Goal: Task Accomplishment & Management: Use online tool/utility

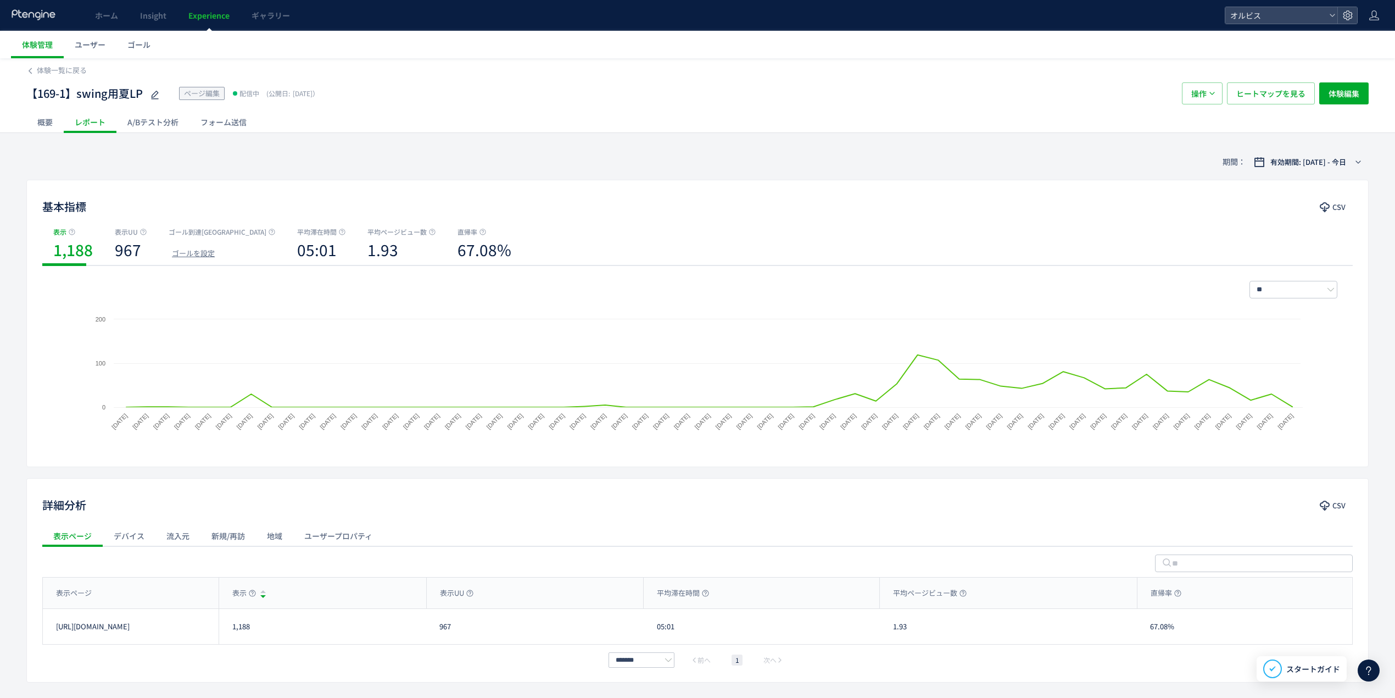
click at [52, 18] on use at bounding box center [33, 14] width 43 height 10
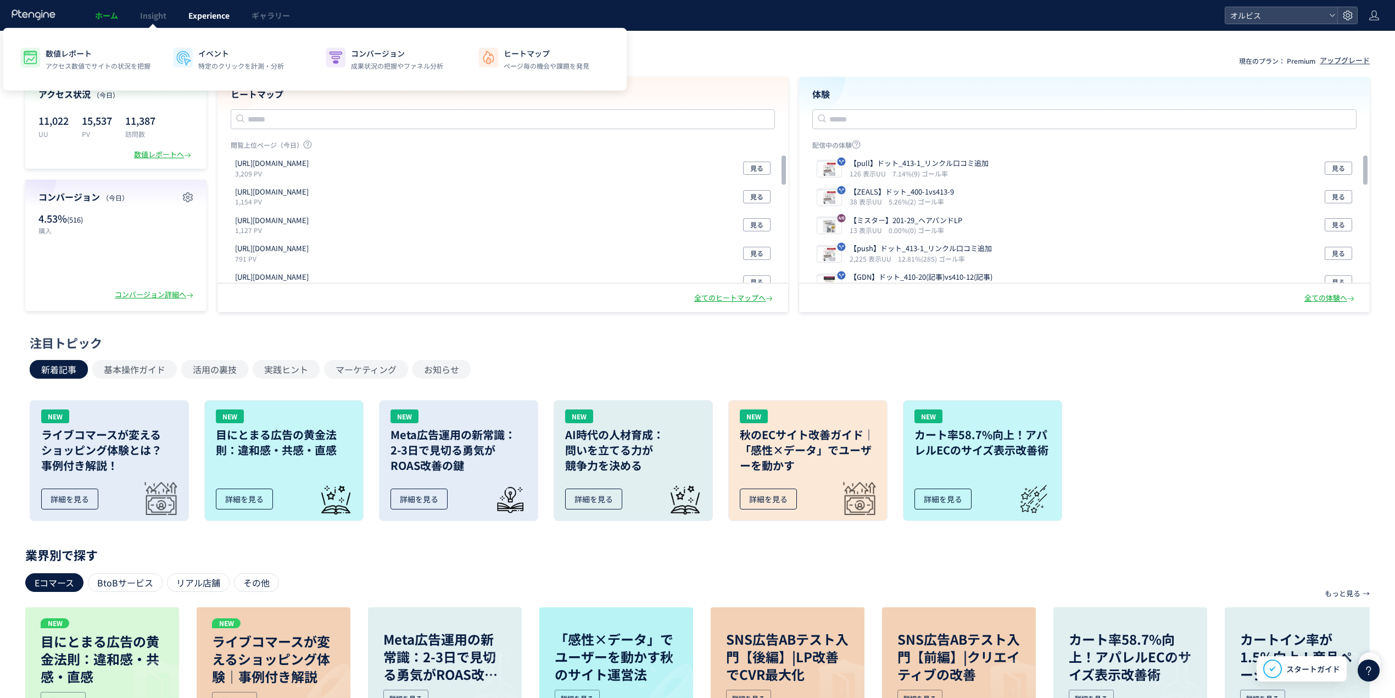
click at [196, 5] on link "Experience" at bounding box center [208, 15] width 63 height 31
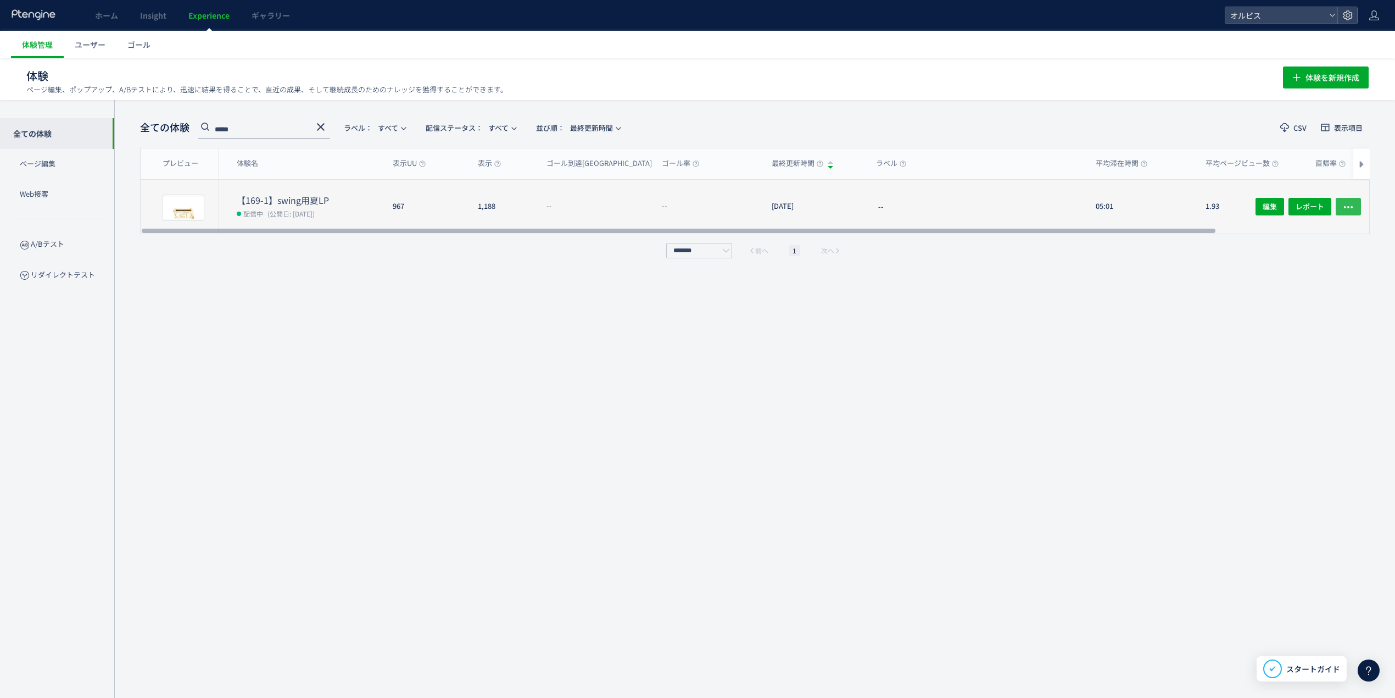
click at [1347, 205] on icon "button" at bounding box center [1348, 207] width 11 height 11
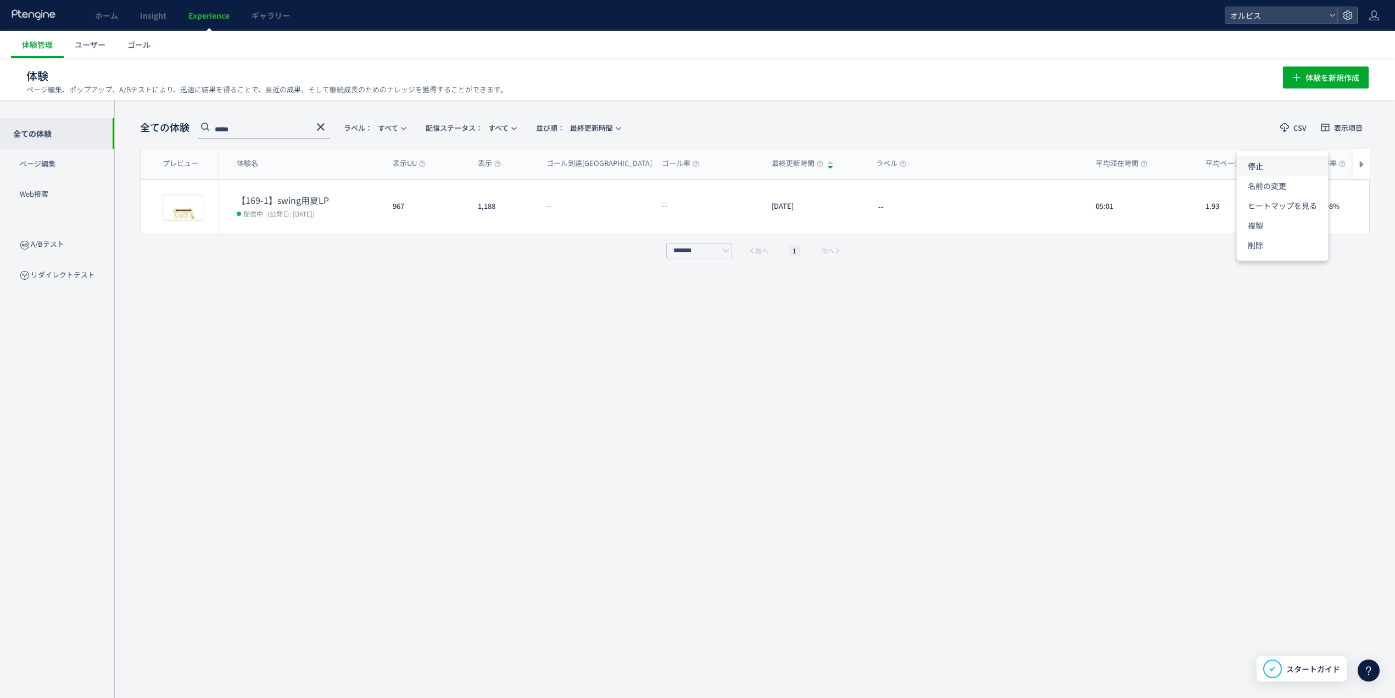
click at [1276, 172] on li "停止" at bounding box center [1282, 166] width 91 height 20
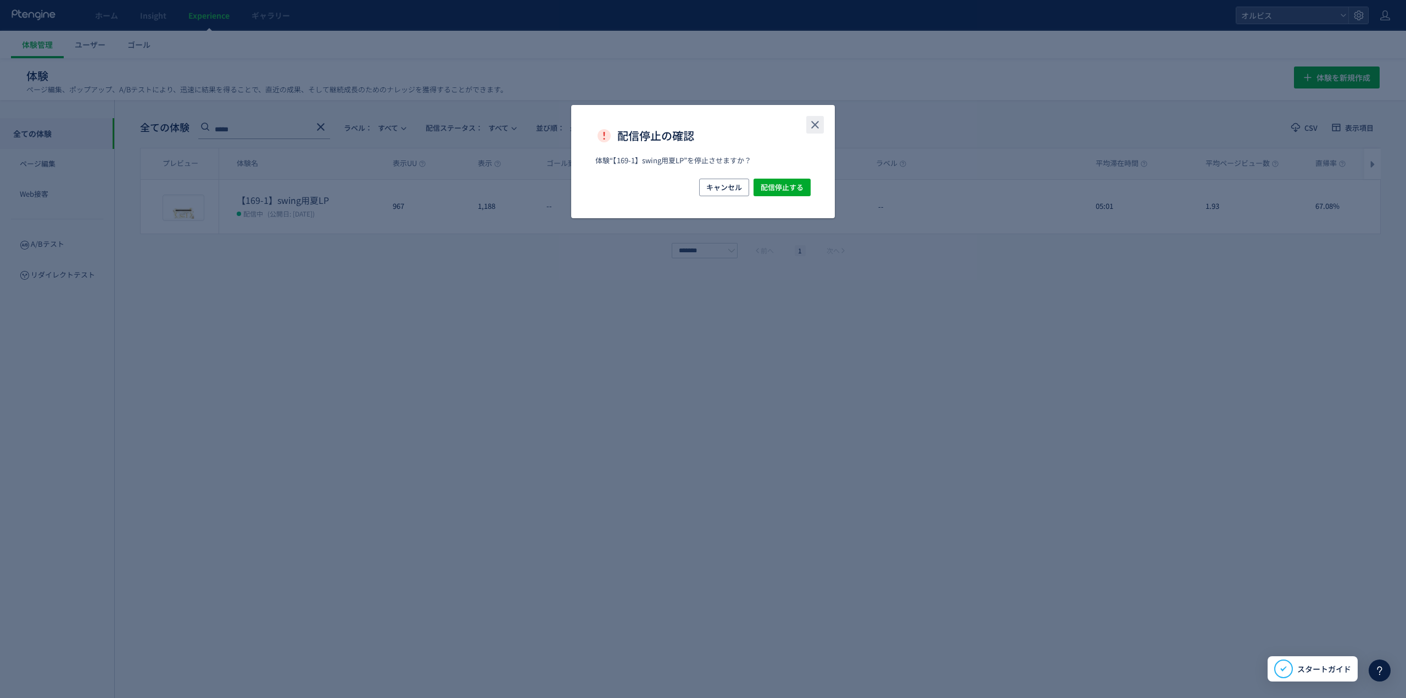
click at [806, 130] on button "close" at bounding box center [815, 125] width 18 height 18
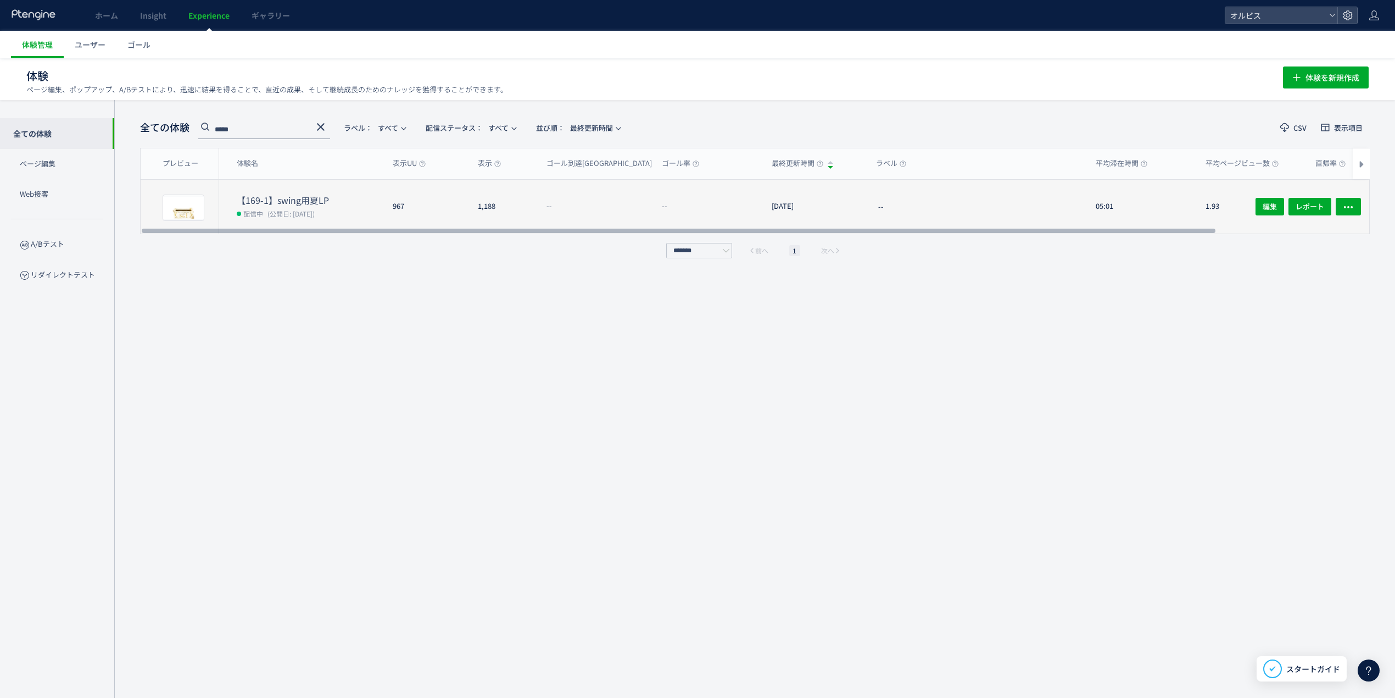
click at [697, 205] on dt "--" at bounding box center [712, 206] width 101 height 10
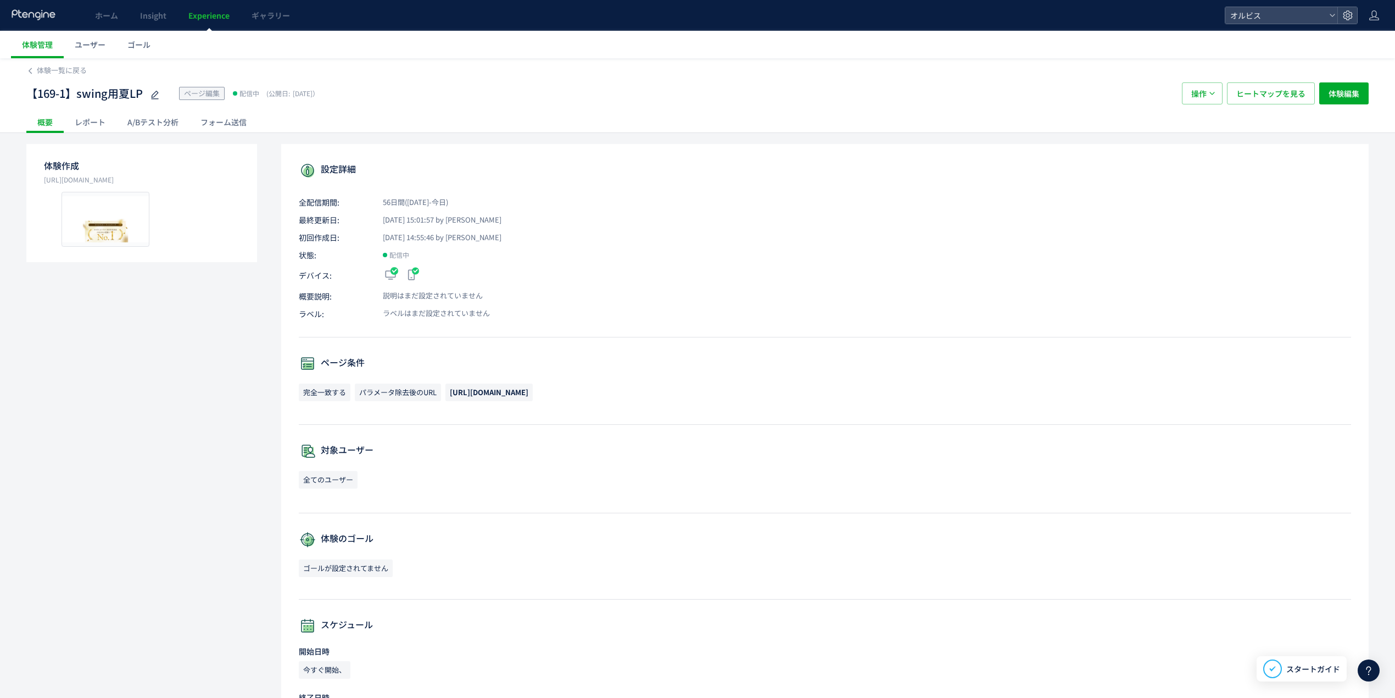
click at [196, 124] on div "フォーム送信" at bounding box center [224, 122] width 68 height 22
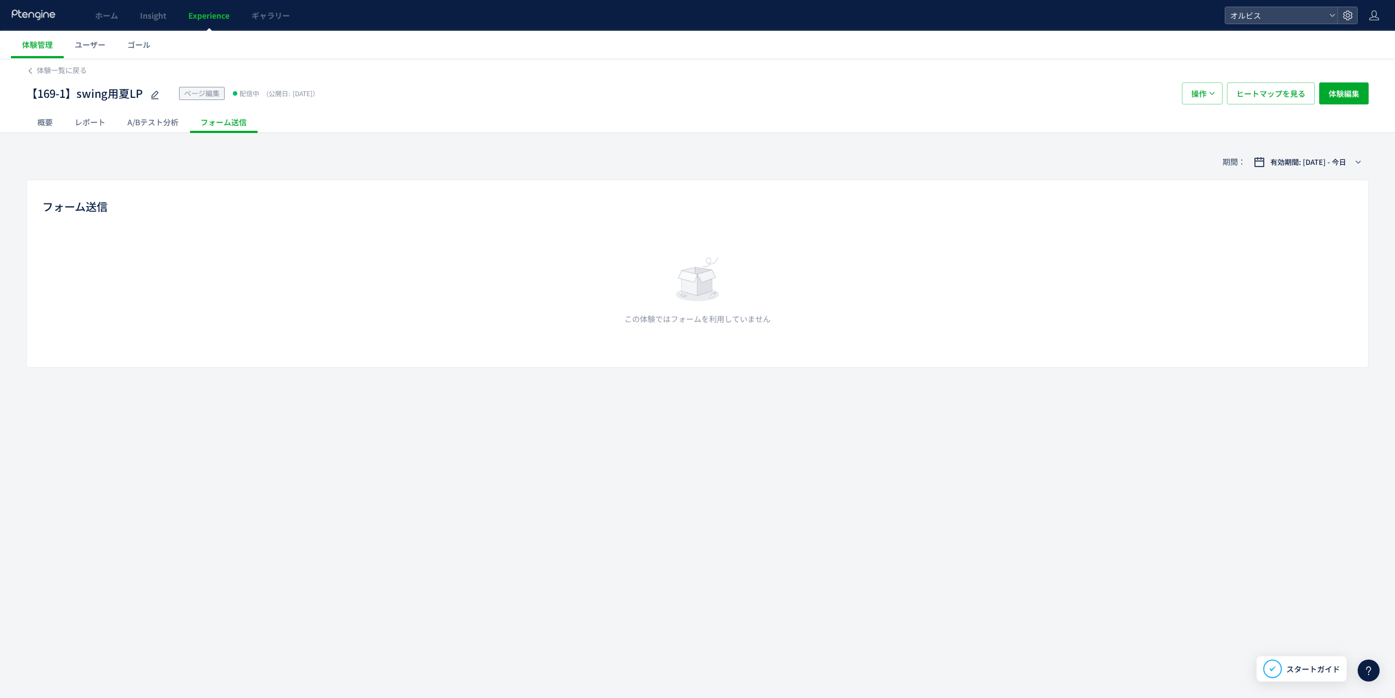
click at [97, 124] on div "レポート" at bounding box center [90, 122] width 53 height 22
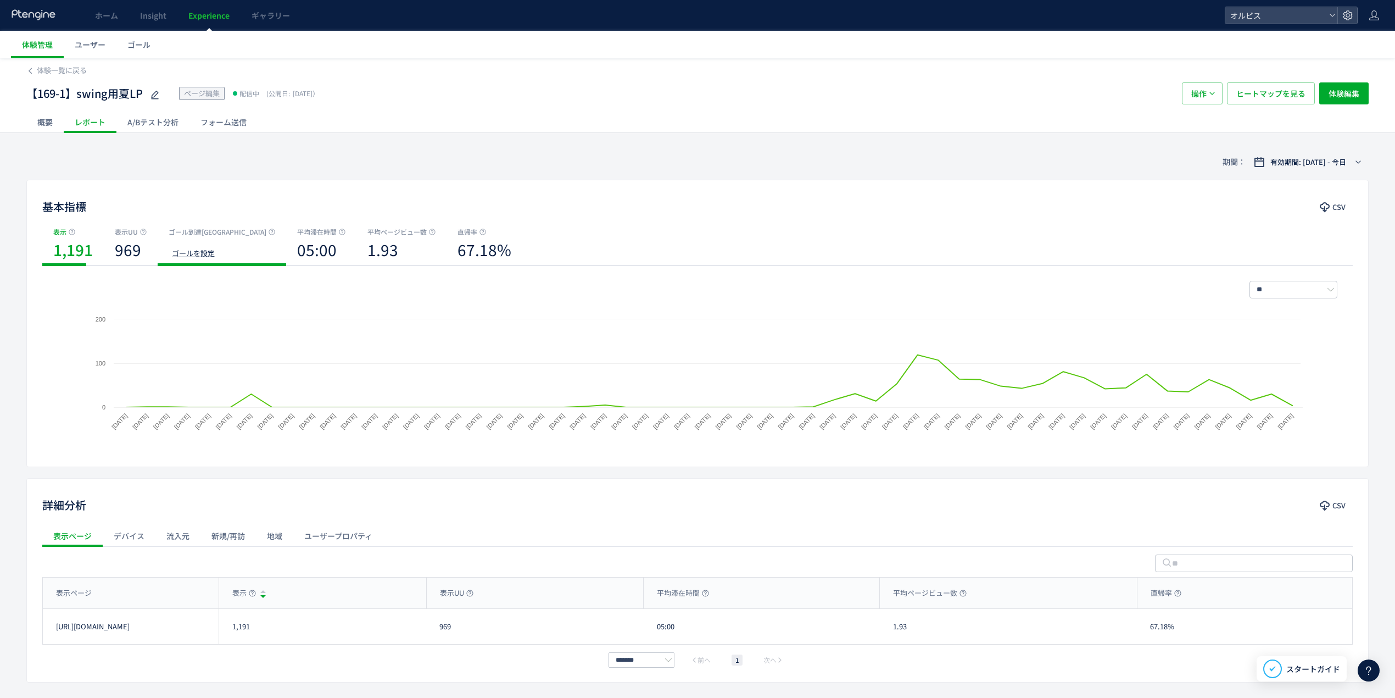
click at [199, 250] on span "ゴールを設定" at bounding box center [193, 253] width 43 height 10
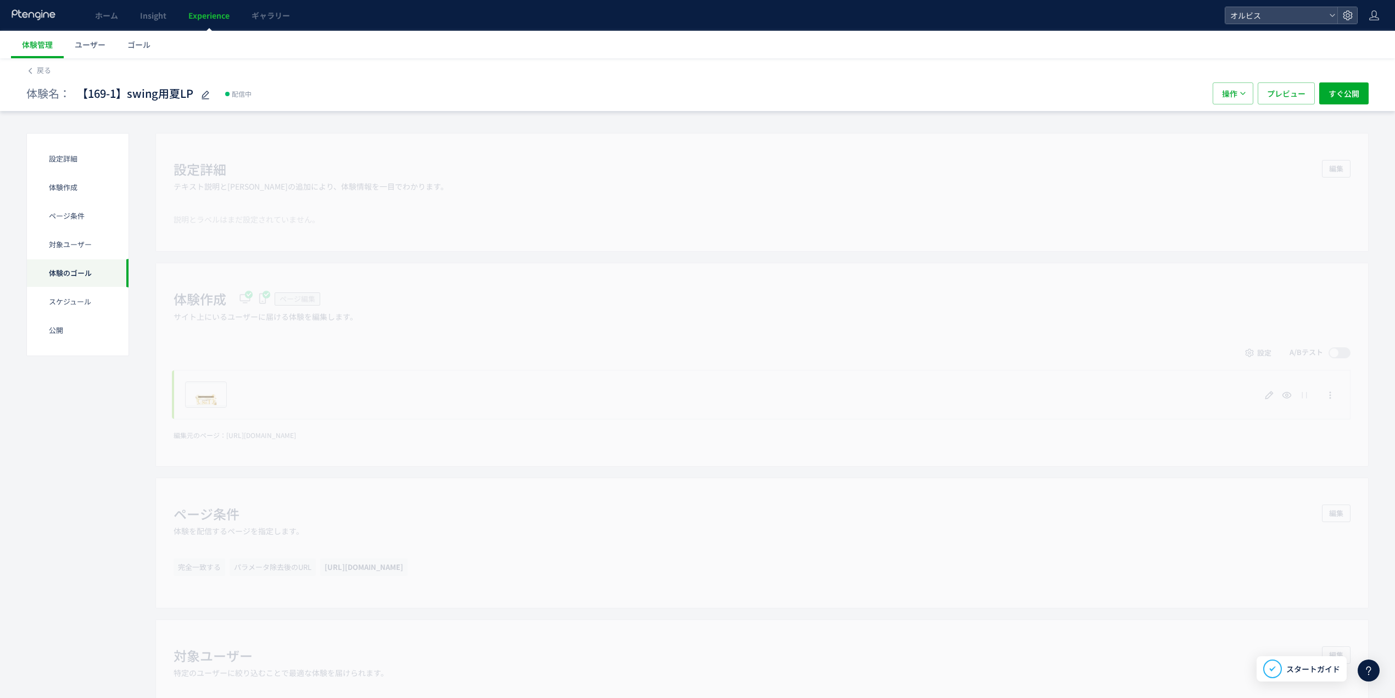
scroll to position [586, 0]
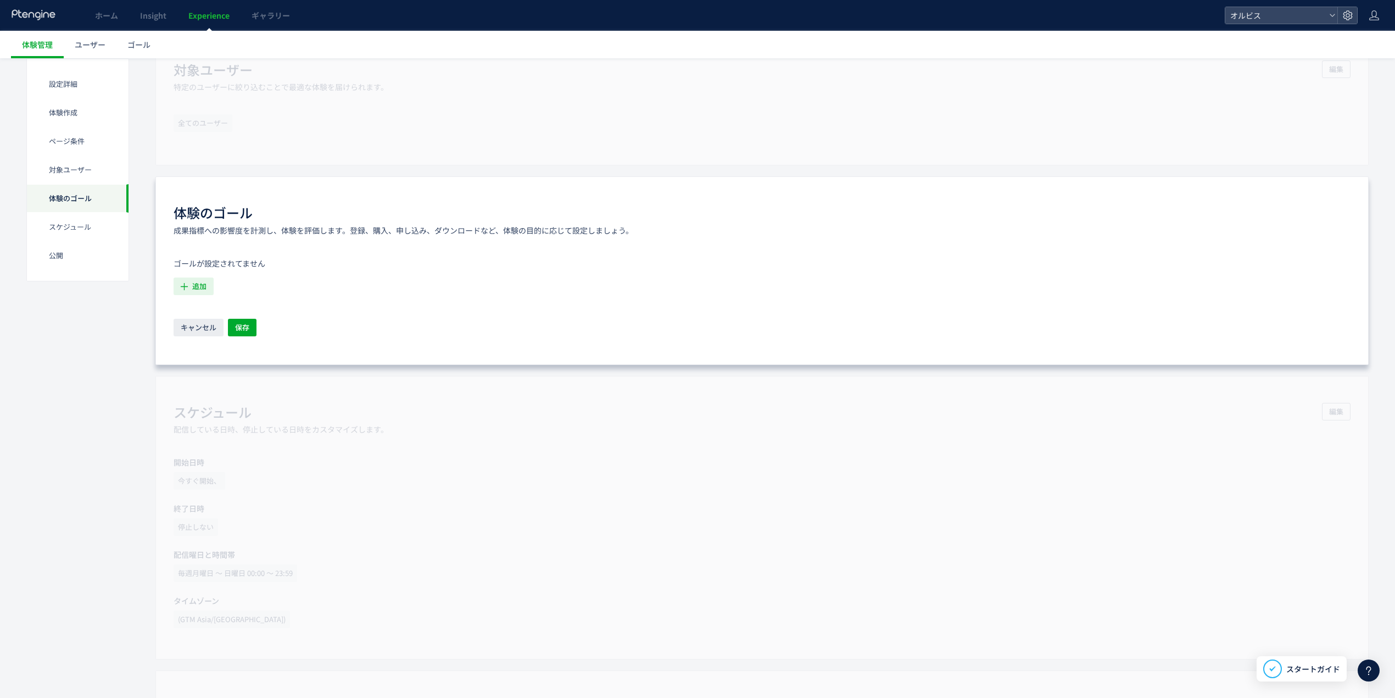
click at [201, 284] on span "追加" at bounding box center [199, 286] width 14 height 18
click at [225, 401] on li "購入 購入 条件： 元のページページorder/thanksに 含むページに訪問した場合" at bounding box center [278, 400] width 199 height 18
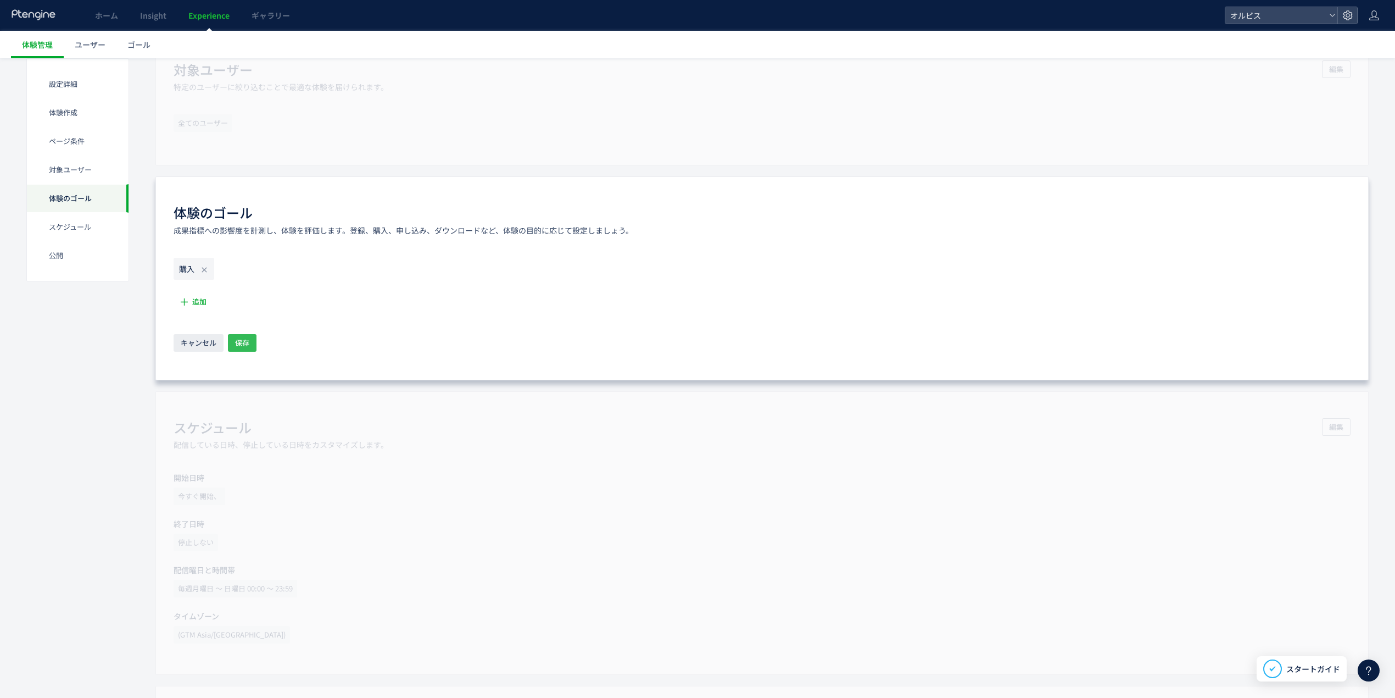
click at [244, 346] on span "保存" at bounding box center [242, 343] width 14 height 18
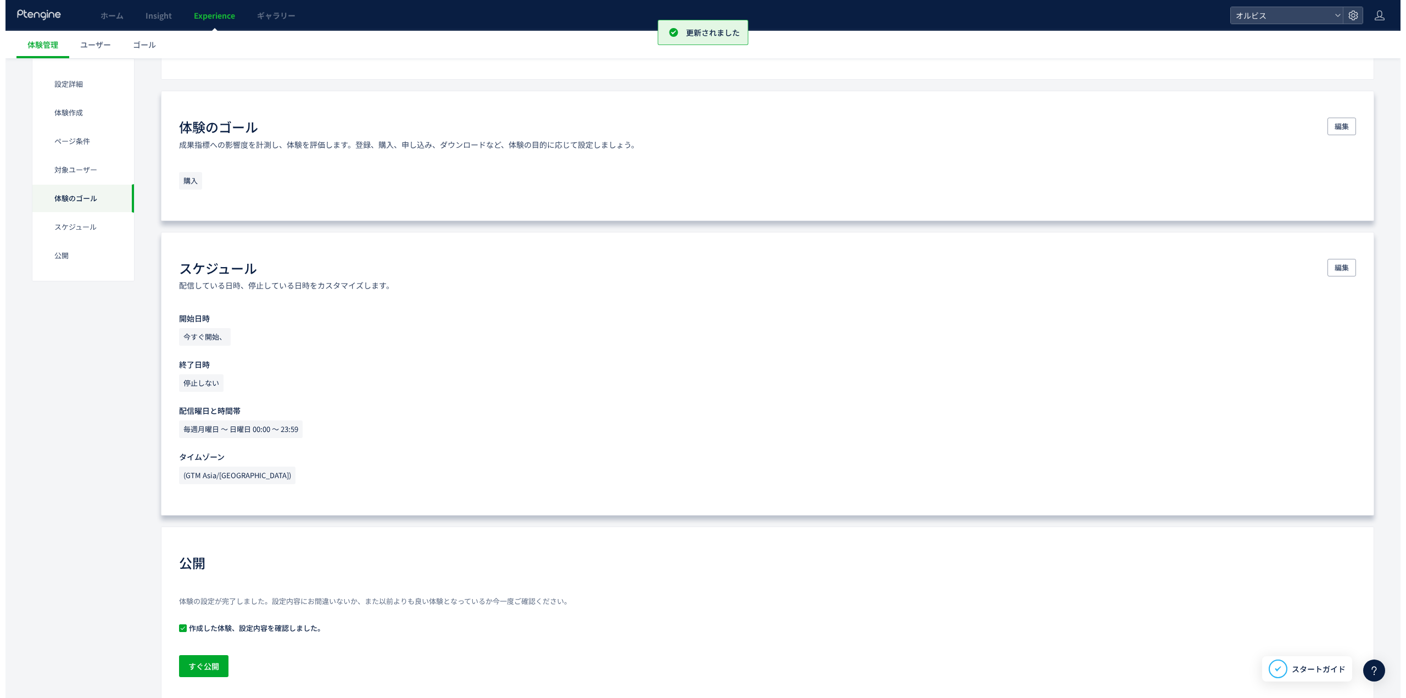
scroll to position [715, 0]
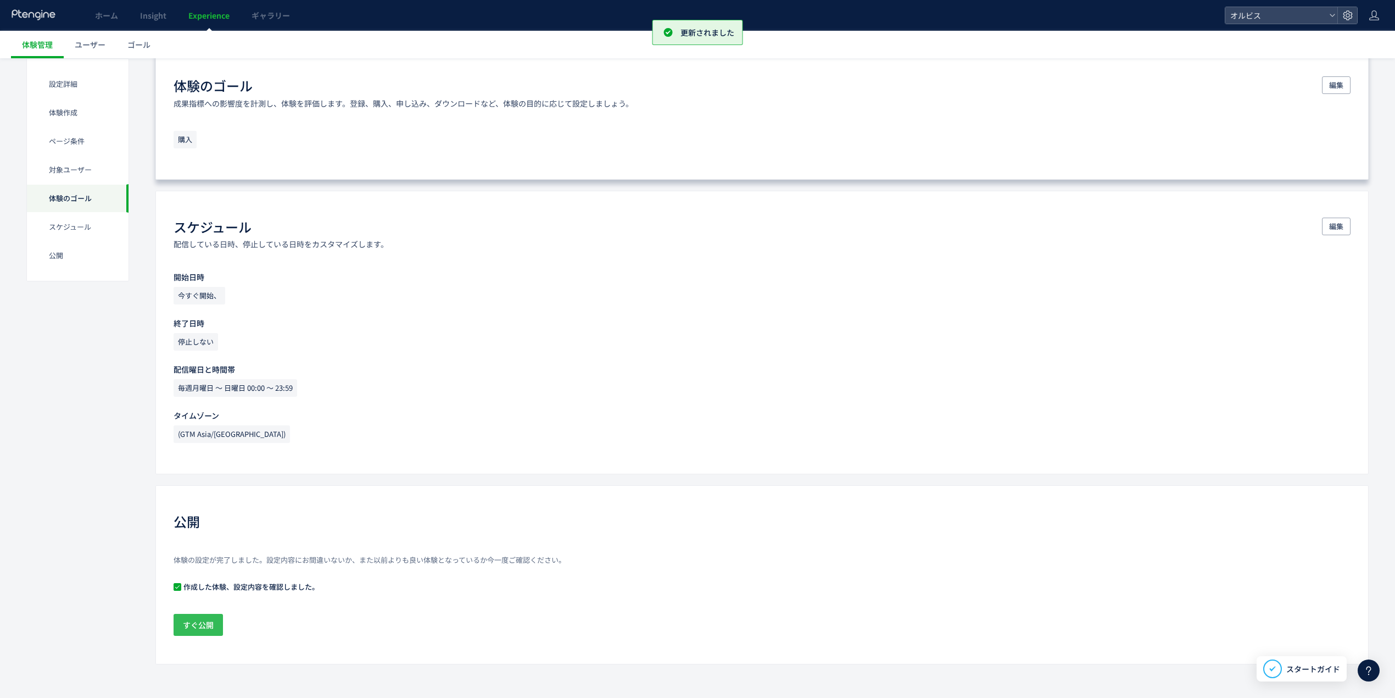
click at [199, 627] on span "すぐ公開" at bounding box center [198, 625] width 31 height 22
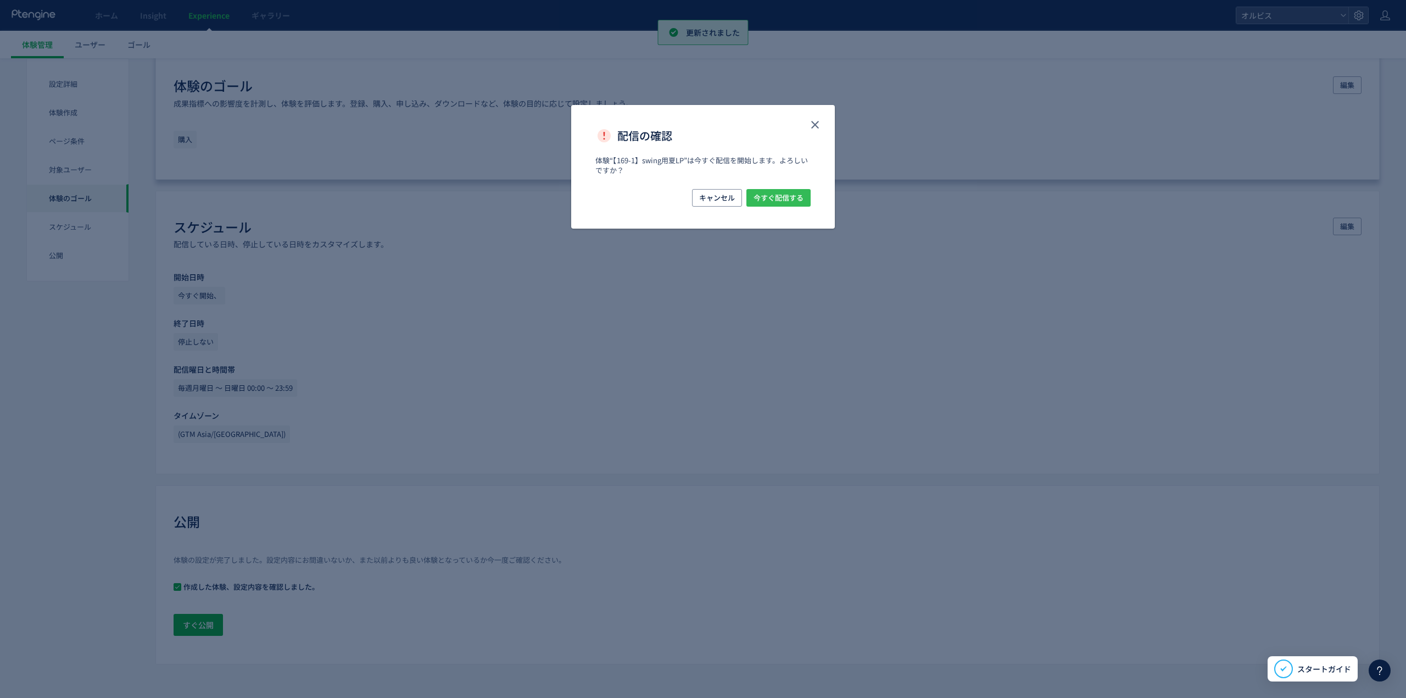
click at [788, 194] on span "今すぐ配信する" at bounding box center [779, 198] width 50 height 18
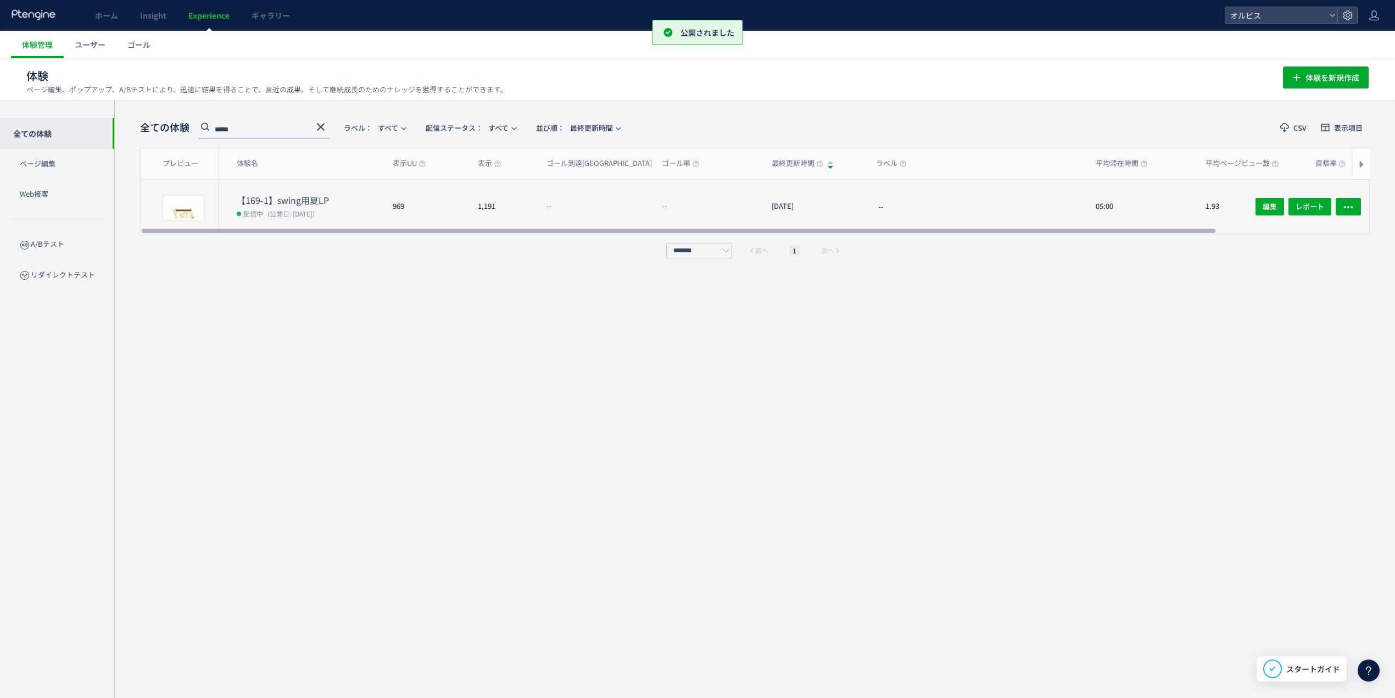
click at [383, 196] on dt "【169-1】swing用夏LP" at bounding box center [310, 200] width 147 height 13
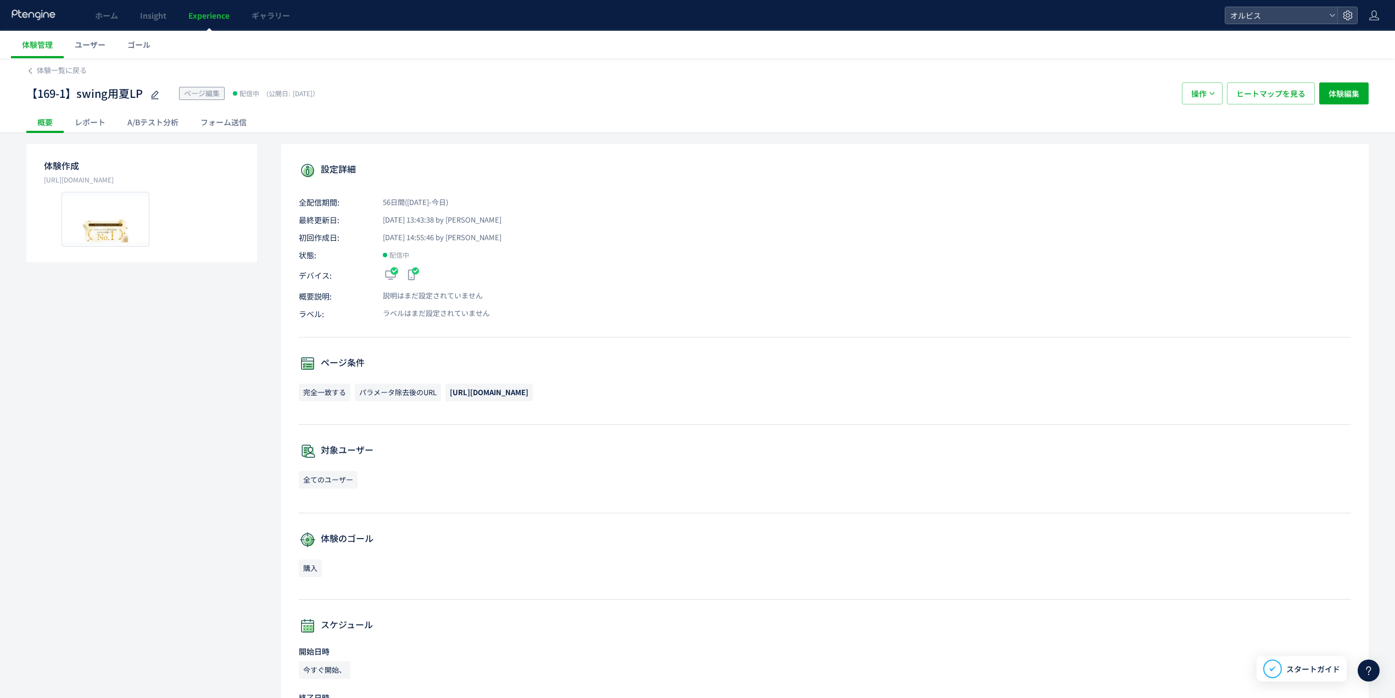
click at [143, 127] on div "A/Bテスト分析" at bounding box center [152, 122] width 73 height 22
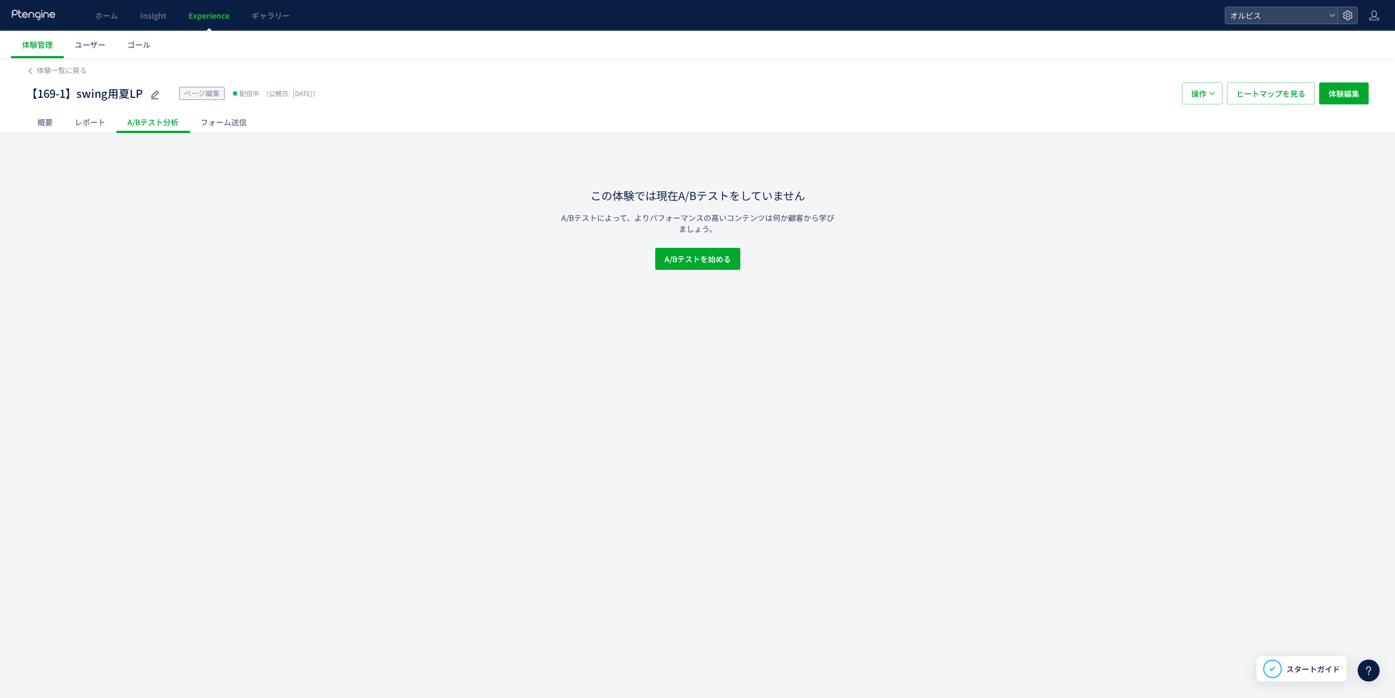
click at [76, 126] on div "レポート" at bounding box center [90, 122] width 53 height 22
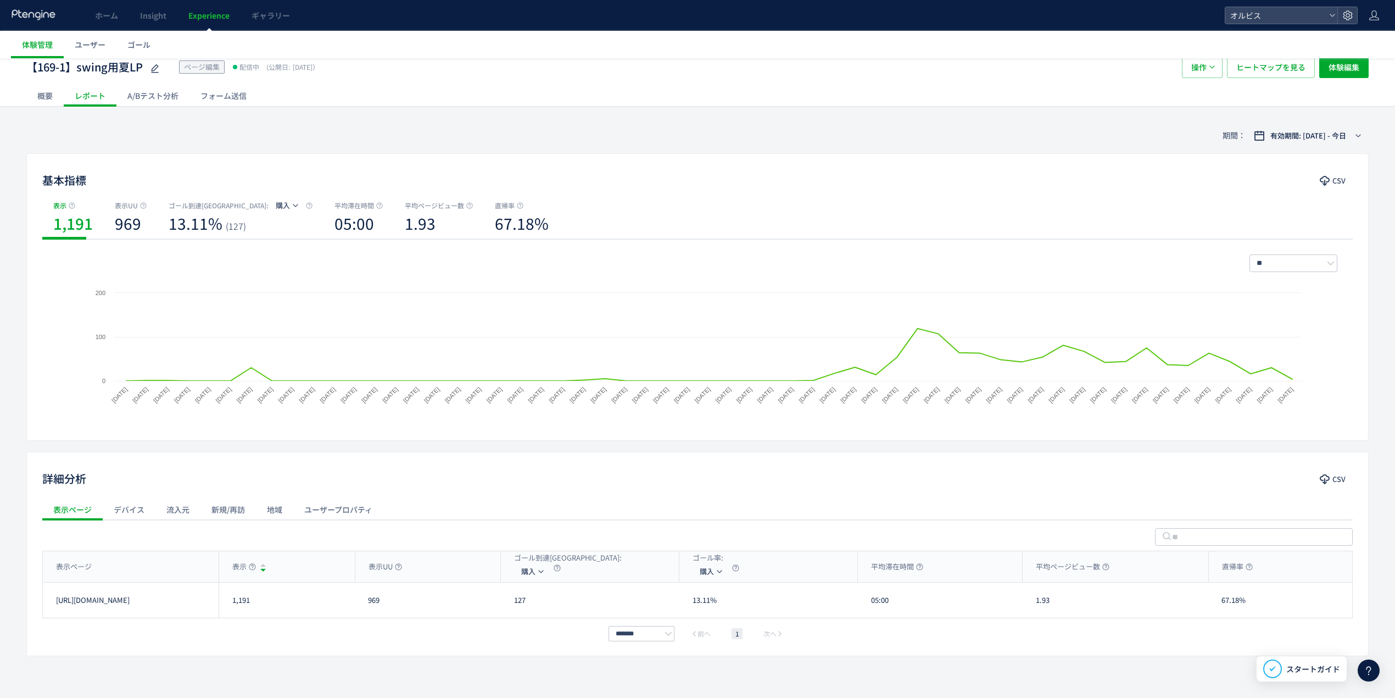
scroll to position [41, 0]
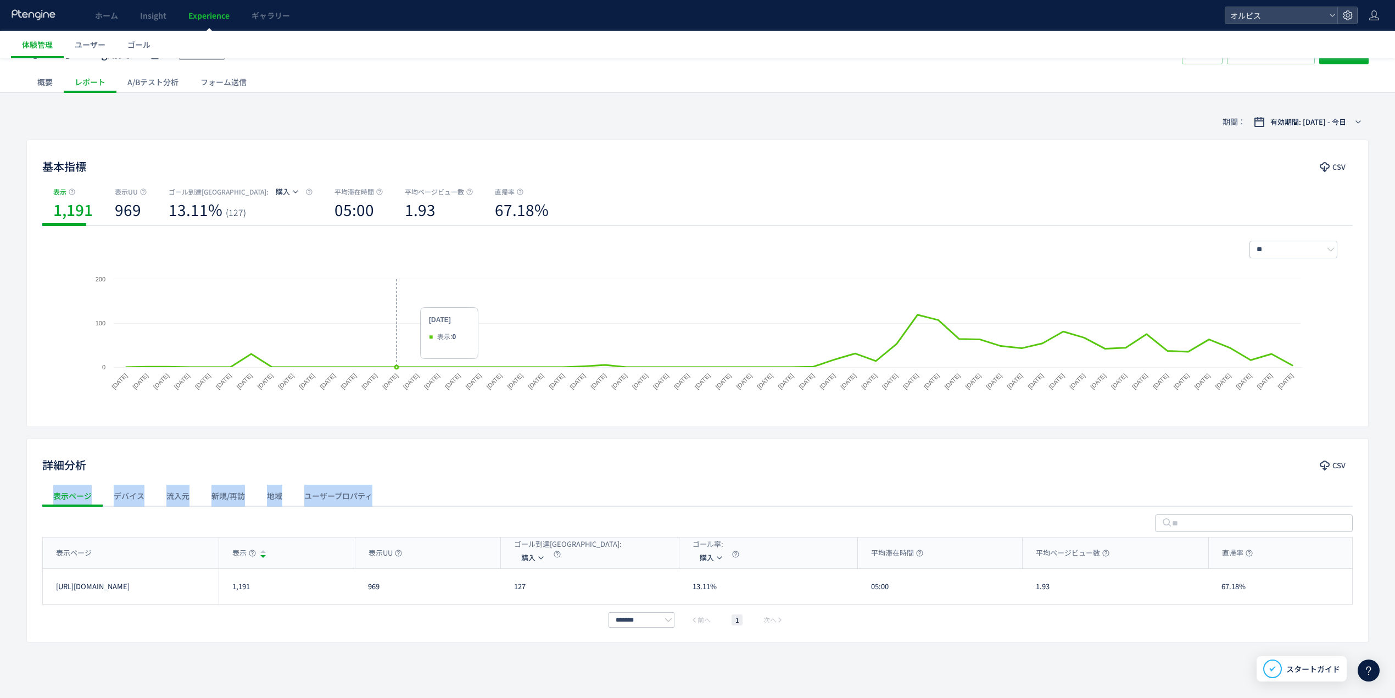
drag, startPoint x: 374, startPoint y: 526, endPoint x: 349, endPoint y: 531, distance: 24.6
click at [368, 531] on div "詳細分析 CSV 表示ページ デバイス 流入元 新規/再訪 地域 ユーザープロパティ 表示ページ 表示 表示UU ゴール到達[GEOGRAPHIC_DATA]…" at bounding box center [697, 540] width 1343 height 204
click at [268, 504] on div "地域" at bounding box center [274, 496] width 37 height 22
click at [233, 499] on div "新規/再訪" at bounding box center [228, 496] width 55 height 22
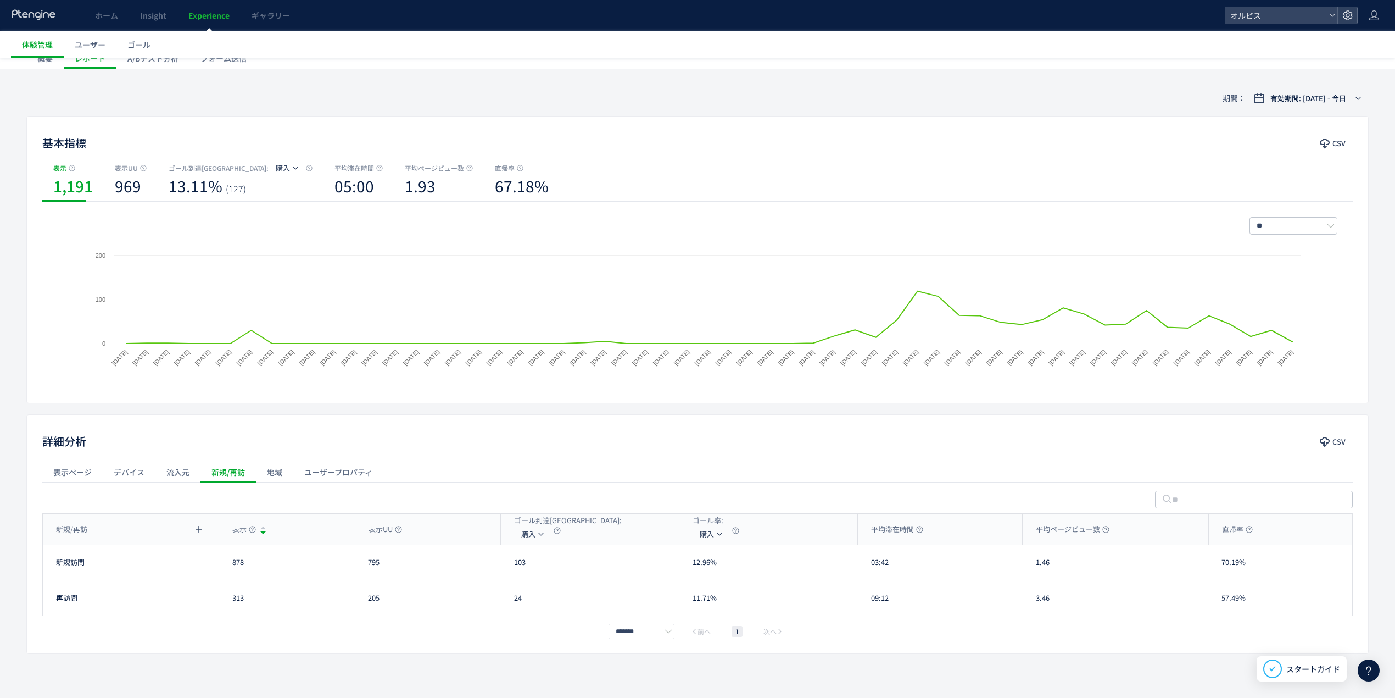
scroll to position [76, 0]
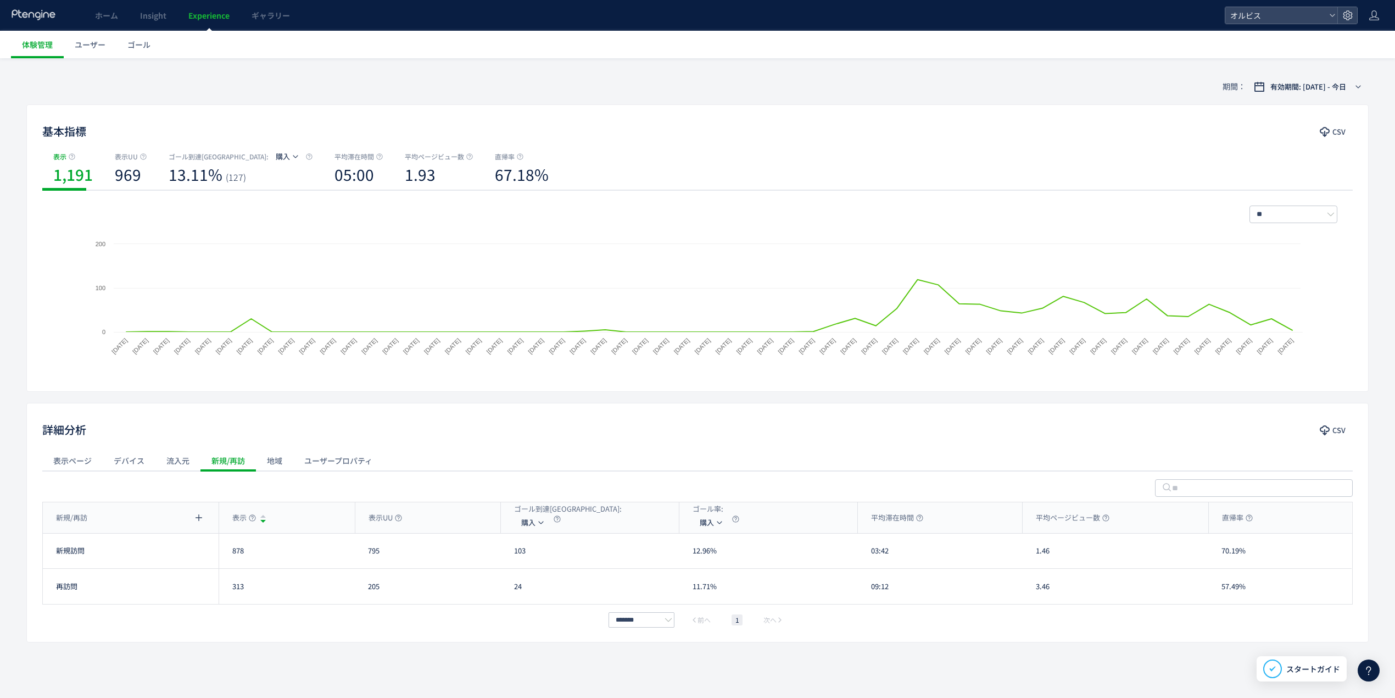
click at [170, 467] on div "流入元" at bounding box center [177, 460] width 45 height 22
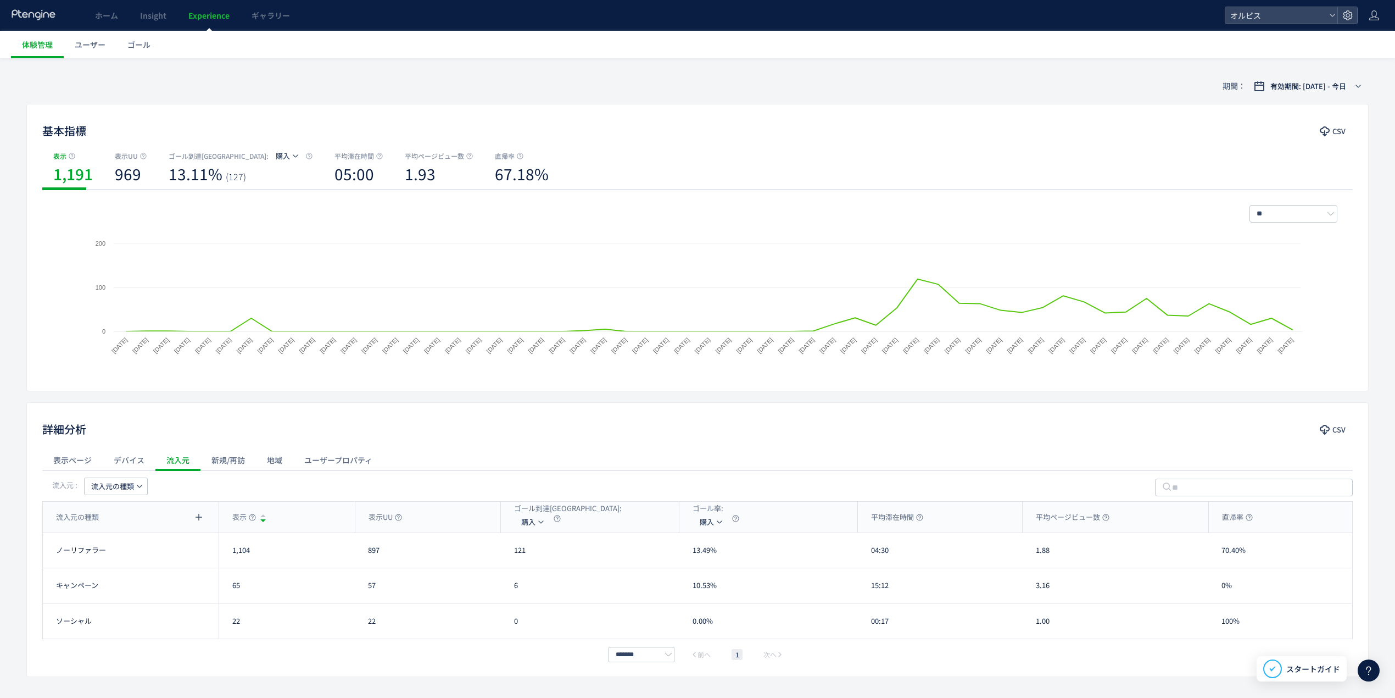
click at [131, 465] on div "デバイス" at bounding box center [129, 460] width 53 height 22
click at [328, 459] on div "ユーザープロパティ" at bounding box center [338, 460] width 90 height 22
click at [260, 460] on div "地域" at bounding box center [274, 460] width 37 height 22
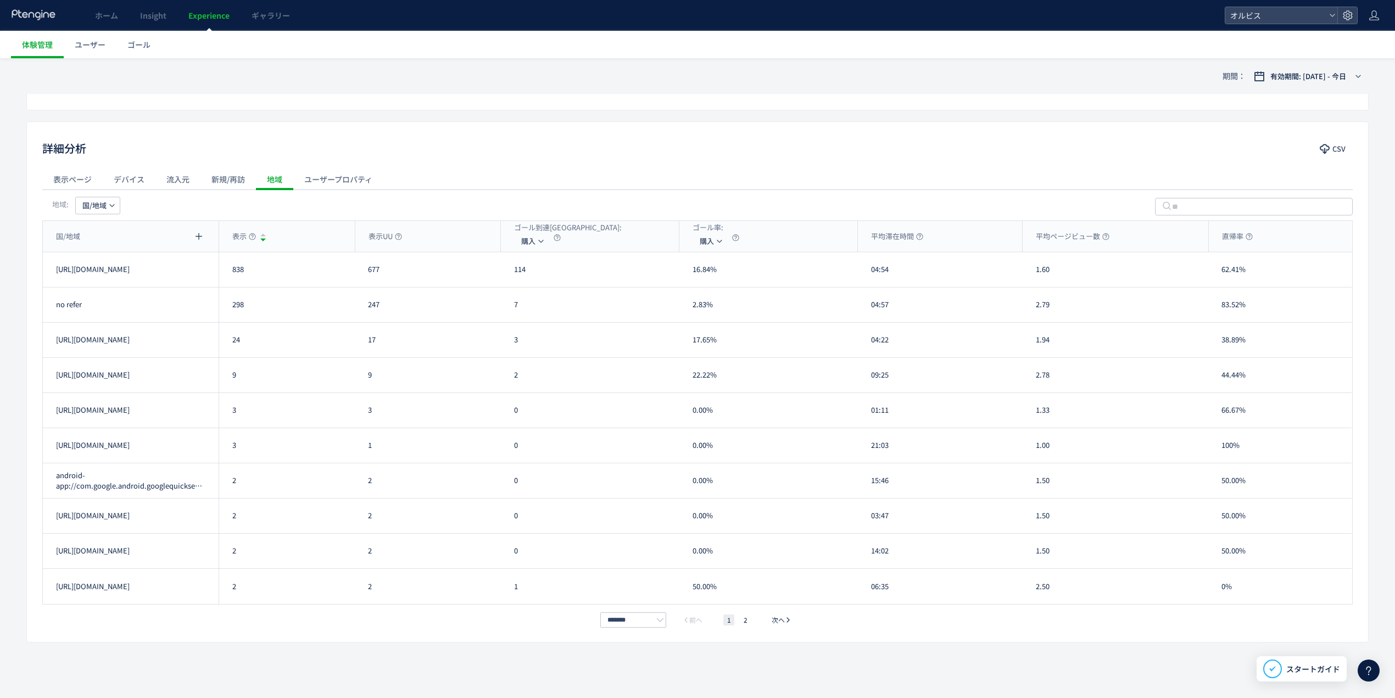
scroll to position [0, 0]
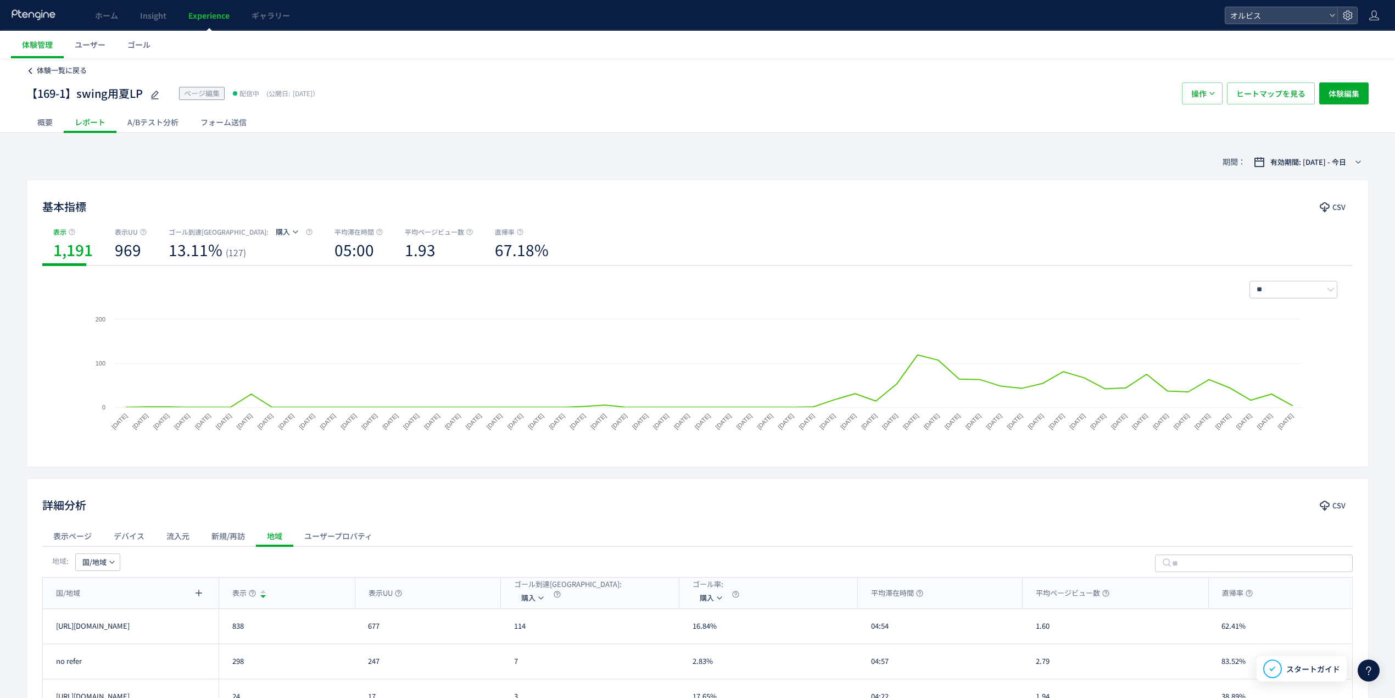
click at [86, 73] on span "体験一覧に戻る" at bounding box center [62, 70] width 50 height 10
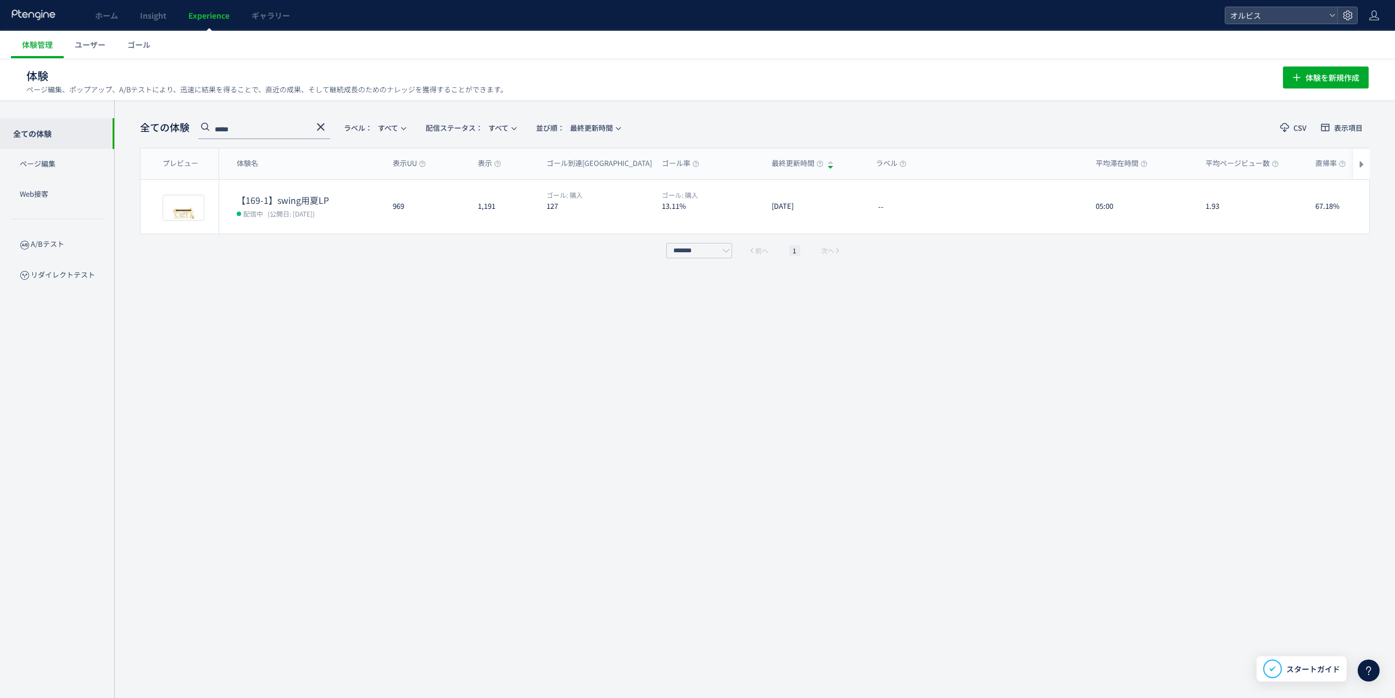
click at [322, 123] on icon at bounding box center [320, 126] width 13 height 13
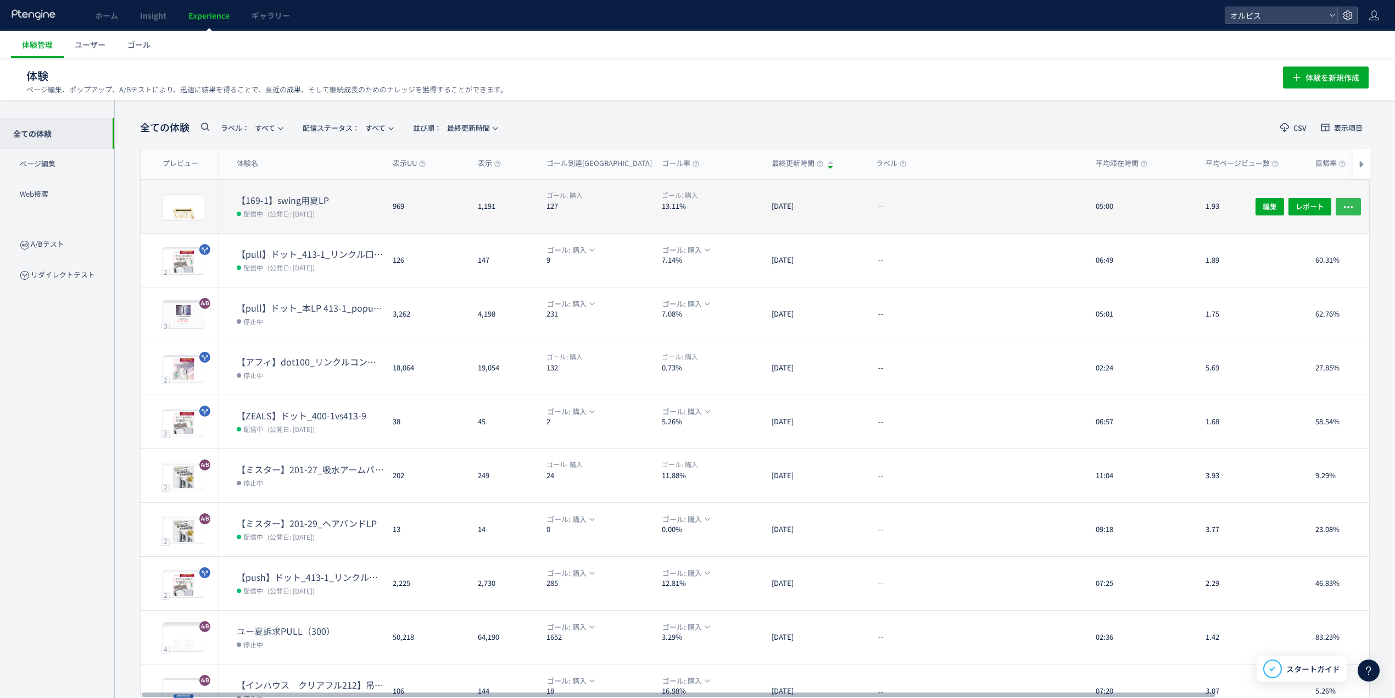
click at [1345, 200] on span "button" at bounding box center [1348, 206] width 11 height 18
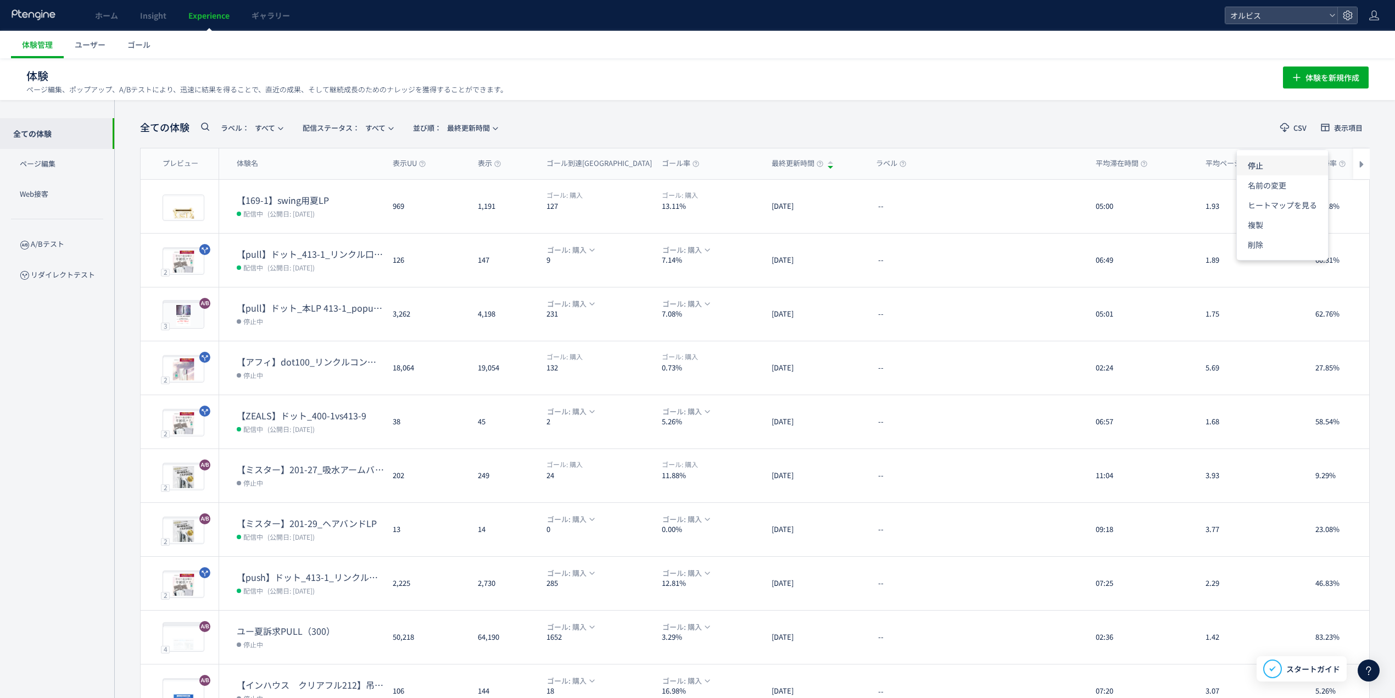
click at [1288, 164] on li "停止" at bounding box center [1282, 165] width 91 height 20
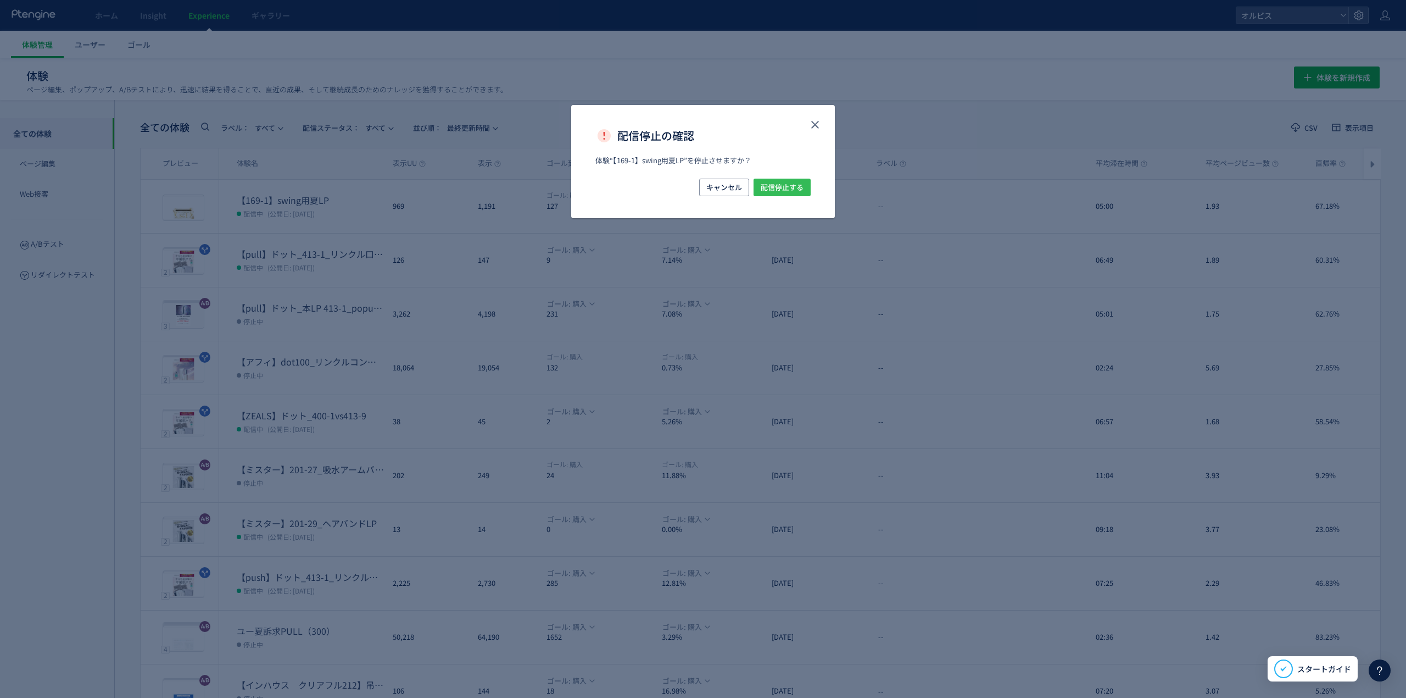
click at [761, 182] on span "配信停止する" at bounding box center [782, 188] width 43 height 18
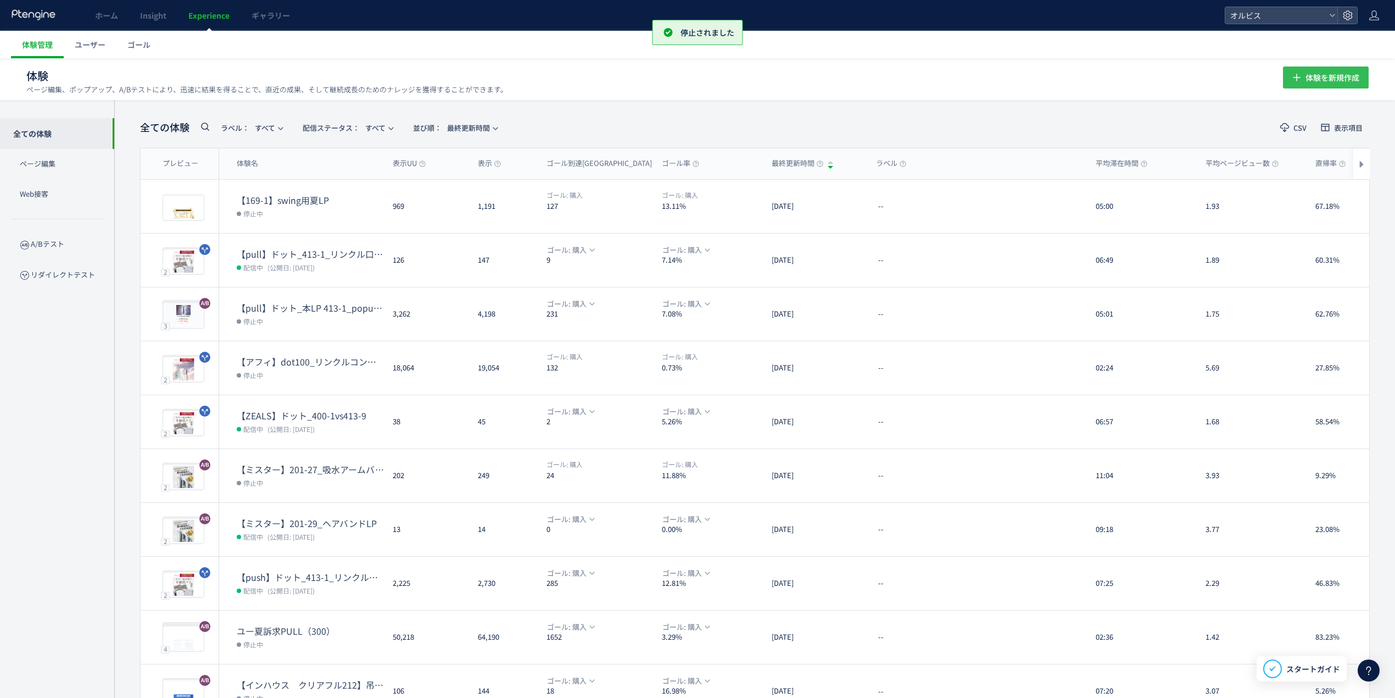
click at [1287, 84] on button "体験を新規作成" at bounding box center [1326, 77] width 86 height 22
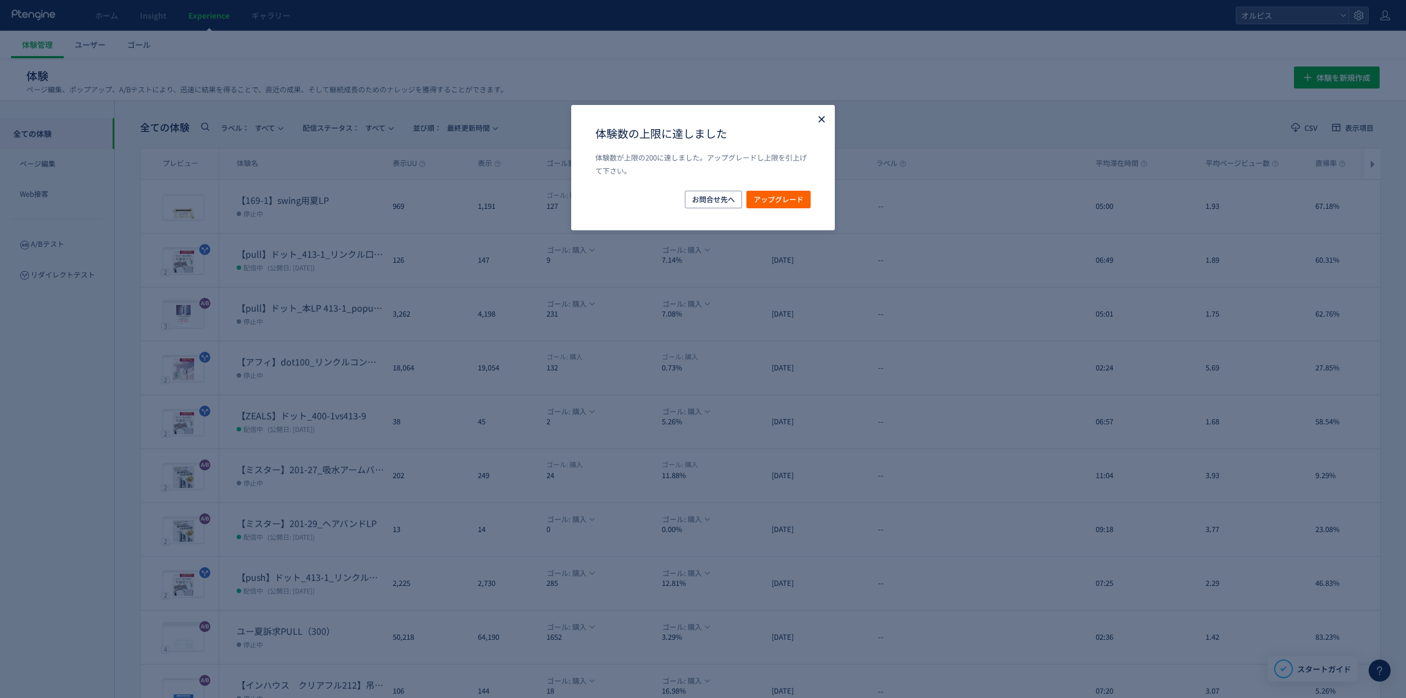
click at [816, 121] on icon "Close" at bounding box center [821, 119] width 11 height 11
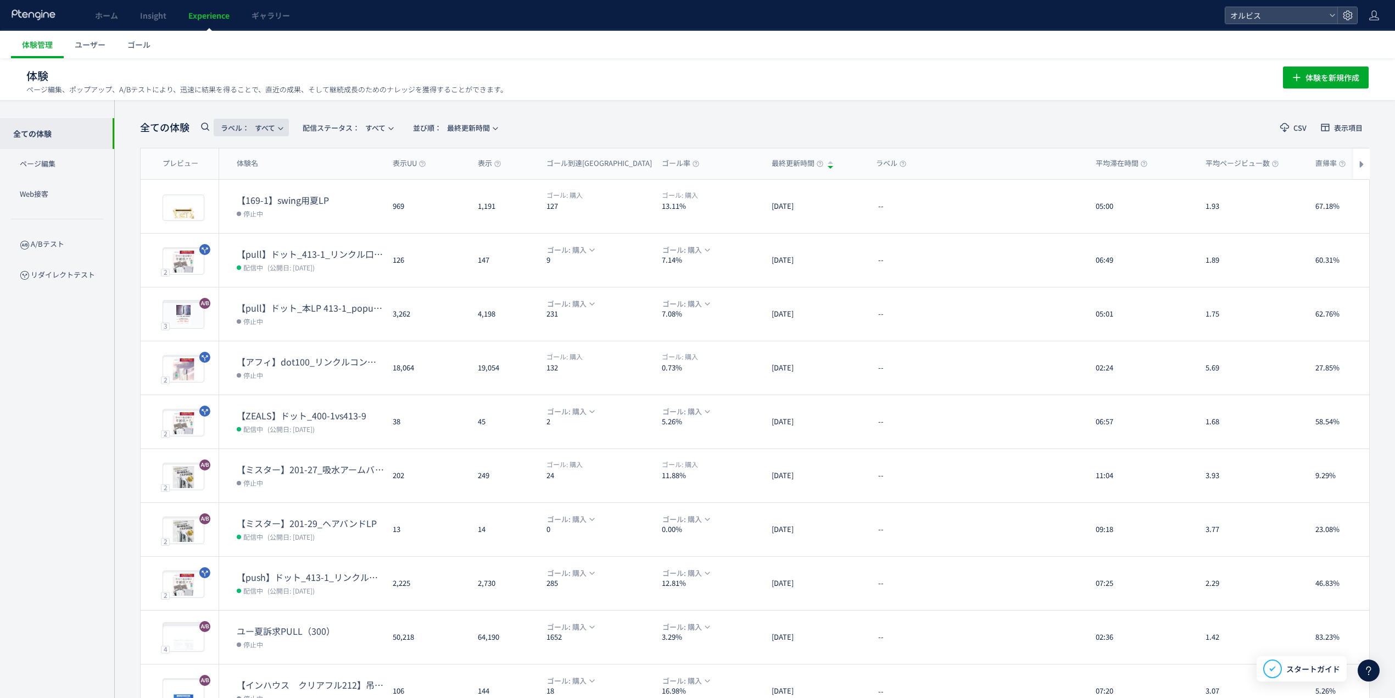
click at [284, 125] on icon "button" at bounding box center [280, 128] width 7 height 7
click at [345, 121] on span "配信ステータス​： すべて" at bounding box center [344, 128] width 83 height 18
click at [343, 237] on li "下書き" at bounding box center [350, 238] width 45 height 20
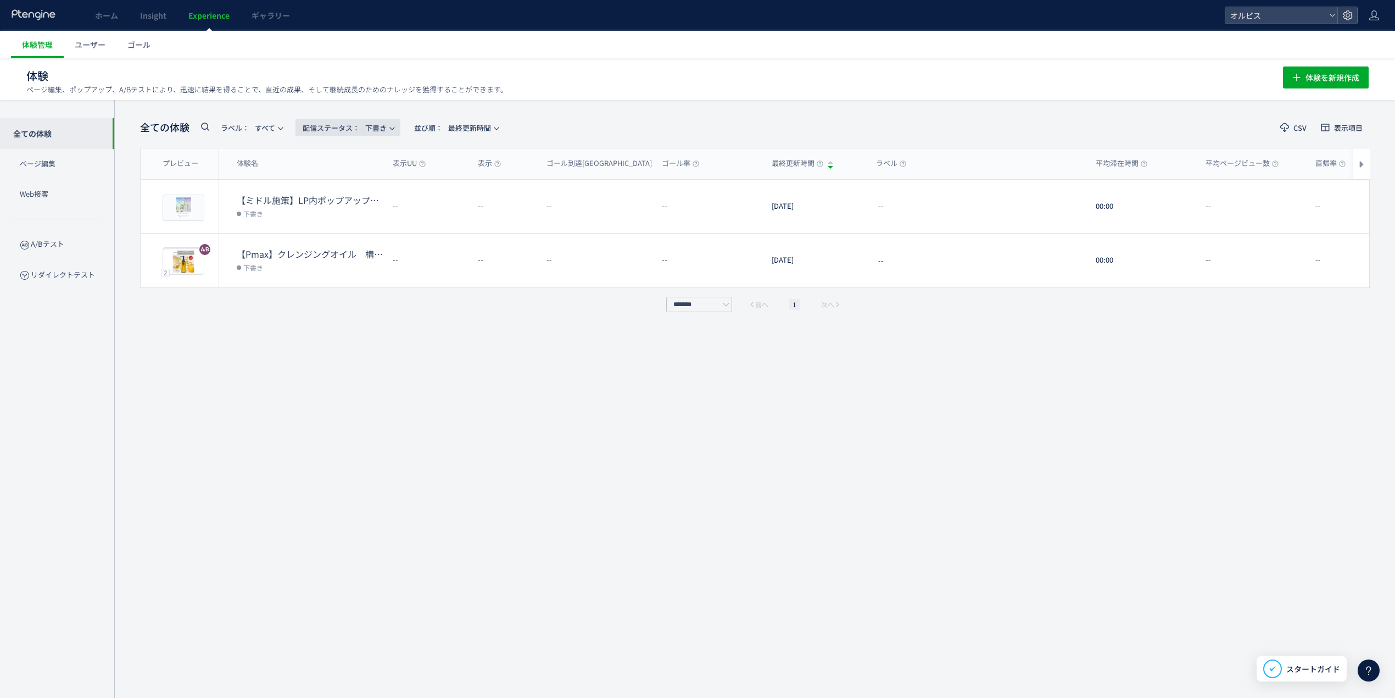
click at [400, 130] on button "配信ステータス​： 下書き" at bounding box center [348, 128] width 105 height 18
click at [350, 158] on li "すべて" at bounding box center [350, 159] width 45 height 20
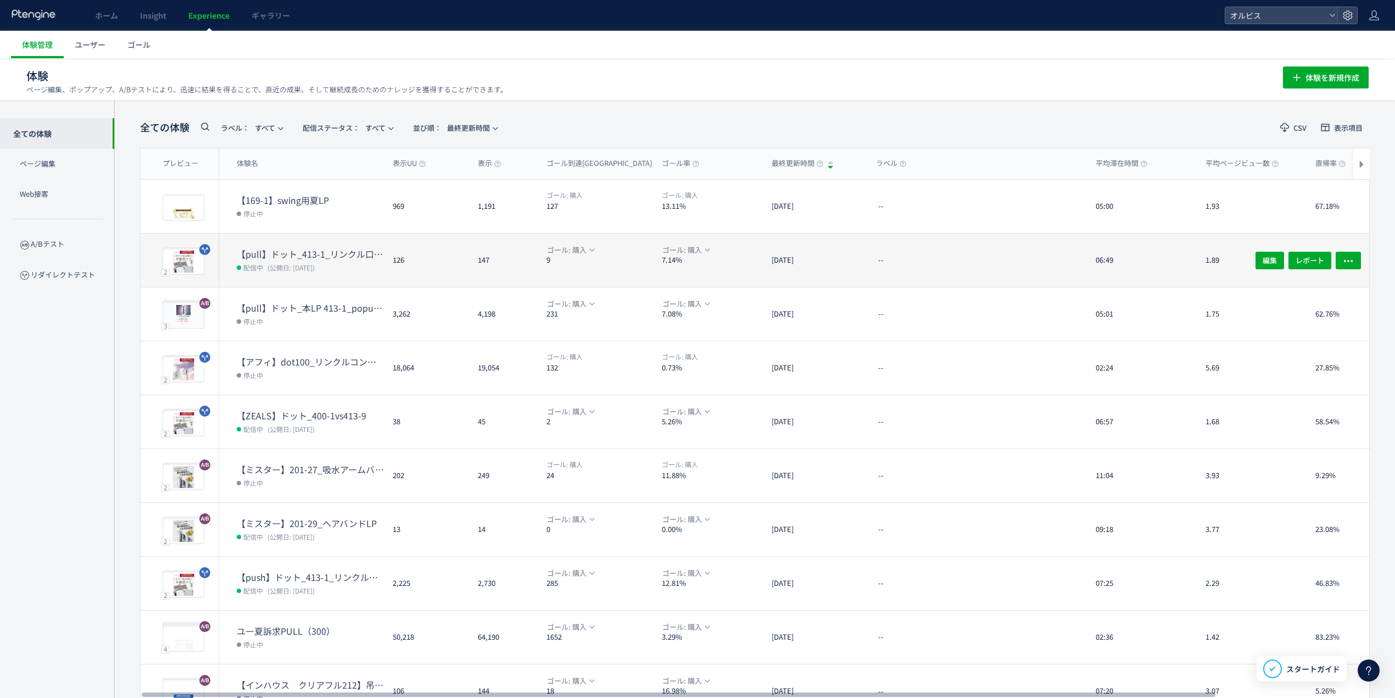
scroll to position [60, 0]
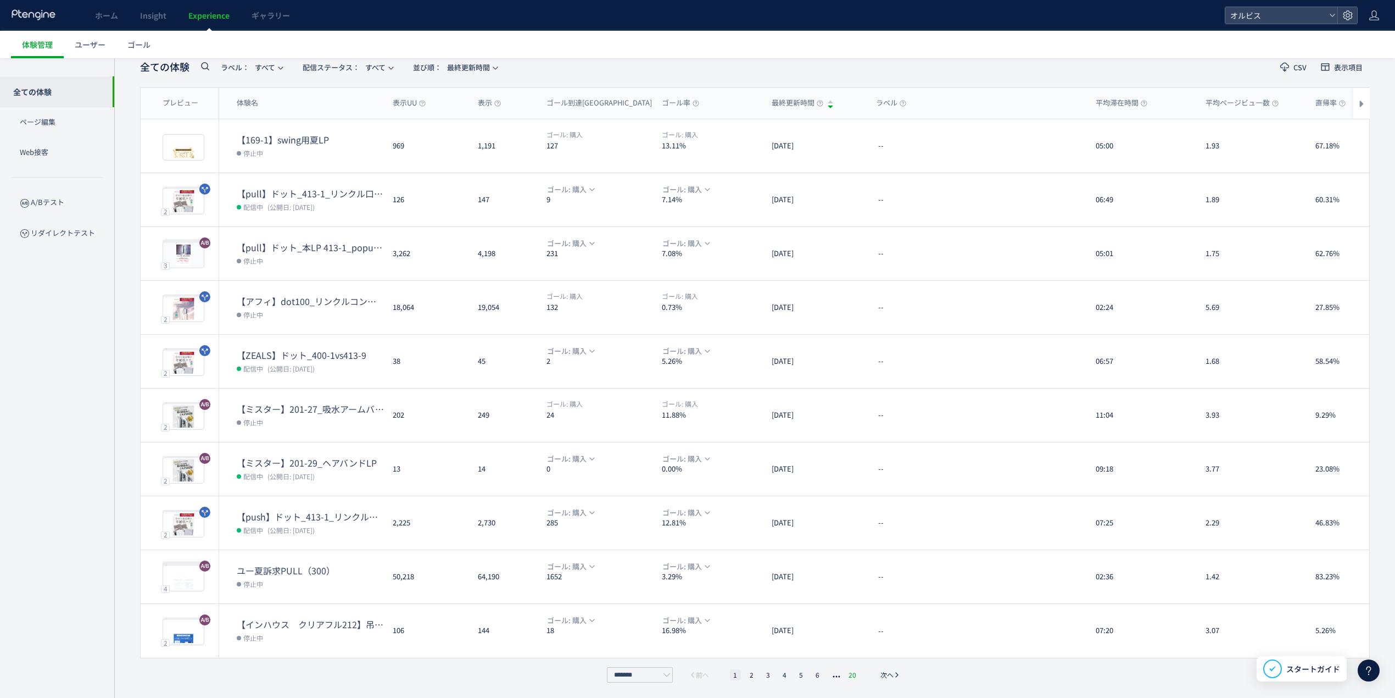
click at [850, 673] on li "20" at bounding box center [852, 674] width 14 height 11
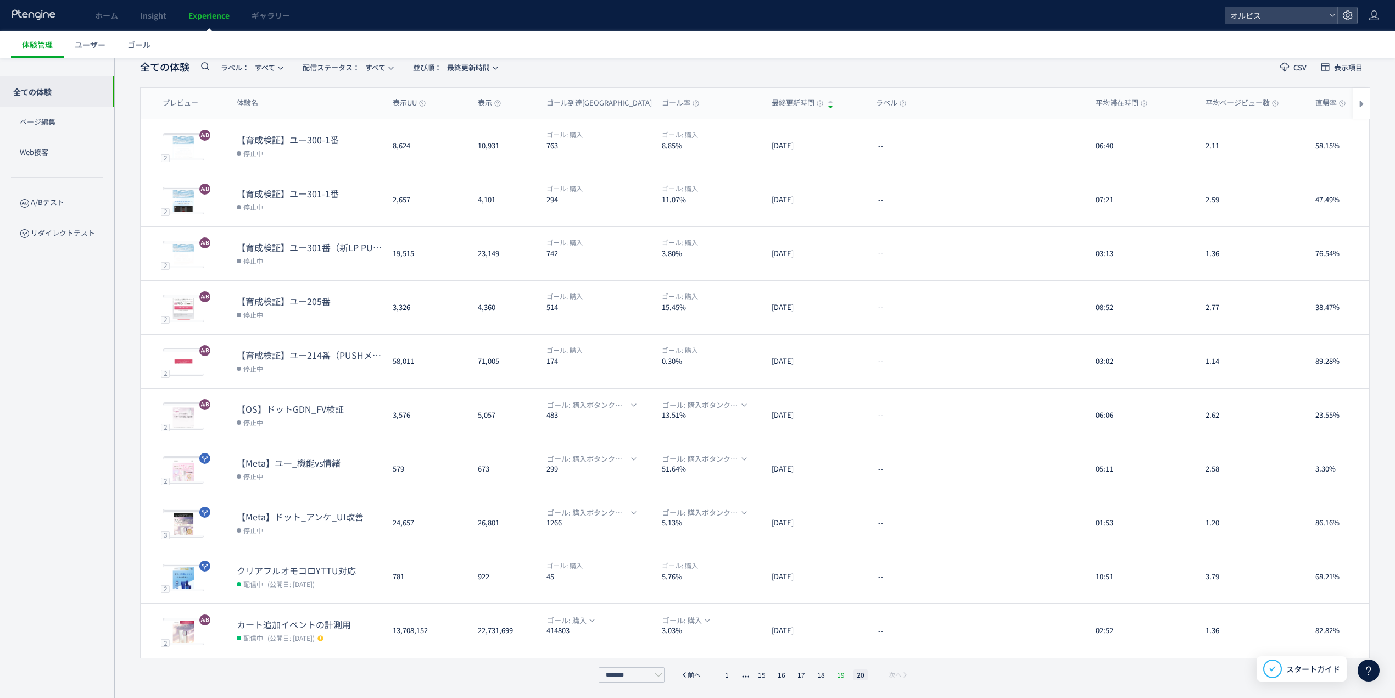
click at [836, 672] on li "19" at bounding box center [841, 674] width 14 height 11
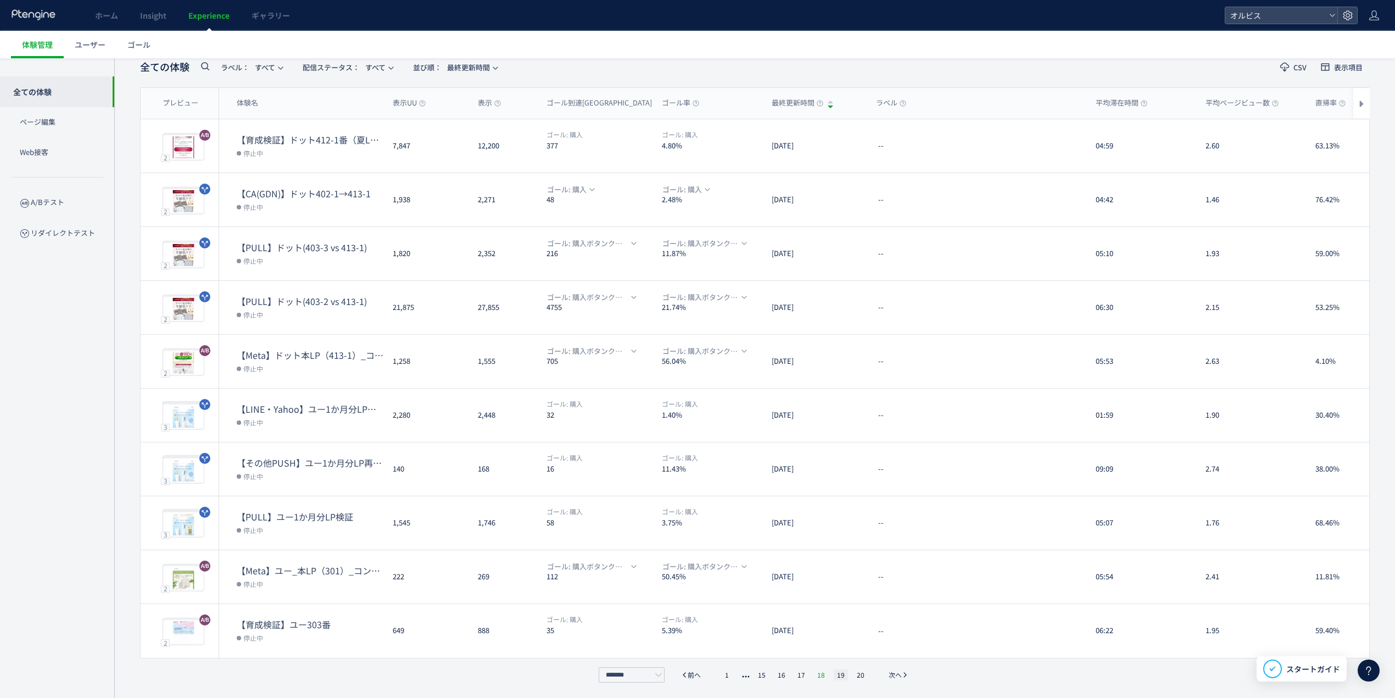
click at [814, 675] on li "18" at bounding box center [821, 674] width 14 height 11
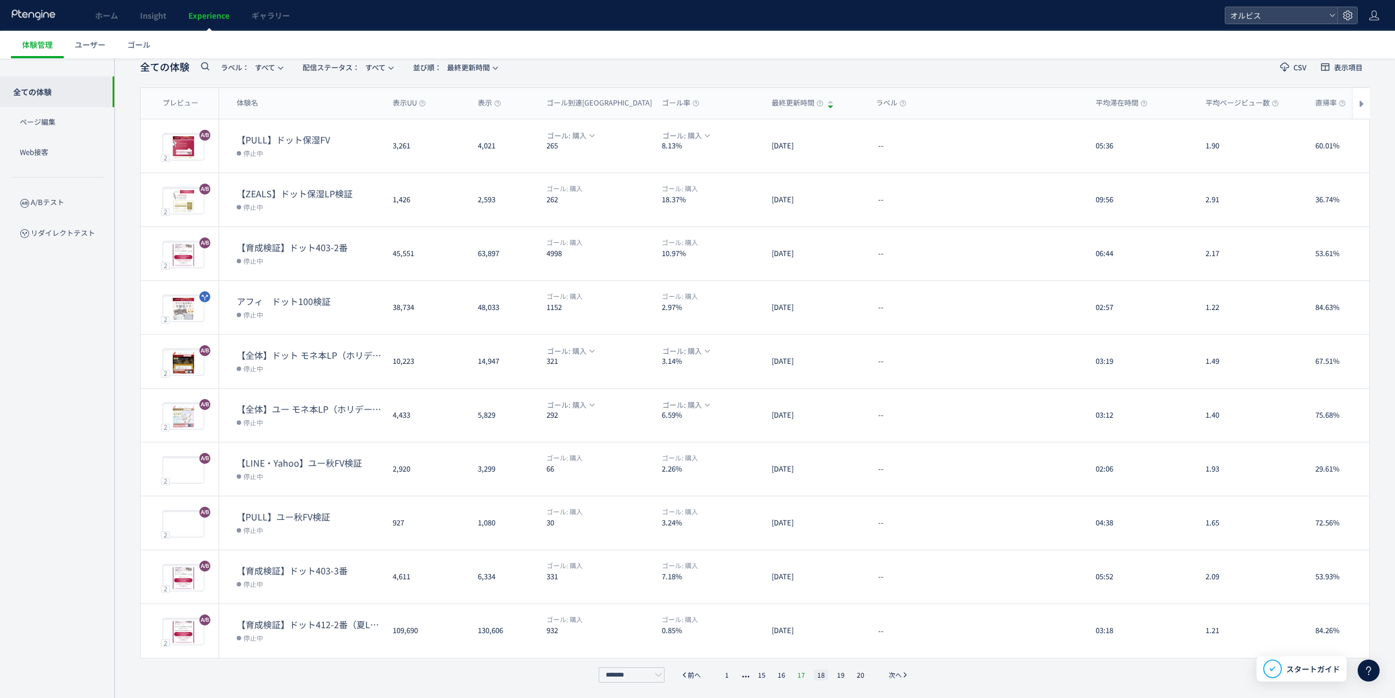
click at [807, 675] on li "17" at bounding box center [801, 674] width 14 height 11
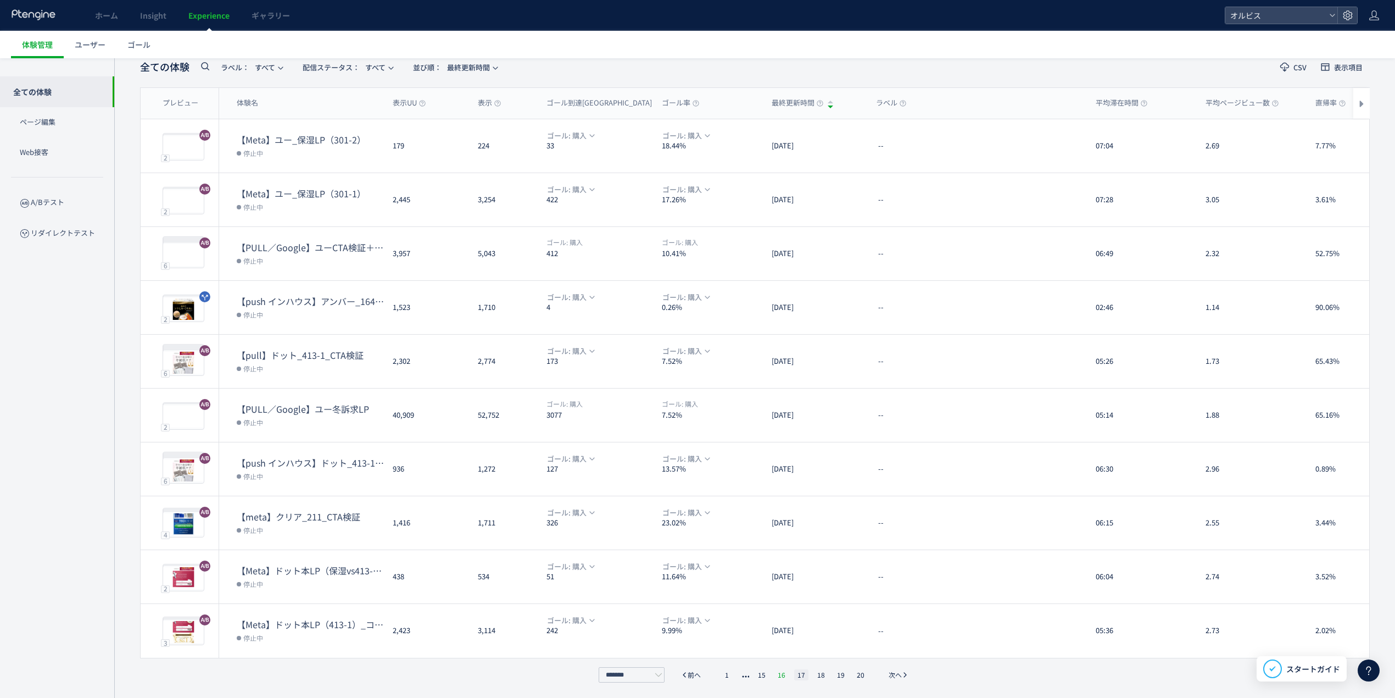
click at [780, 673] on li "16" at bounding box center [782, 674] width 14 height 11
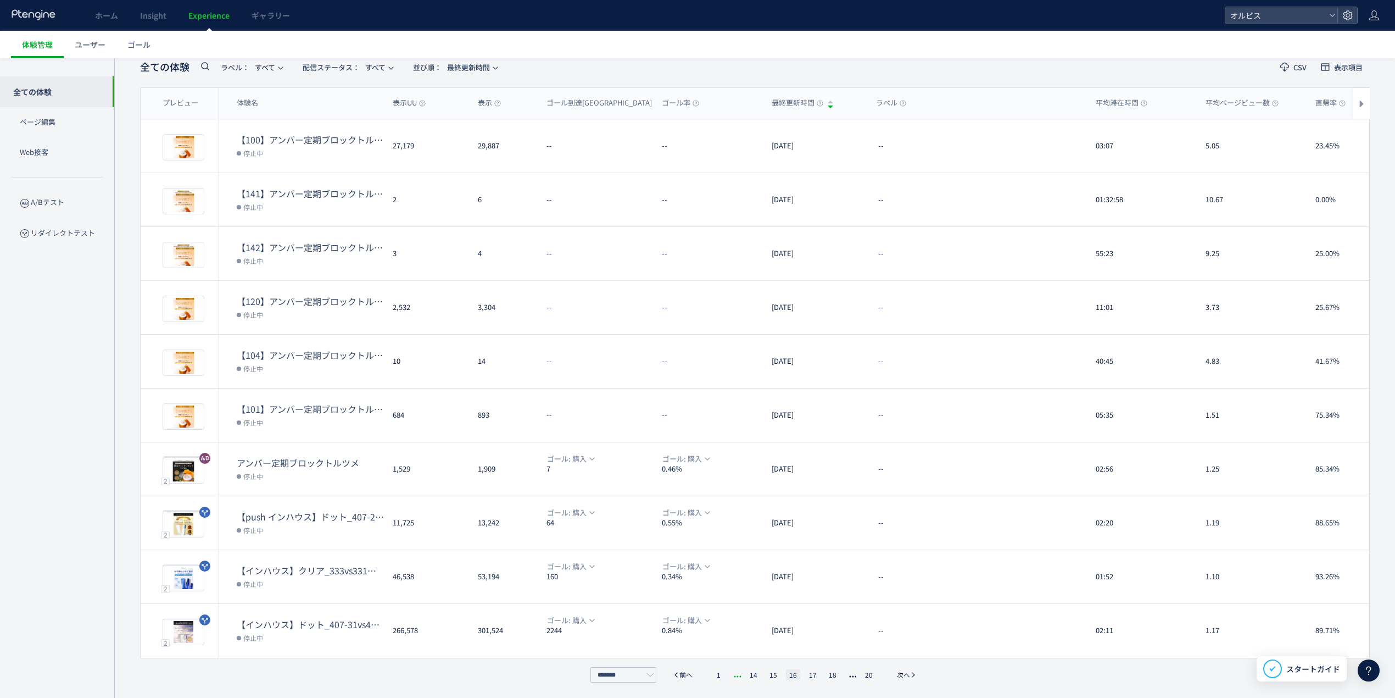
click at [741, 672] on li "pagination" at bounding box center [735, 674] width 11 height 11
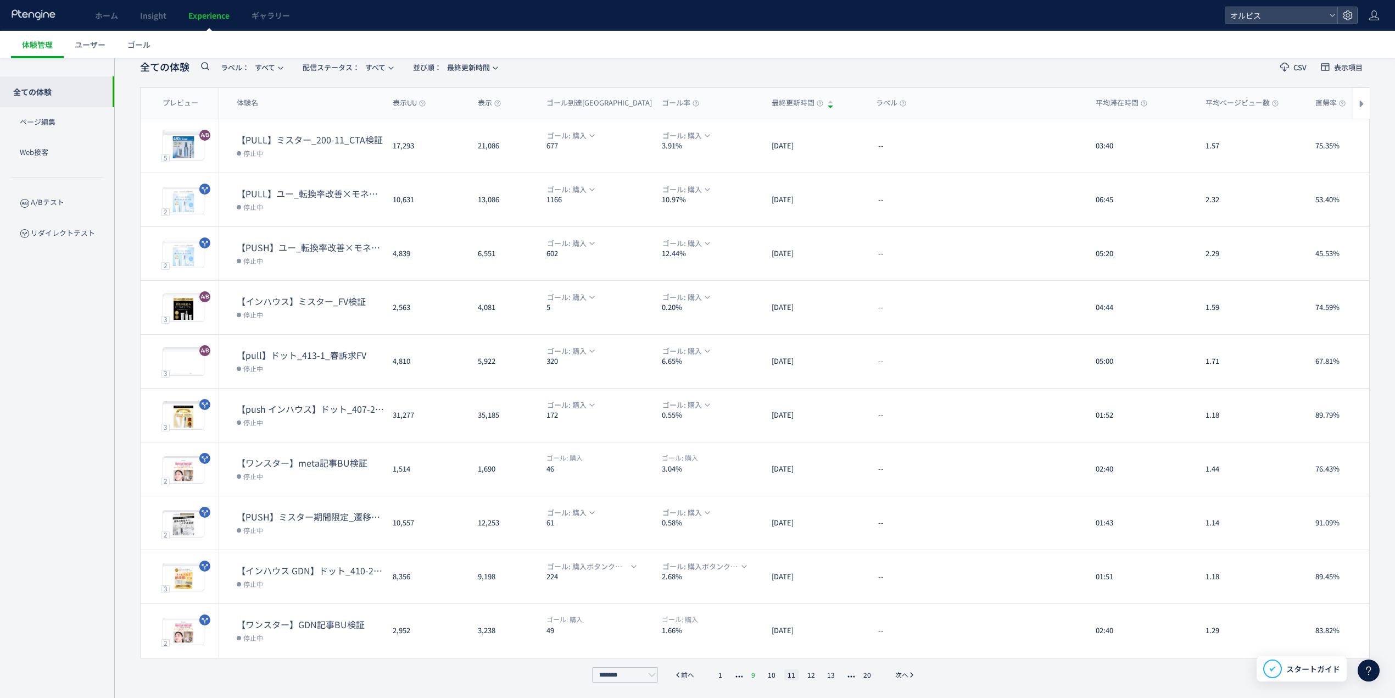
click at [752, 670] on li "9" at bounding box center [753, 674] width 11 height 11
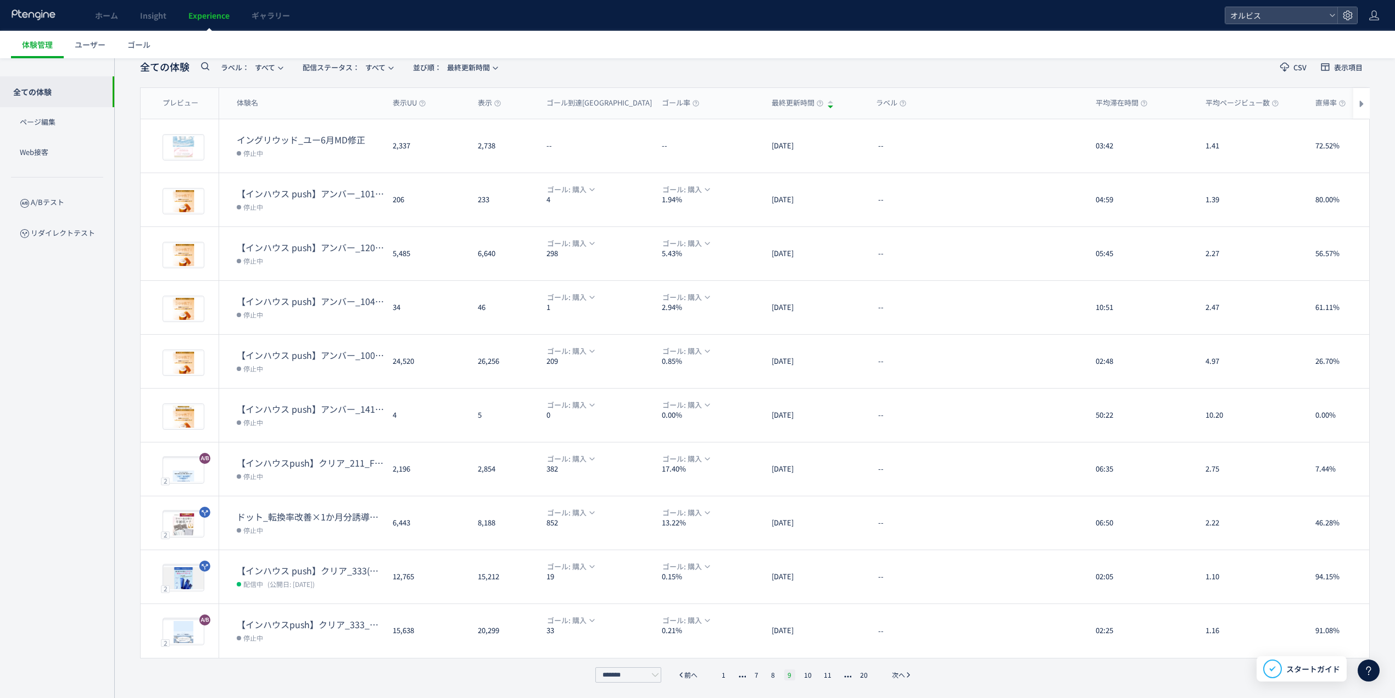
click at [752, 670] on li "7" at bounding box center [756, 674] width 11 height 11
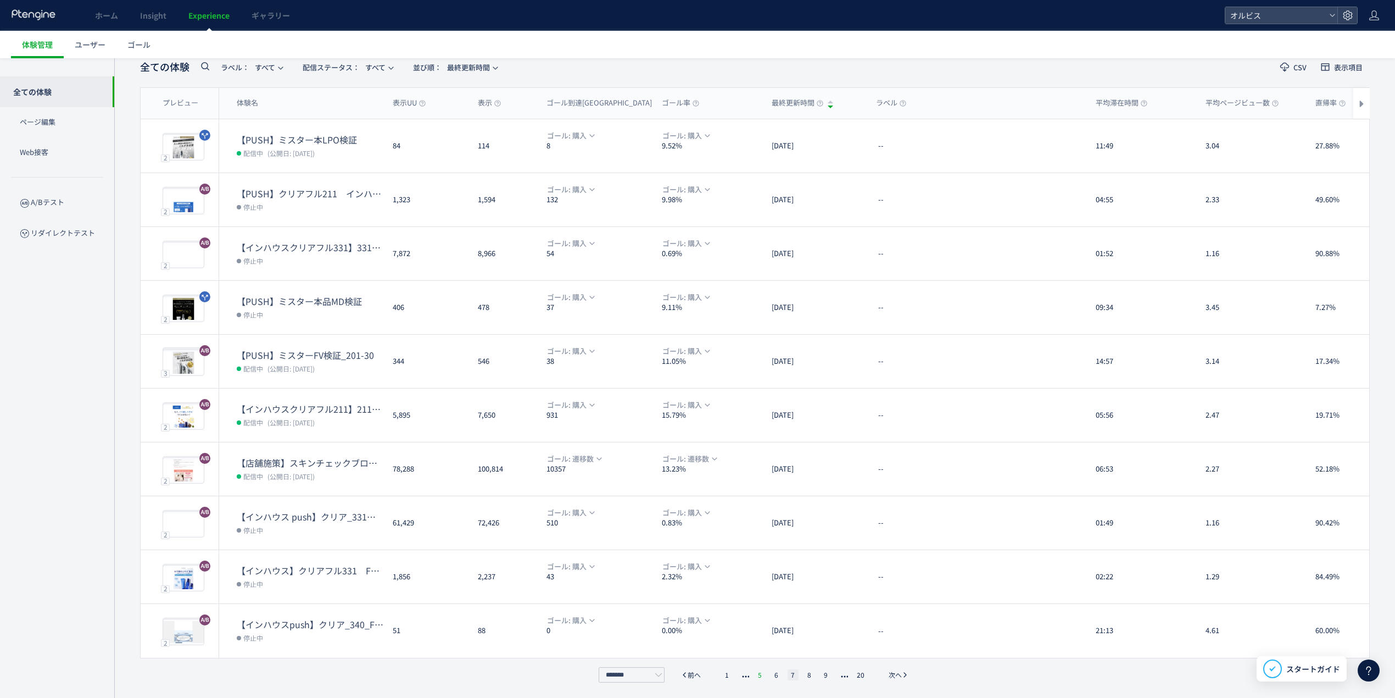
click at [761, 676] on li "5" at bounding box center [760, 674] width 11 height 11
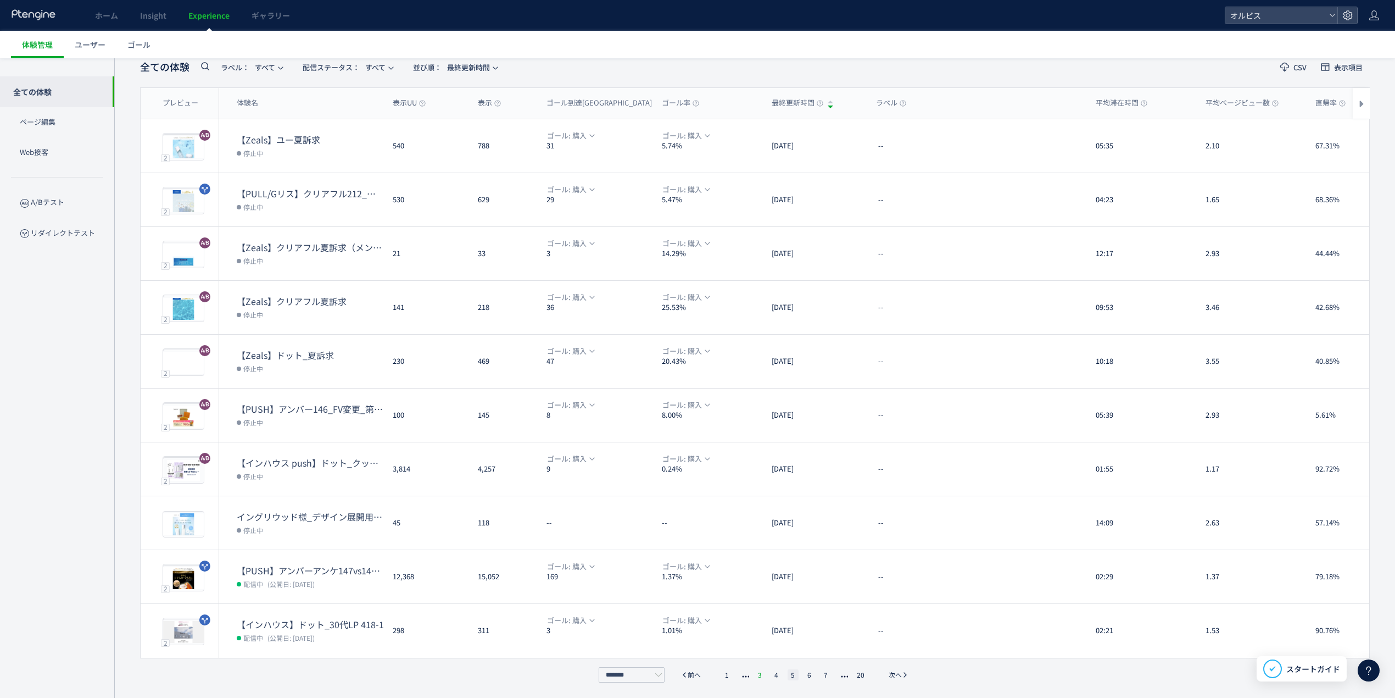
click at [756, 672] on li "3" at bounding box center [760, 674] width 11 height 11
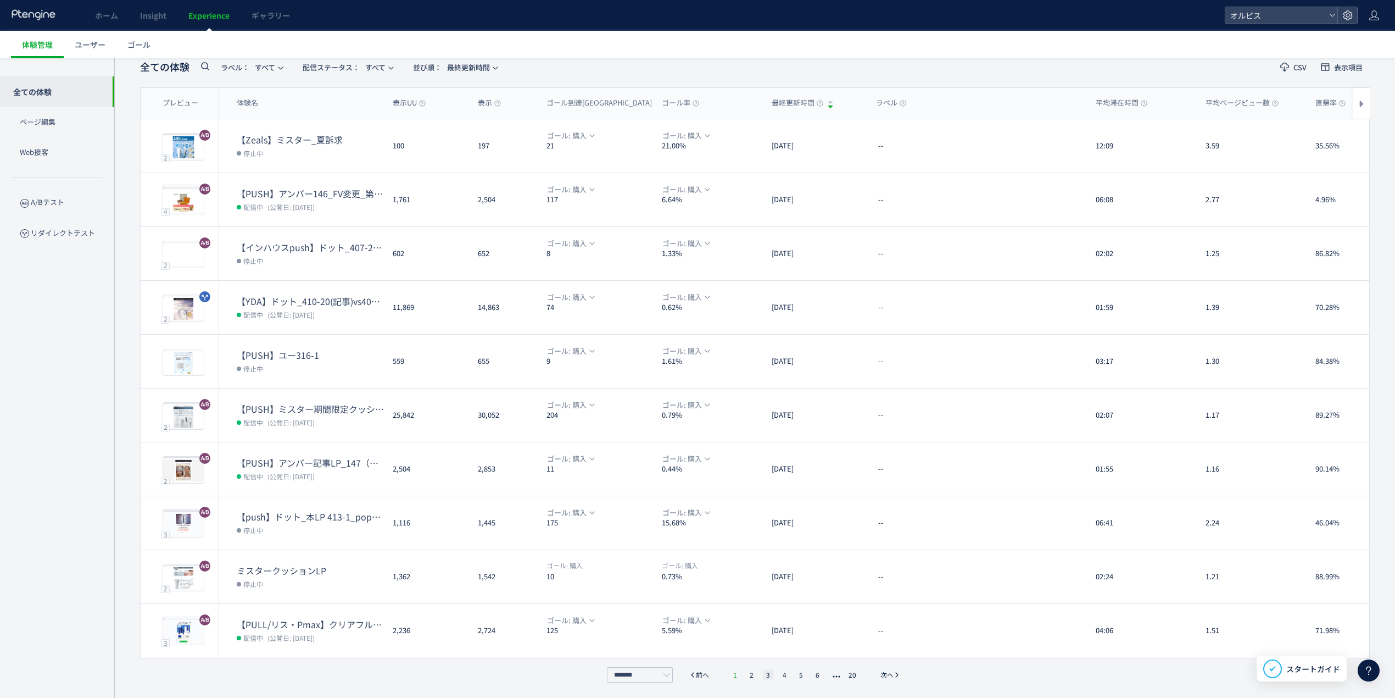
click at [735, 673] on li "1" at bounding box center [735, 674] width 11 height 11
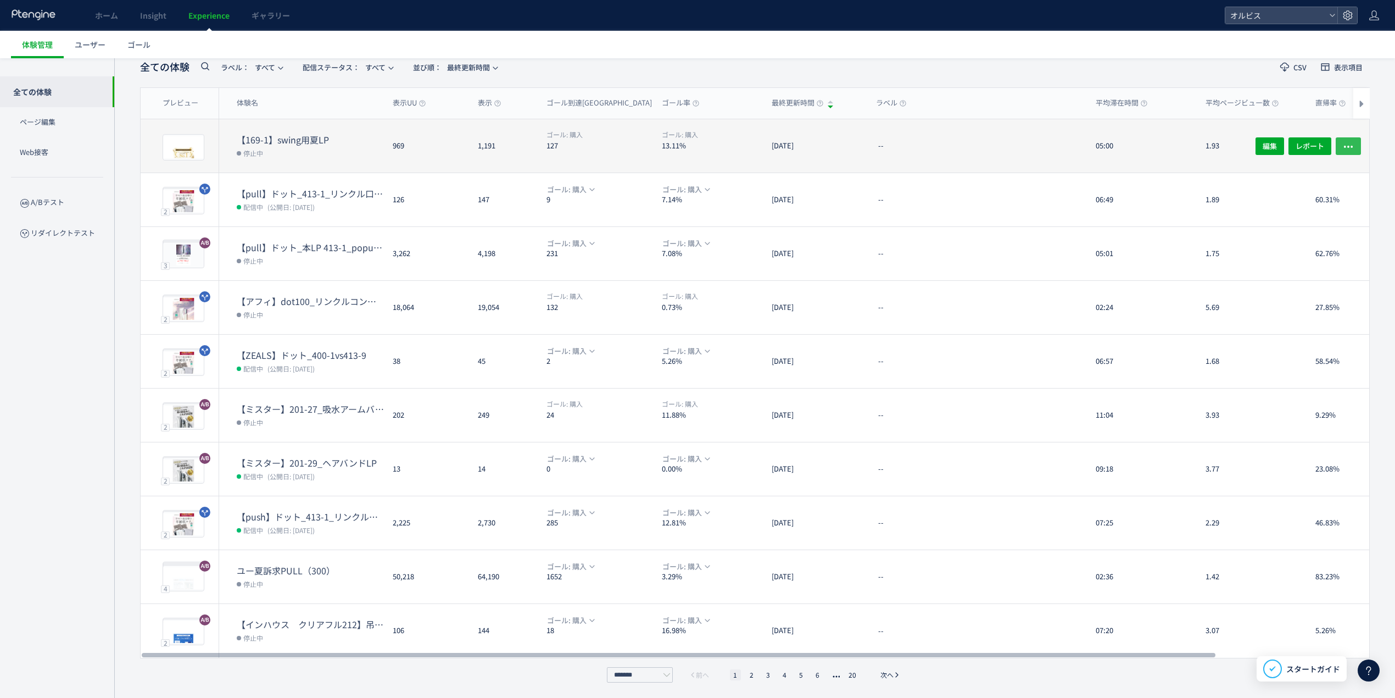
click at [1343, 146] on icon "button" at bounding box center [1348, 146] width 11 height 11
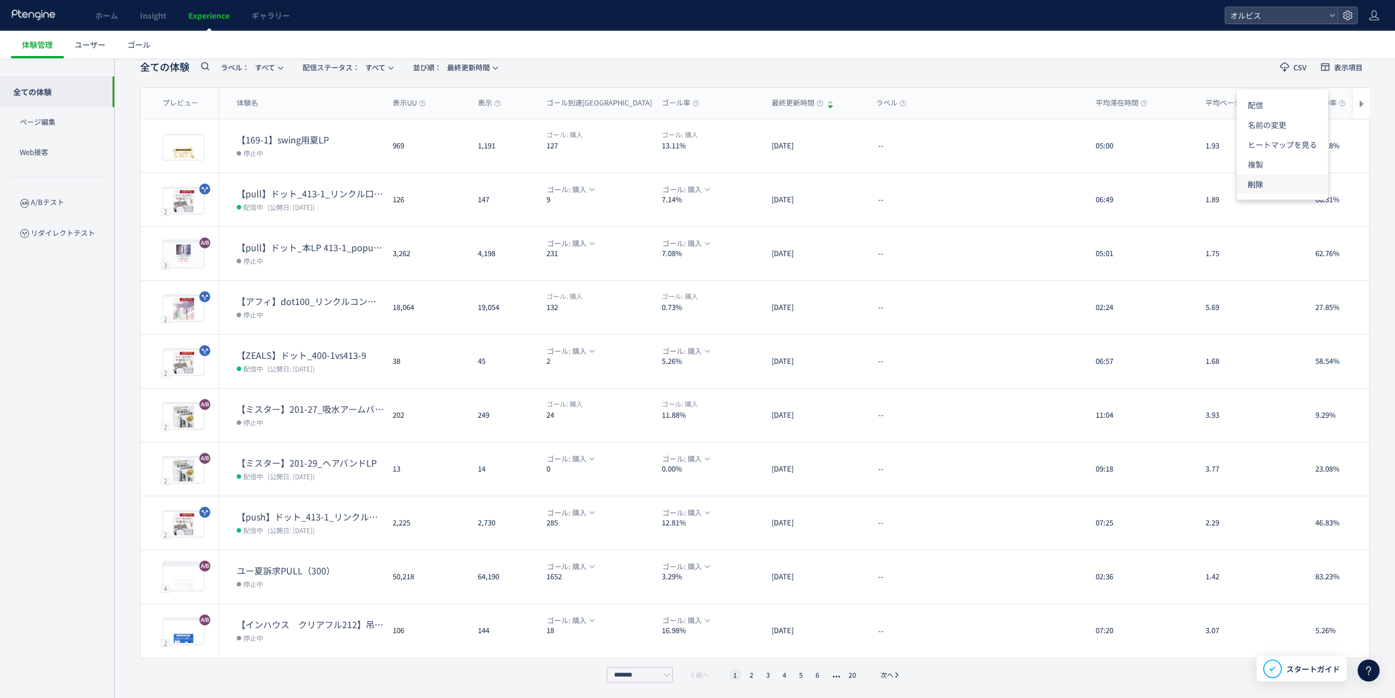
click at [1271, 187] on li "削除" at bounding box center [1282, 184] width 91 height 20
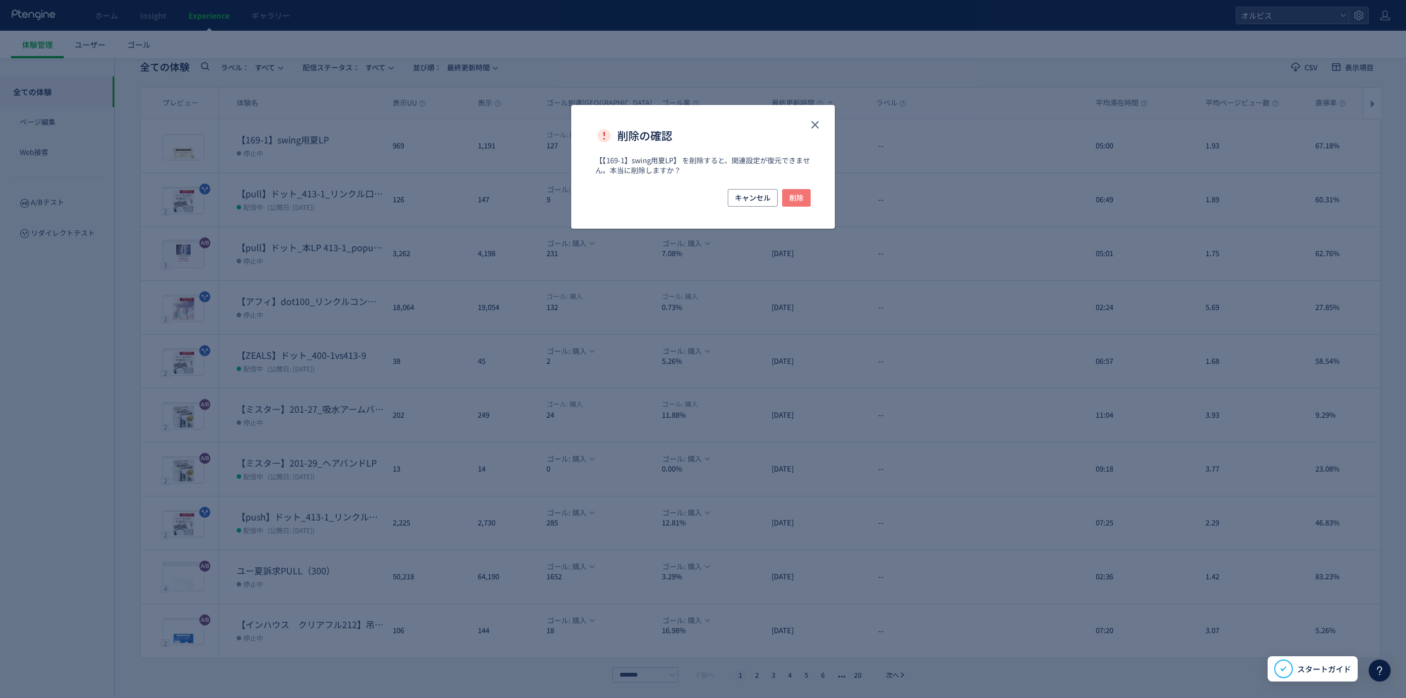
click at [796, 201] on span "削除" at bounding box center [796, 198] width 14 height 18
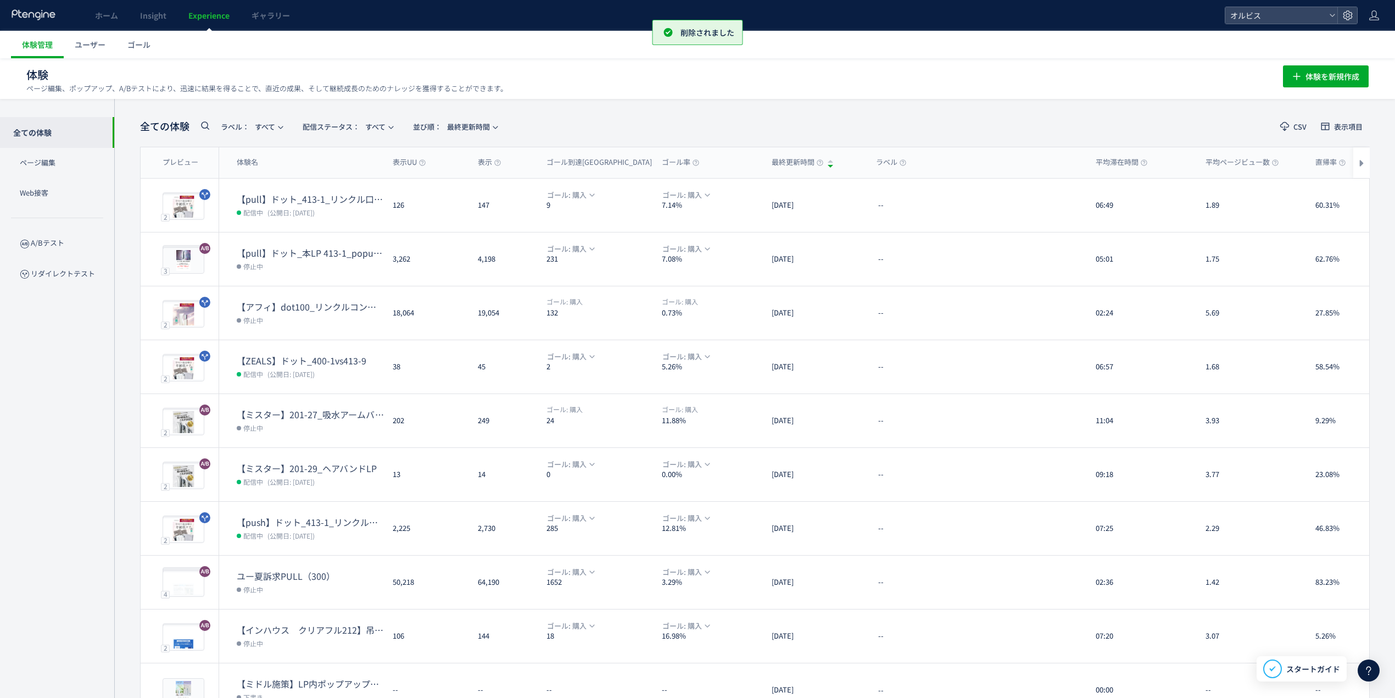
scroll to position [0, 0]
click at [1315, 88] on button "体験を新規作成" at bounding box center [1326, 77] width 86 height 22
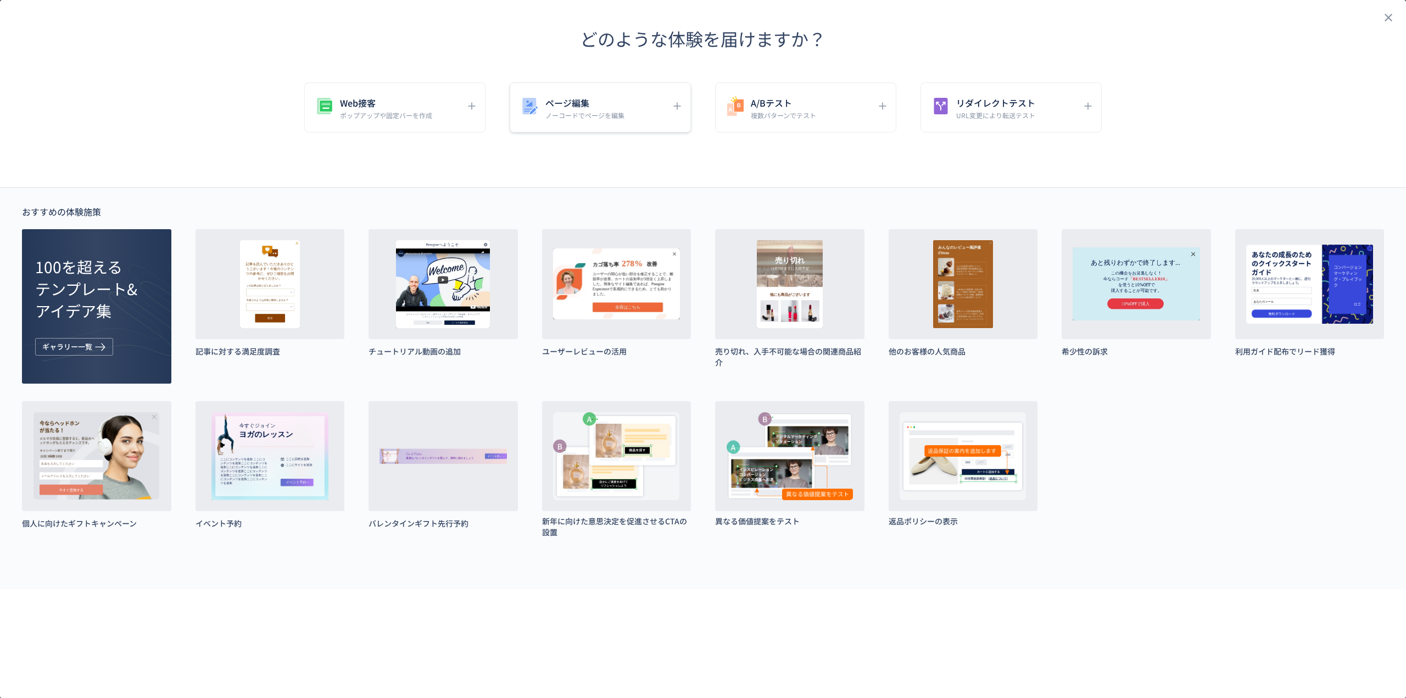
click at [609, 109] on h5 "ページ編集" at bounding box center [584, 102] width 79 height 15
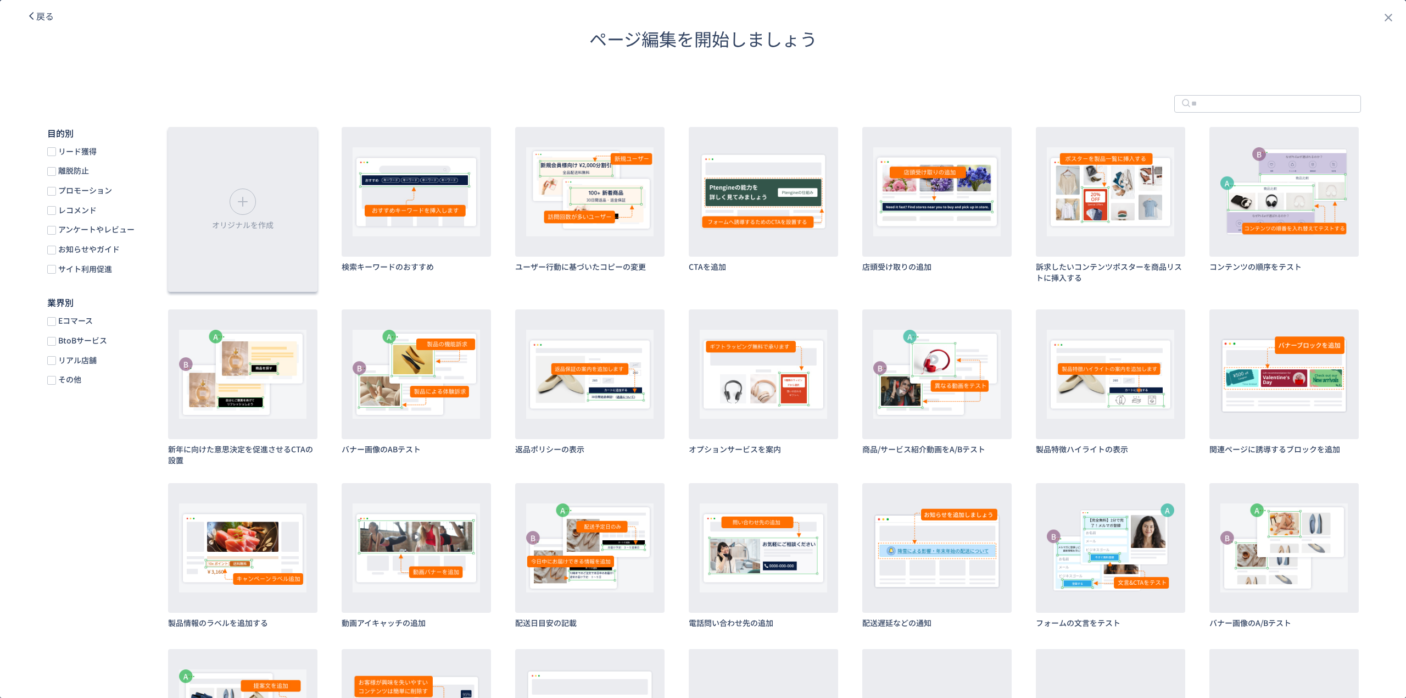
click at [252, 202] on icon "dialog" at bounding box center [243, 202] width 18 height 18
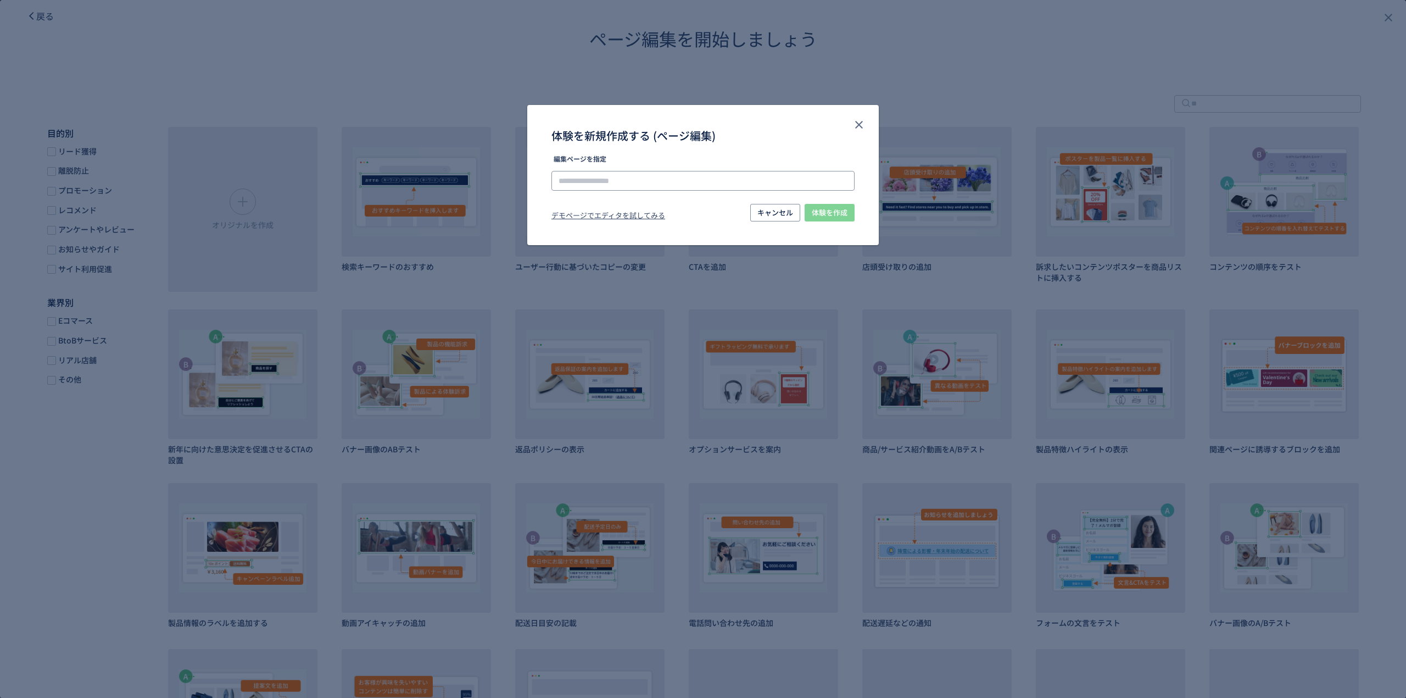
click at [720, 185] on input "体験を新規作成する (ページ編集)" at bounding box center [703, 181] width 303 height 20
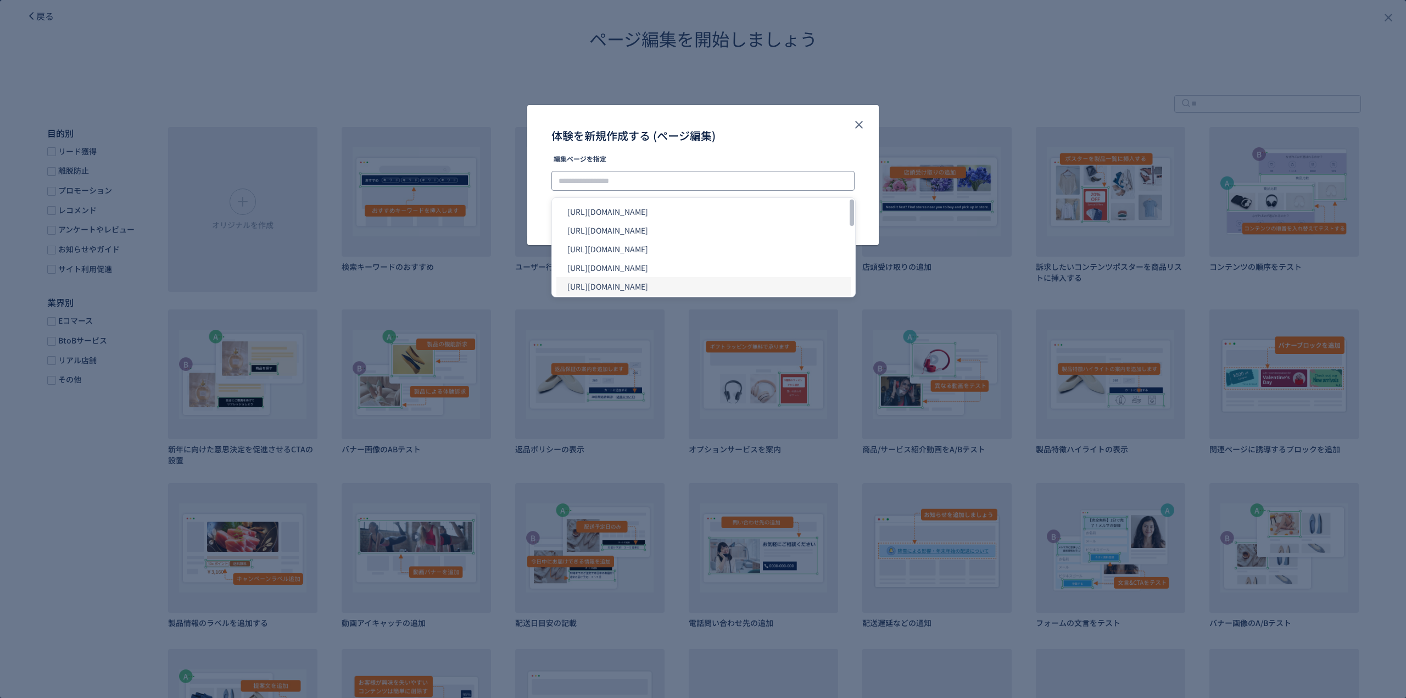
paste input "**********"
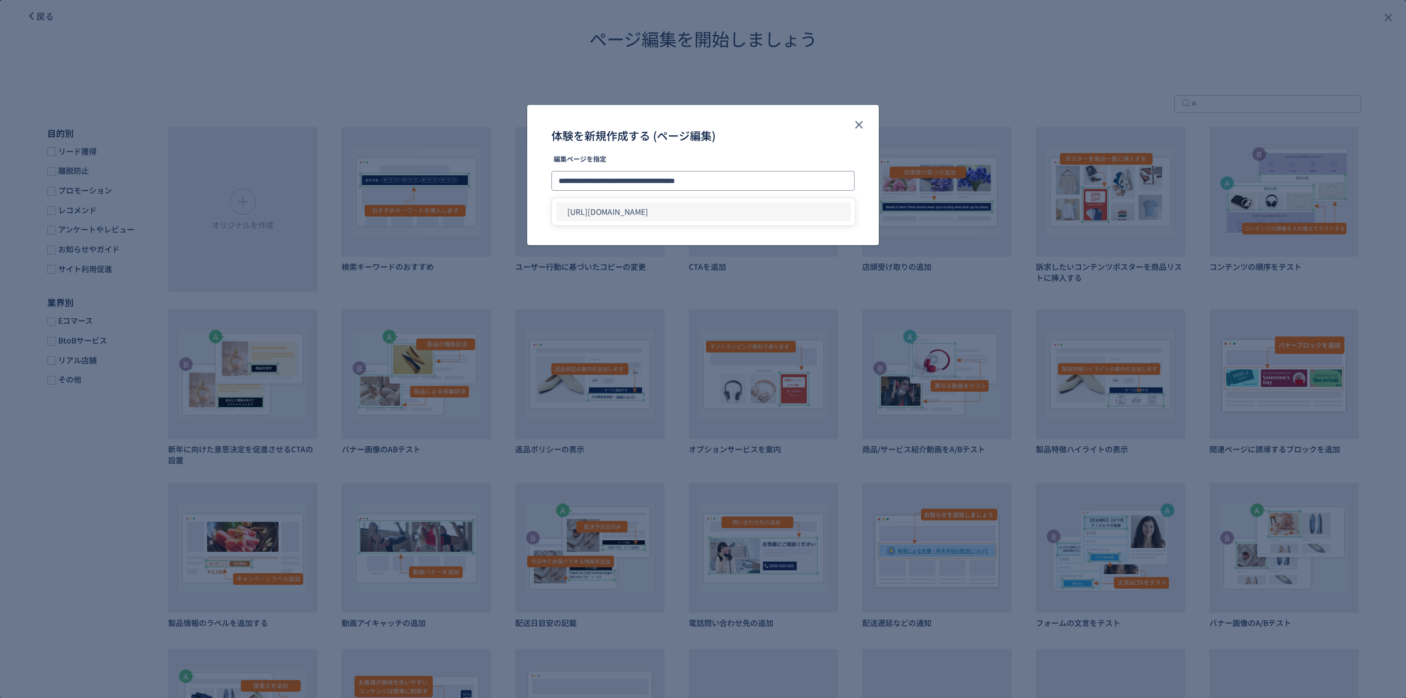
type input "**********"
click at [720, 209] on li "[URL][DOMAIN_NAME]" at bounding box center [703, 211] width 294 height 19
click at [821, 211] on span "体験を作成" at bounding box center [830, 213] width 36 height 18
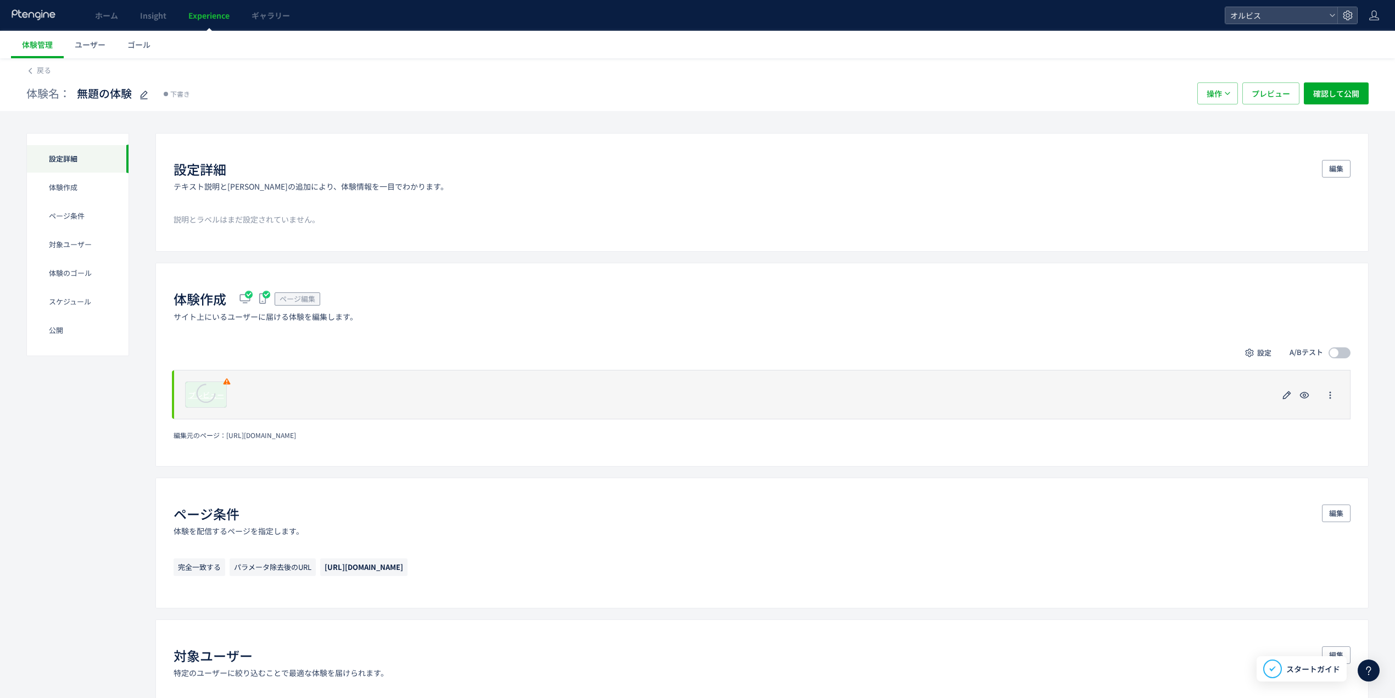
click at [202, 396] on icon at bounding box center [206, 393] width 34 height 34
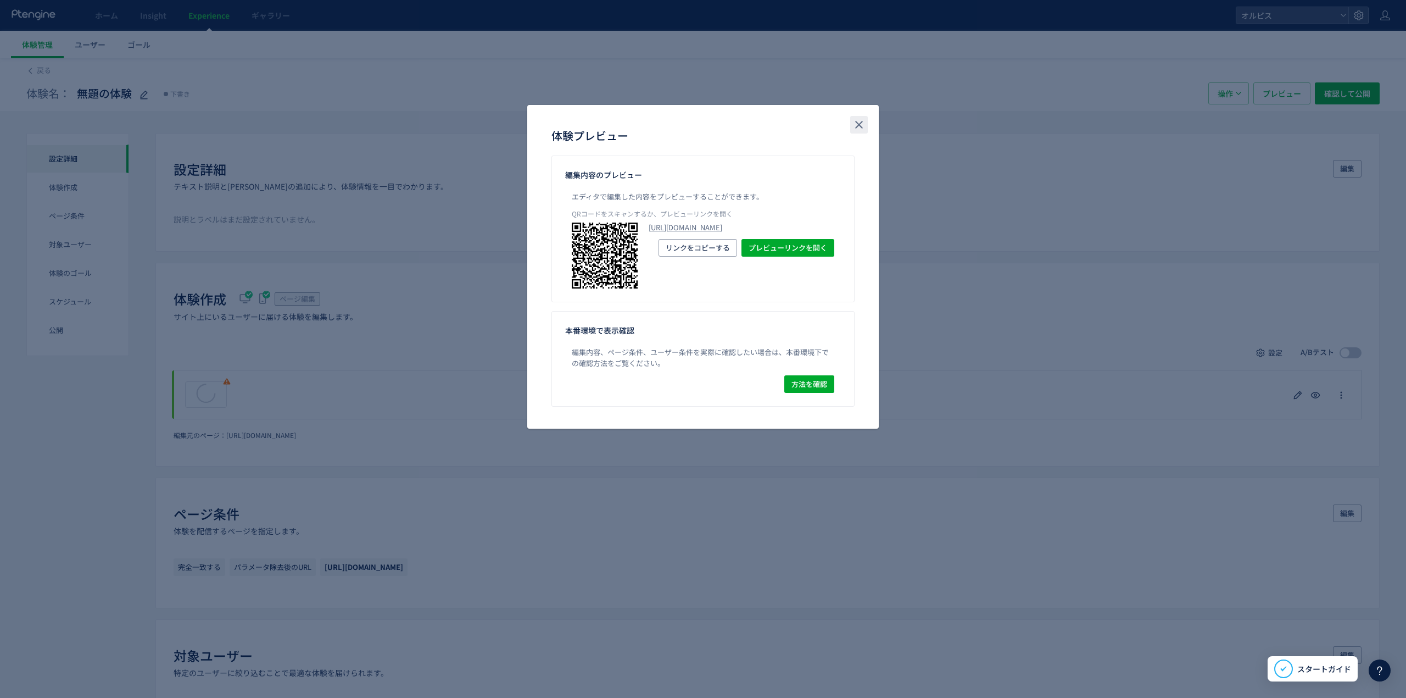
click at [858, 121] on icon "close" at bounding box center [859, 124] width 13 height 13
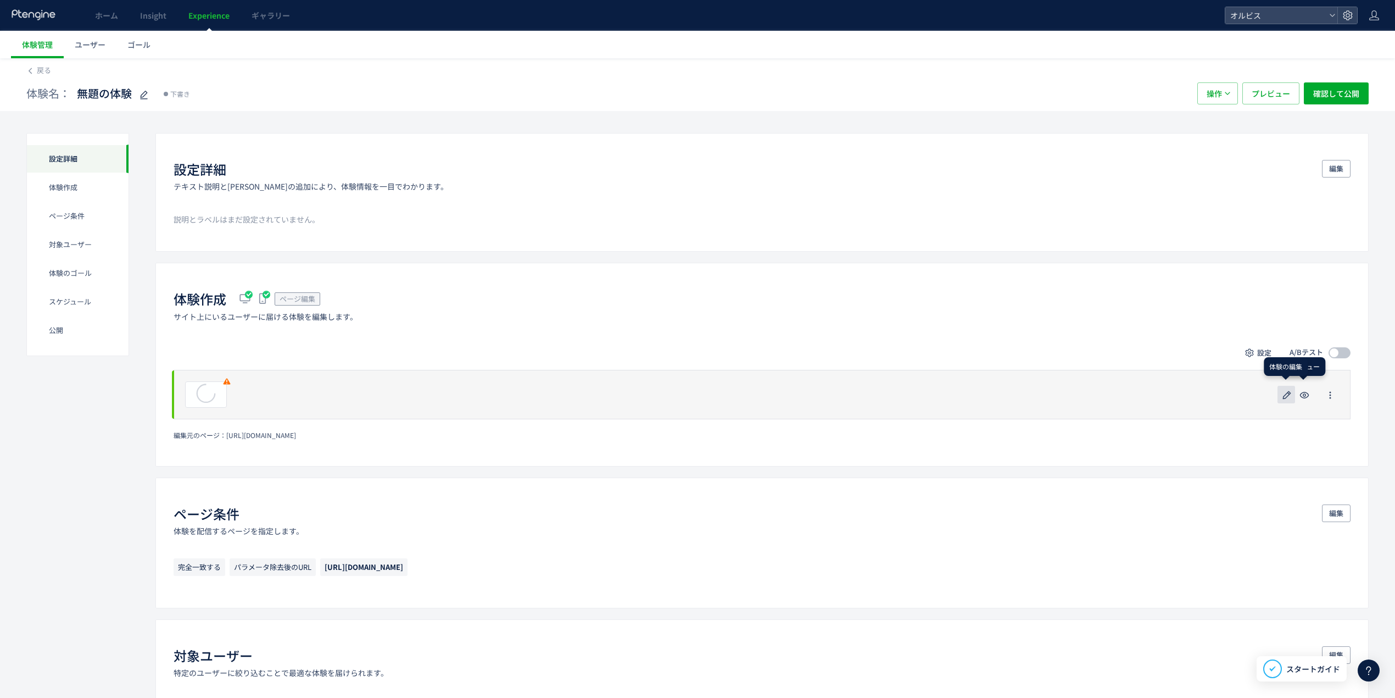
click at [1290, 394] on use "button" at bounding box center [1287, 395] width 8 height 8
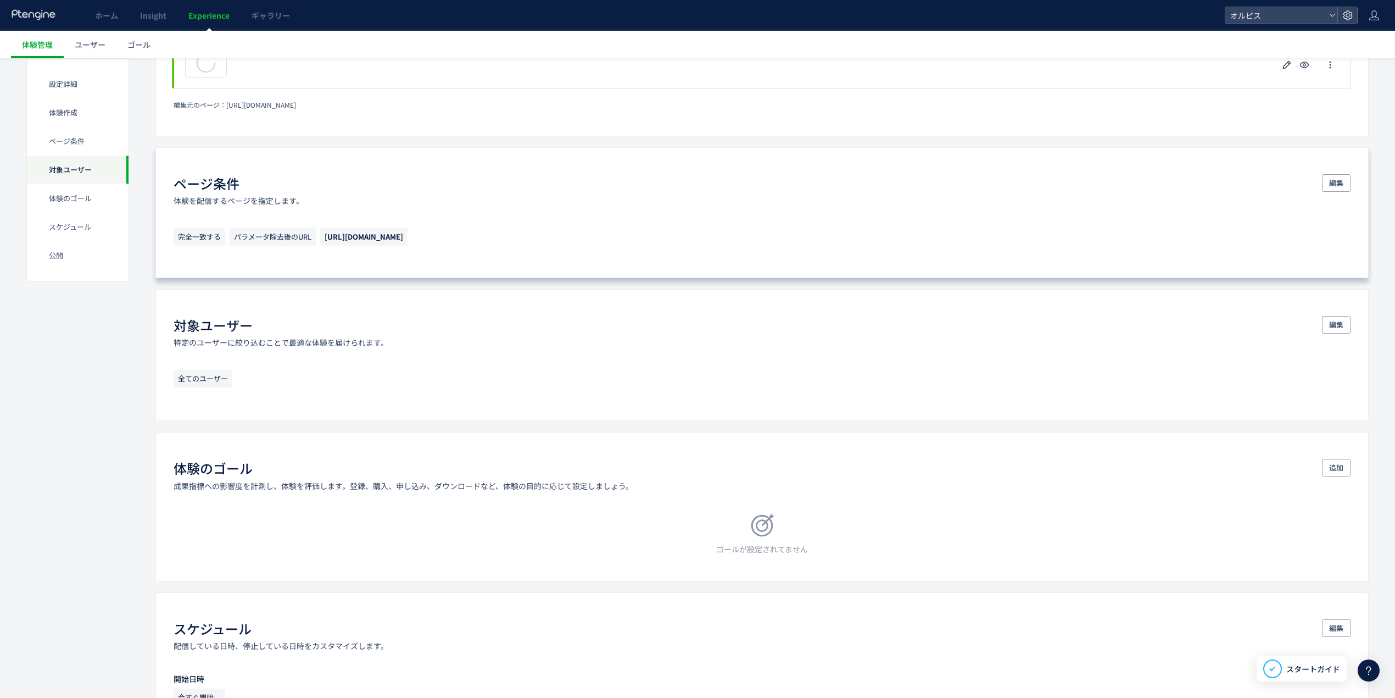
scroll to position [513, 0]
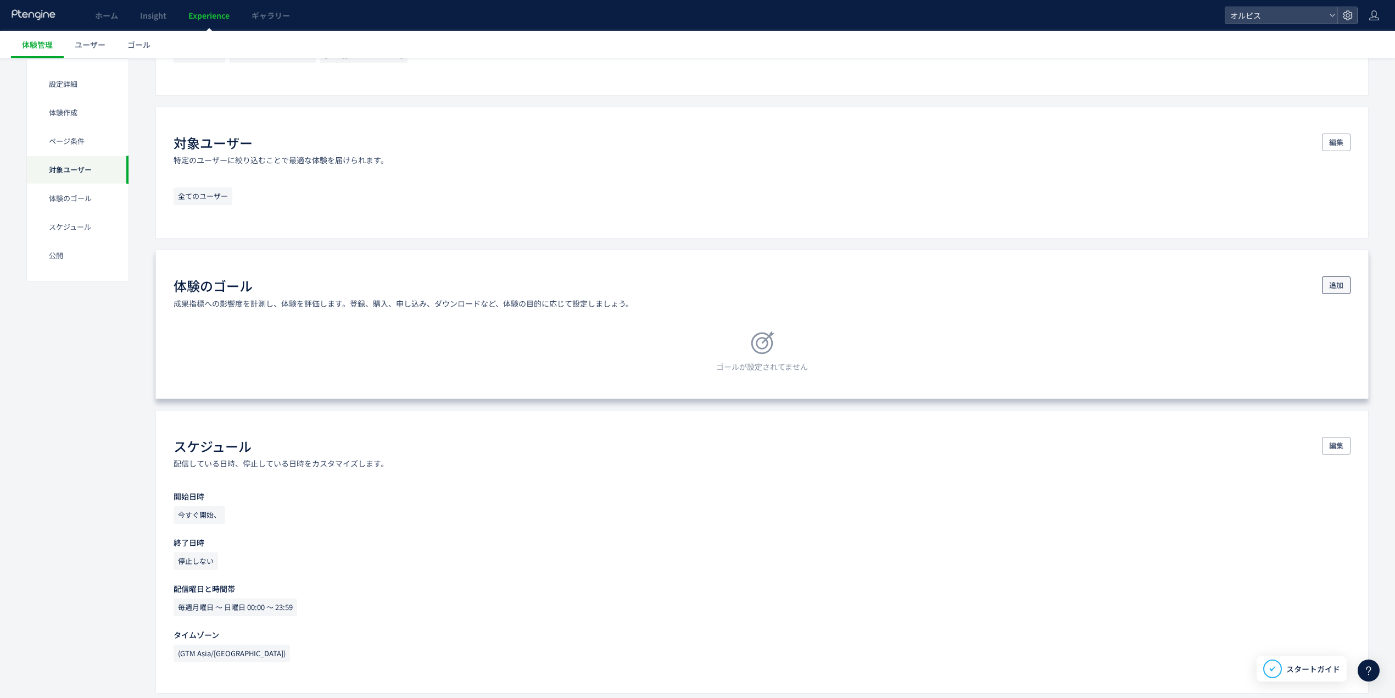
click at [1344, 284] on button "追加" at bounding box center [1336, 285] width 29 height 18
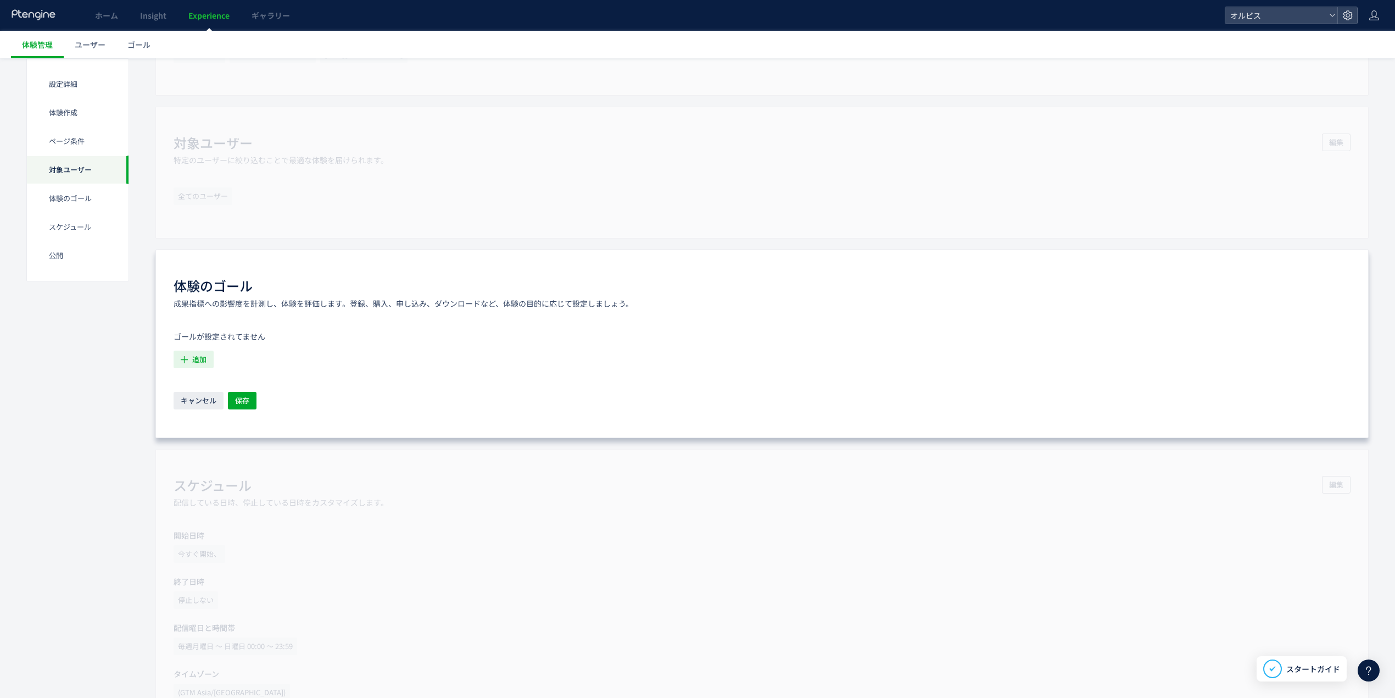
click at [193, 359] on span "追加" at bounding box center [199, 359] width 14 height 18
click at [187, 476] on icon "購入" at bounding box center [190, 472] width 15 height 11
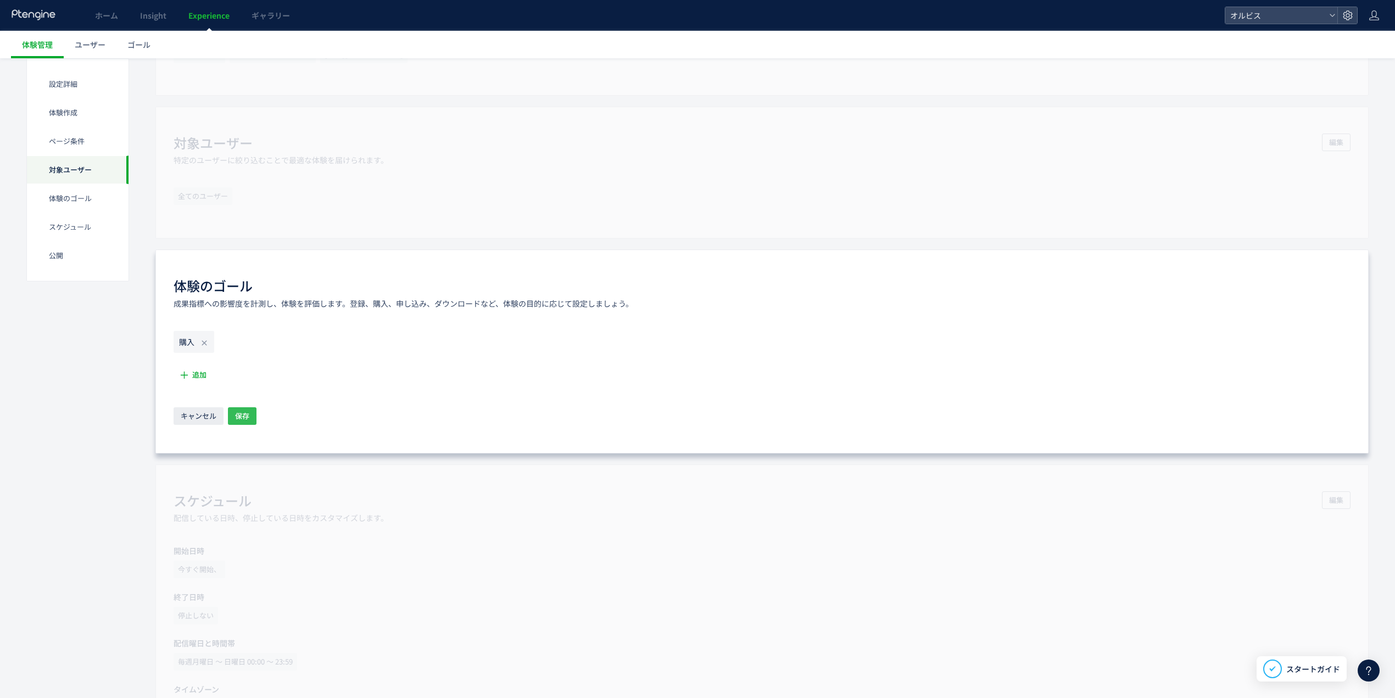
click at [255, 422] on button "保存" at bounding box center [242, 416] width 29 height 18
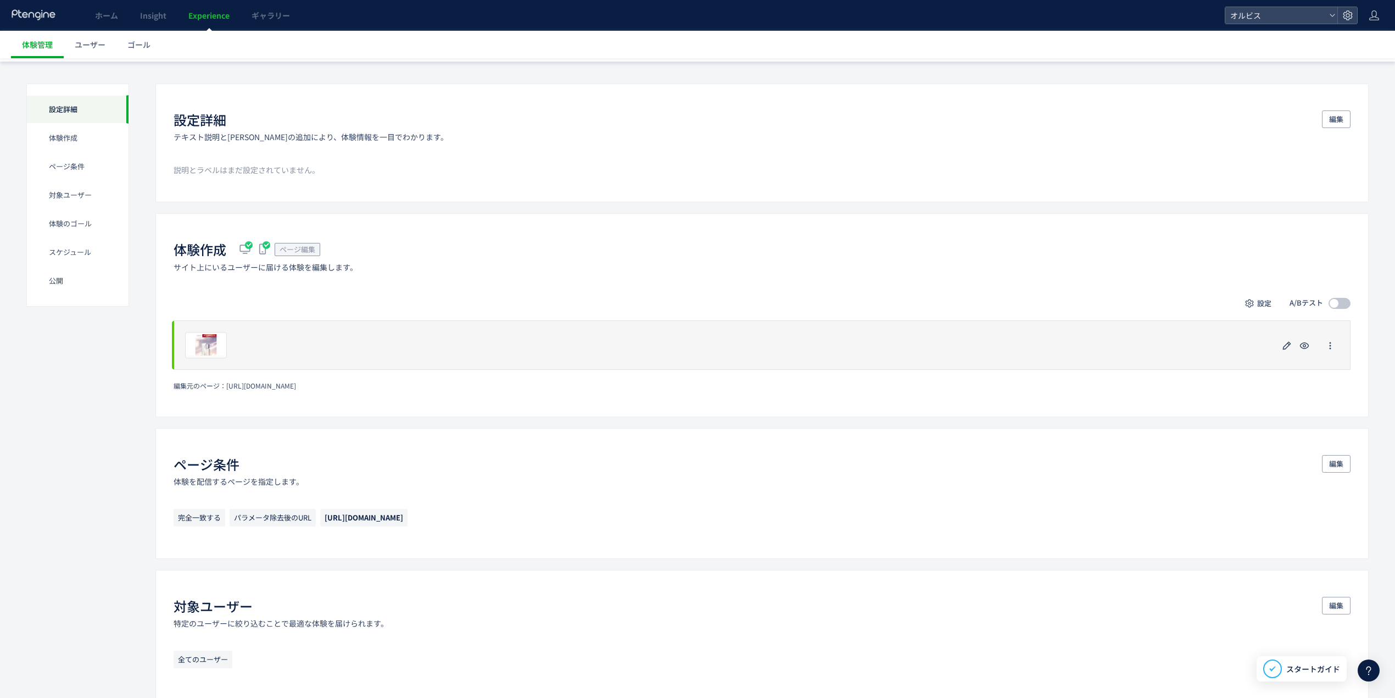
scroll to position [0, 0]
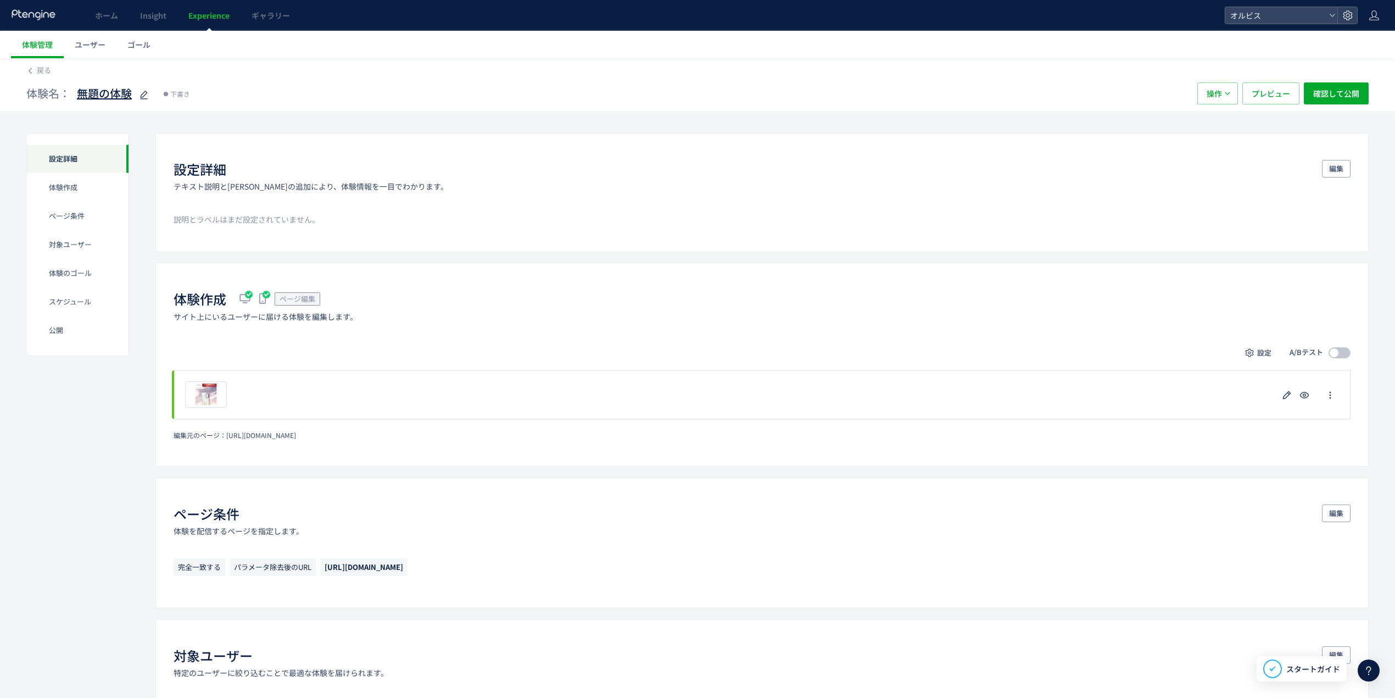
click at [142, 91] on icon at bounding box center [143, 94] width 13 height 13
type input "**********"
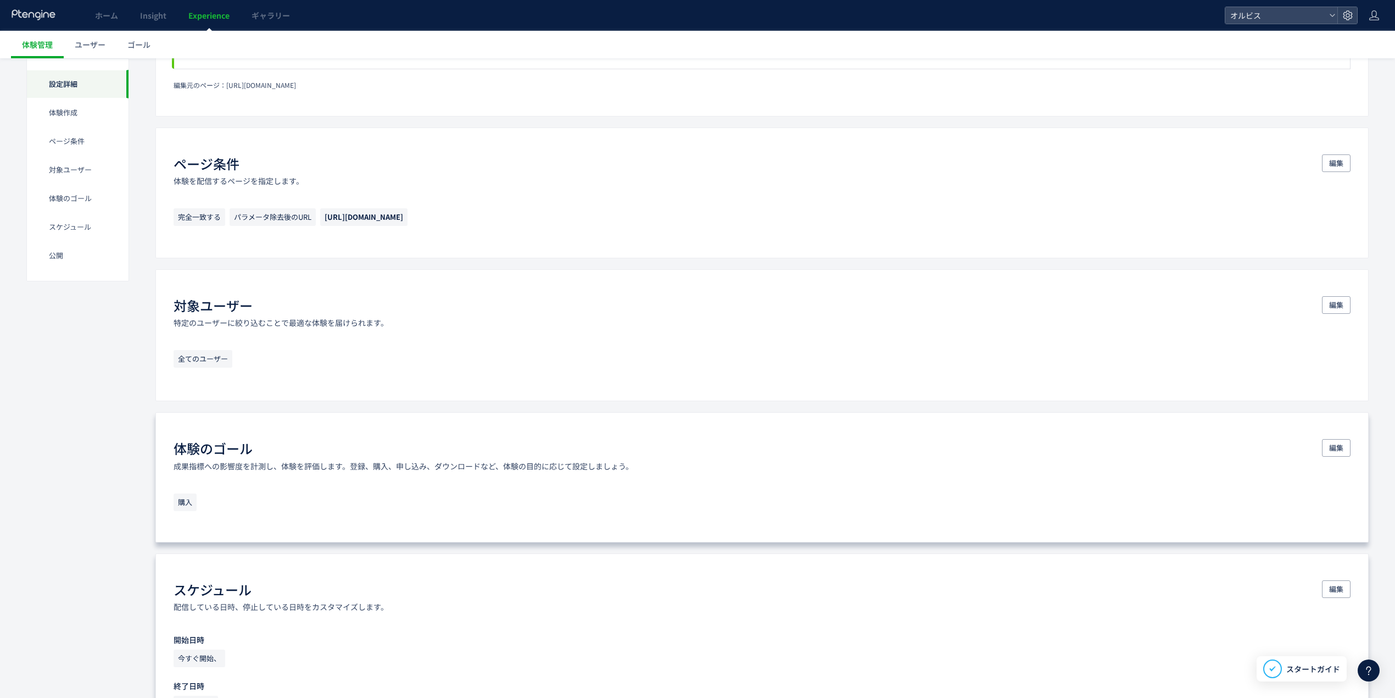
scroll to position [715, 0]
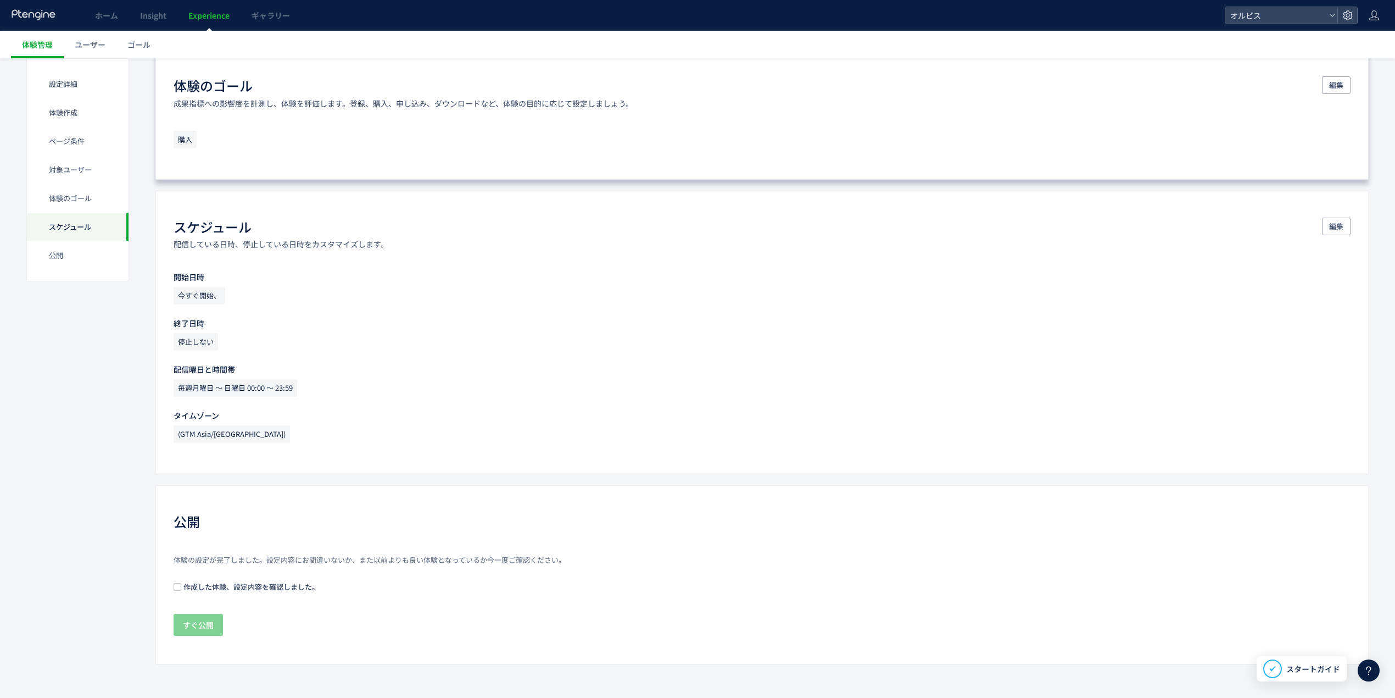
click at [225, 579] on div "体験の設定が完了しました。設定内容にお間違いないか、また以前よりも良い体験となっているか今一度ご確認ください。 作成した体験、設定内容を確認しました。 すぐ公開" at bounding box center [762, 596] width 1177 height 82
click at [220, 589] on span "作成した体験、設定内容を確認しました。" at bounding box center [250, 586] width 138 height 10
click at [203, 625] on span "すぐ公開" at bounding box center [198, 625] width 31 height 22
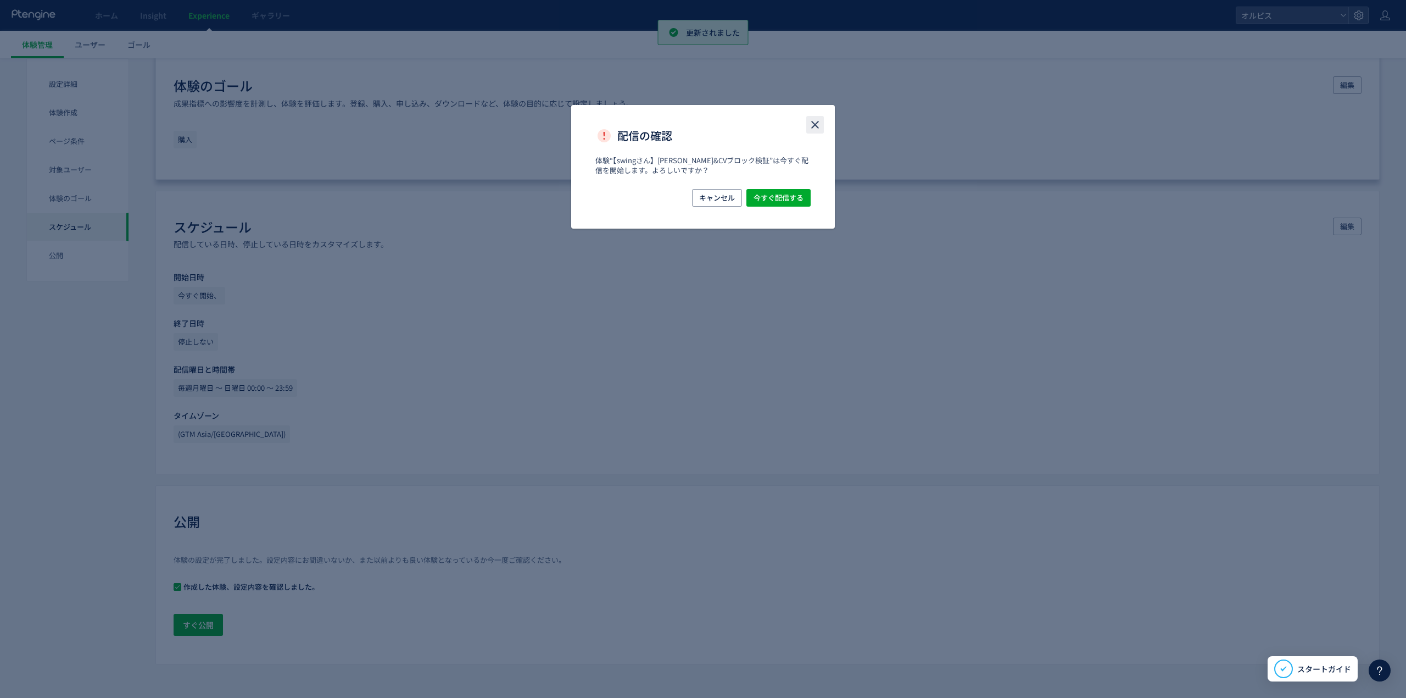
click at [814, 120] on icon "close" at bounding box center [815, 124] width 13 height 13
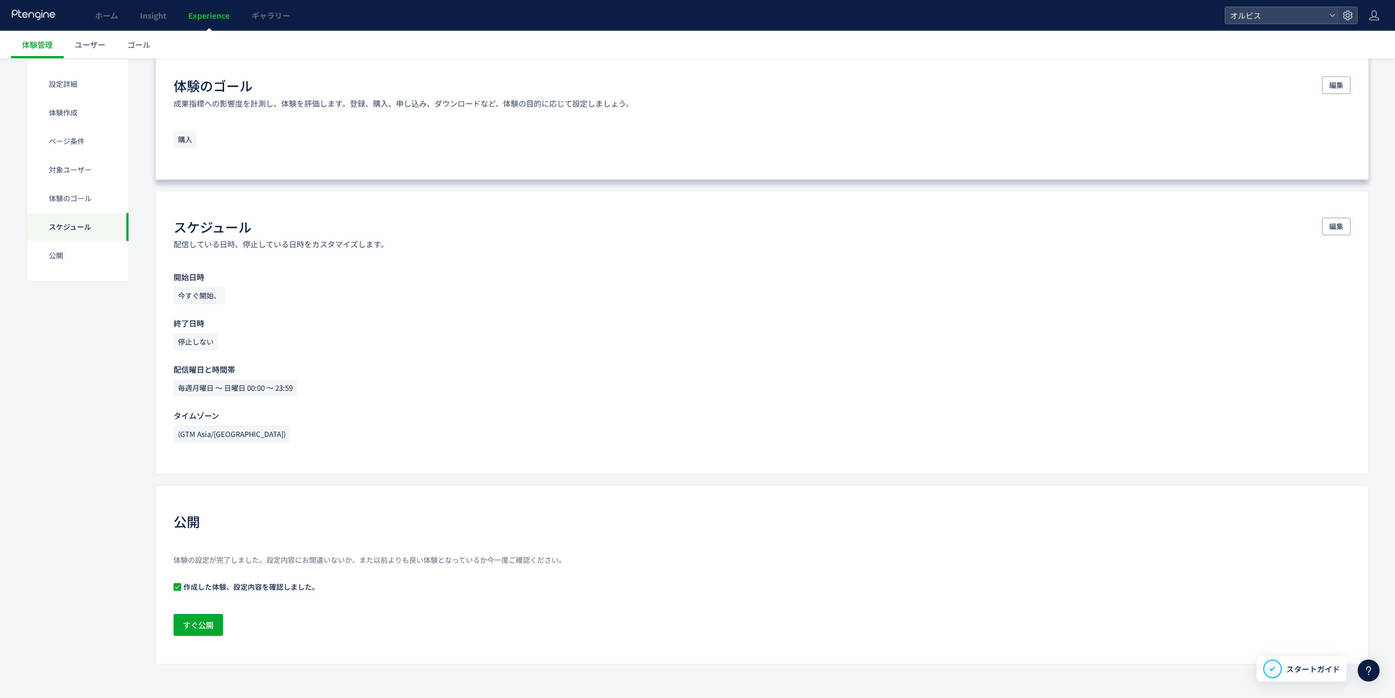
click at [188, 583] on span "作成した体験、設定内容を確認しました。" at bounding box center [250, 586] width 138 height 10
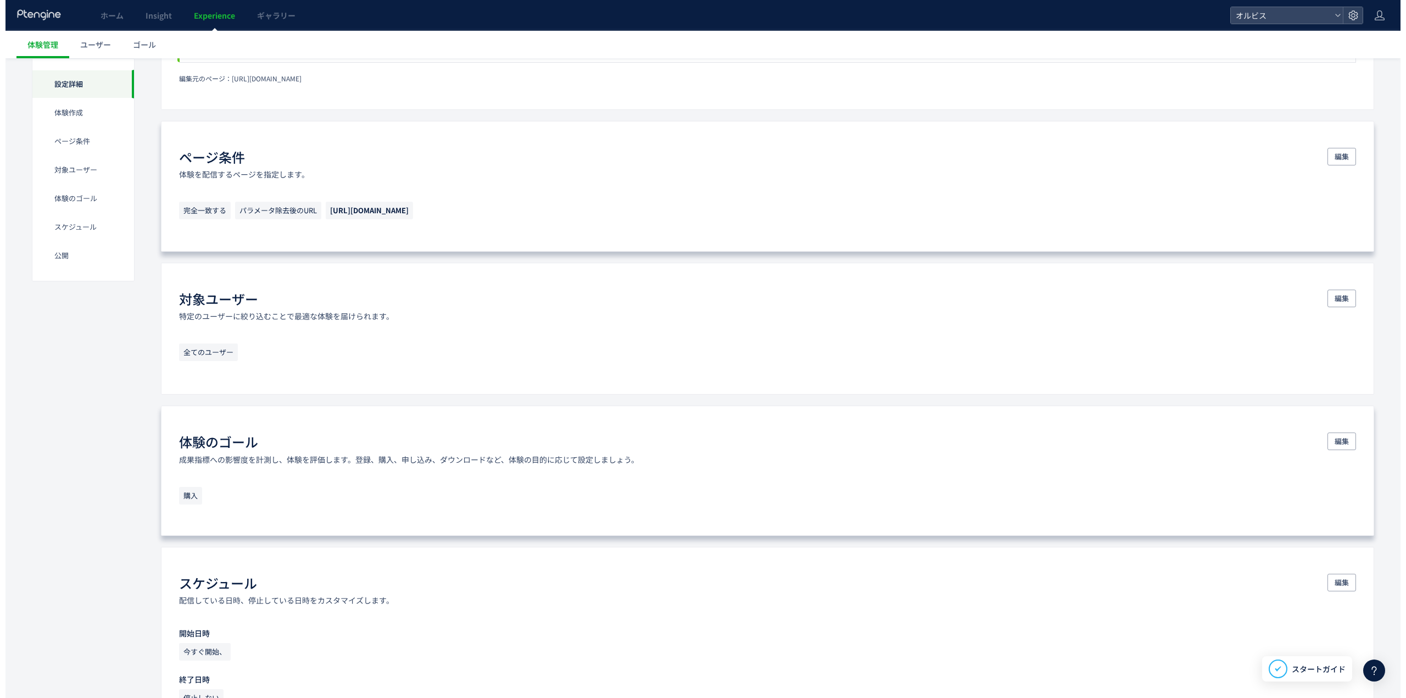
scroll to position [0, 0]
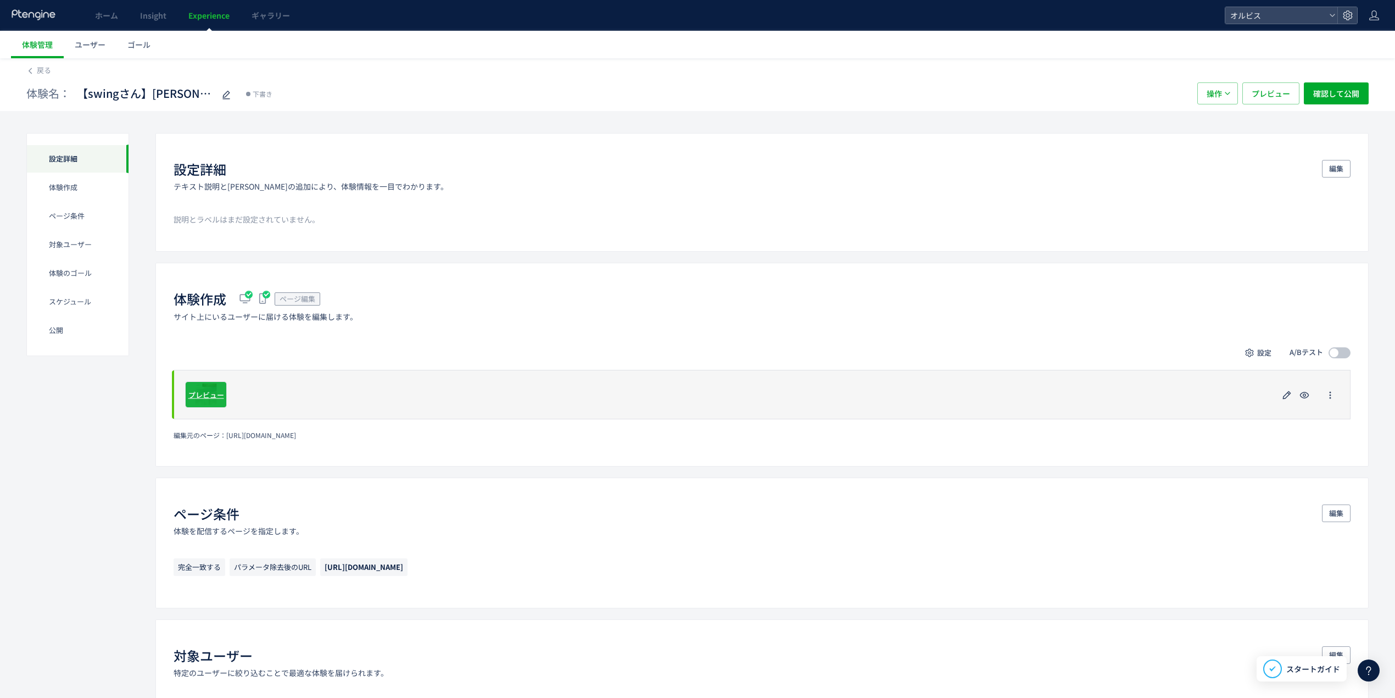
click at [207, 396] on span "プレビュー" at bounding box center [206, 394] width 36 height 10
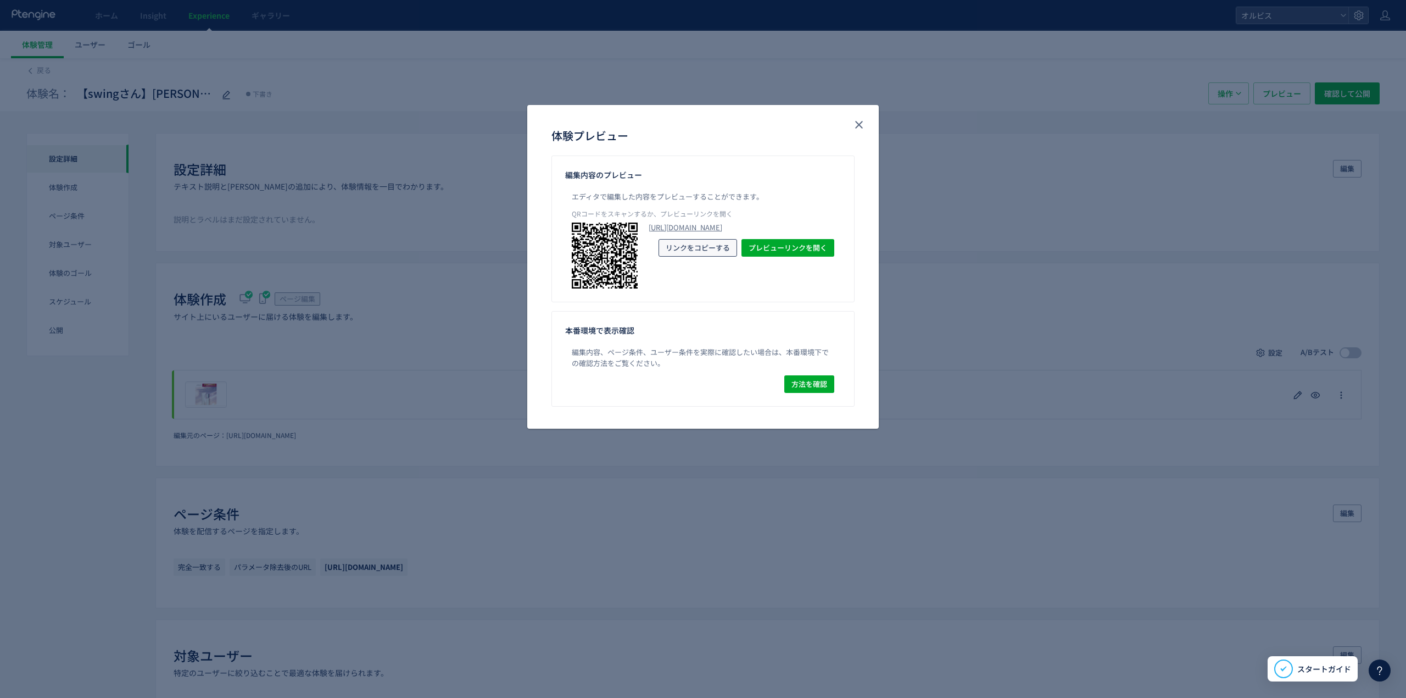
click at [680, 257] on span "リンクをコピーする" at bounding box center [698, 248] width 64 height 18
click at [858, 124] on use "close" at bounding box center [859, 125] width 8 height 8
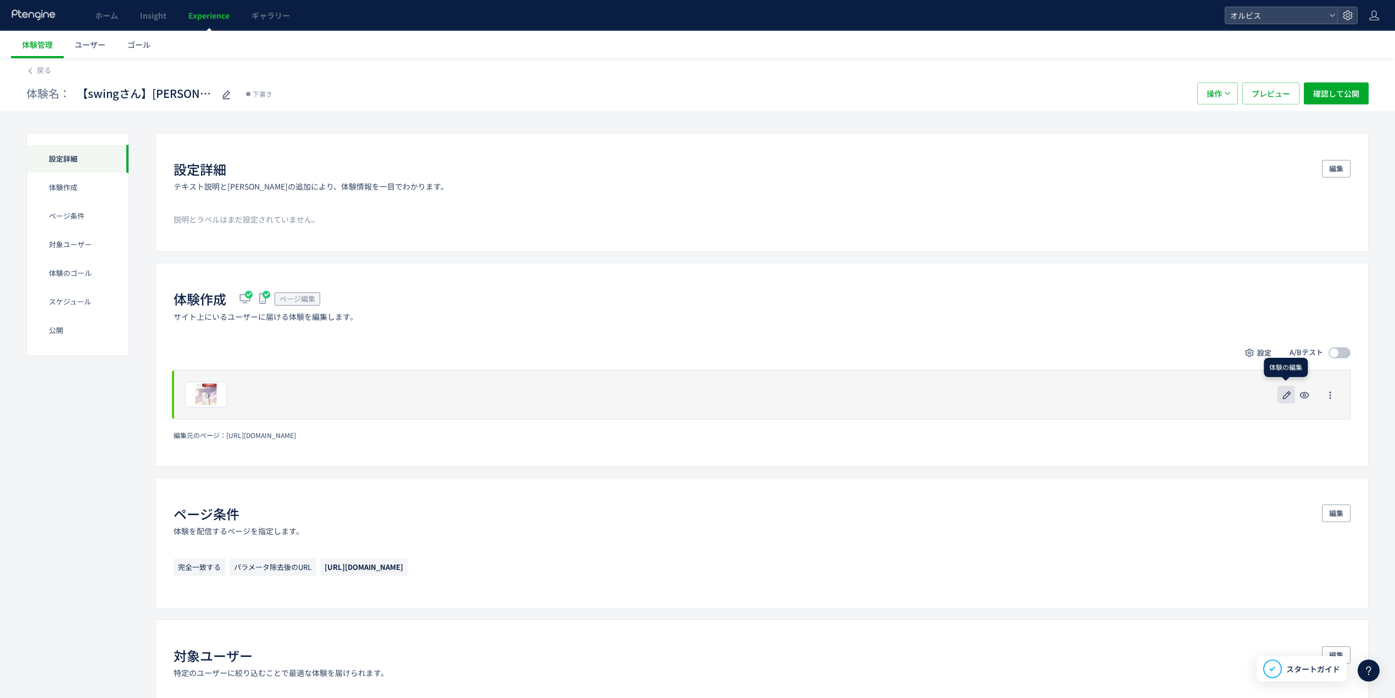
click at [1287, 394] on use "button" at bounding box center [1287, 395] width 8 height 8
click at [207, 390] on span "プレビュー" at bounding box center [206, 394] width 36 height 10
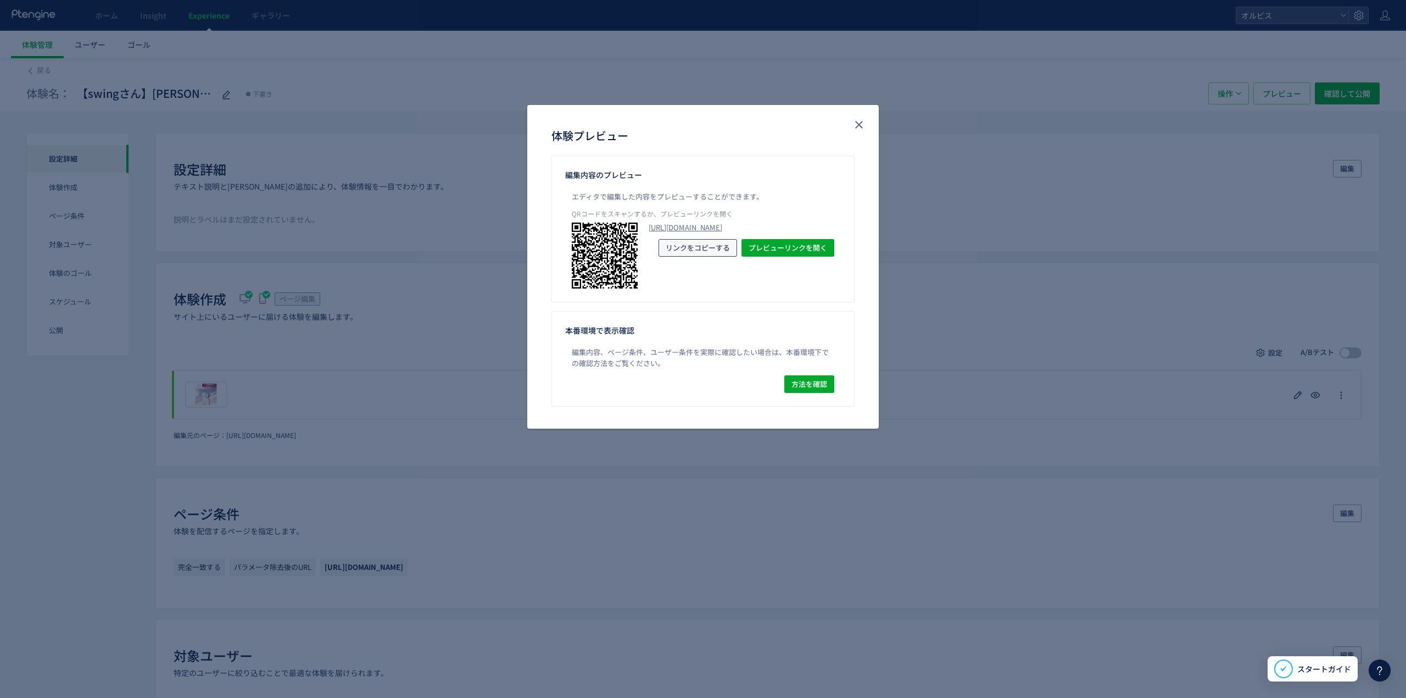
click at [706, 257] on span "リンクをコピーする" at bounding box center [698, 248] width 64 height 18
